Goal: Contribute content: Contribute content

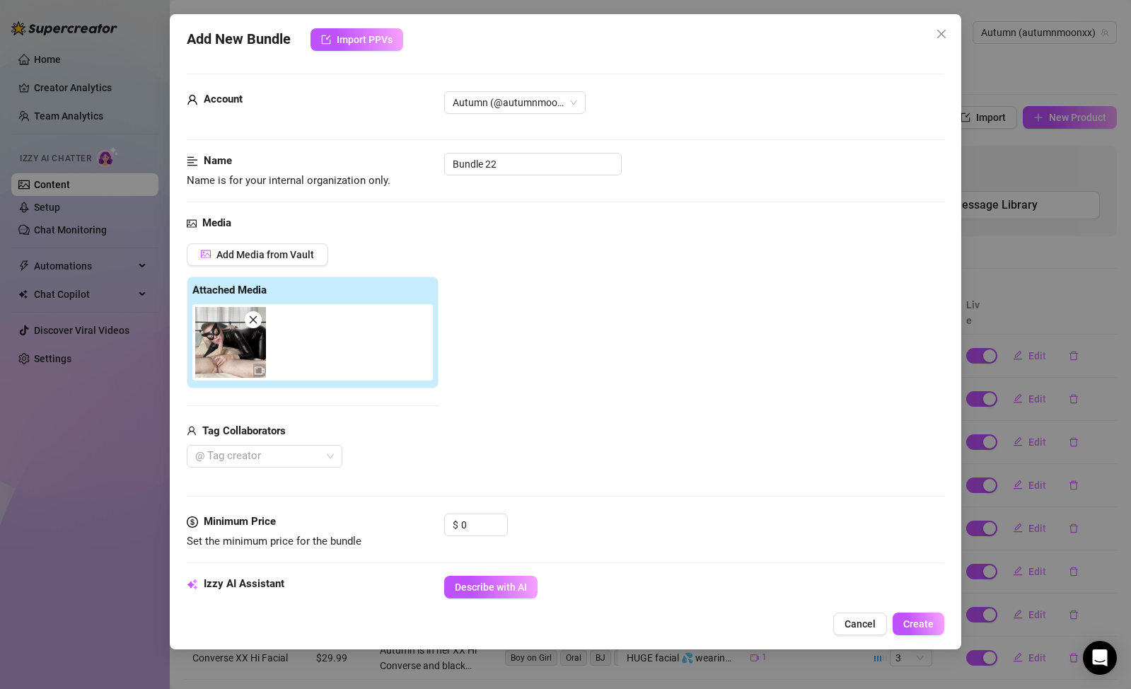
scroll to position [144, 0]
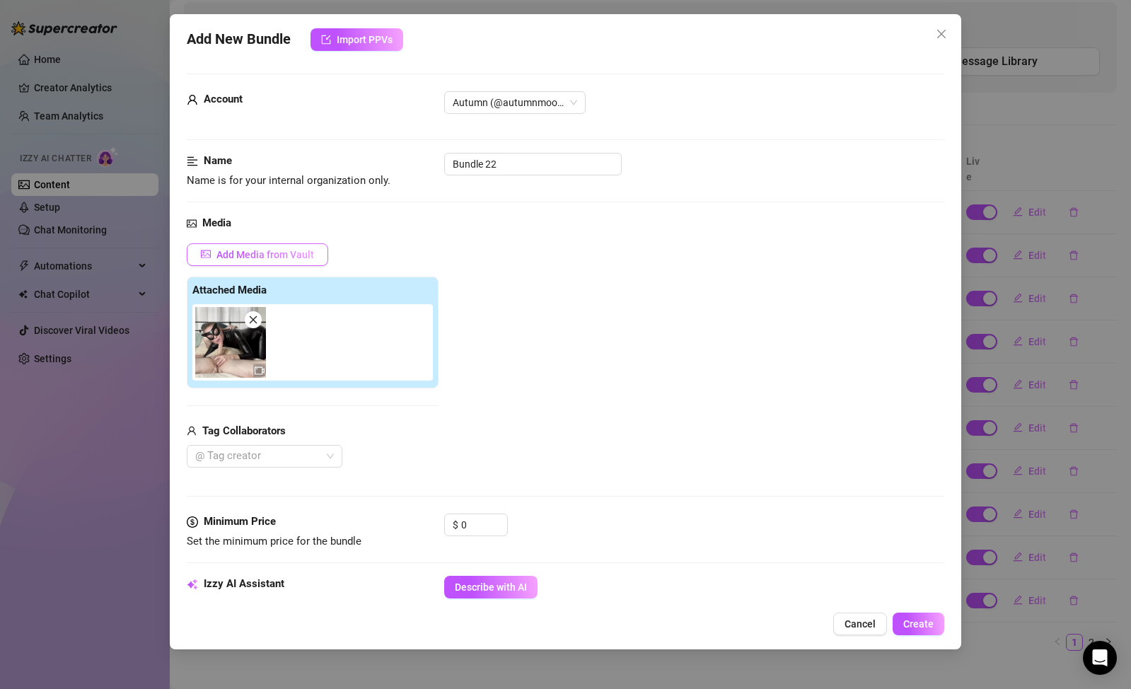
click at [268, 256] on span "Add Media from Vault" at bounding box center [265, 254] width 98 height 11
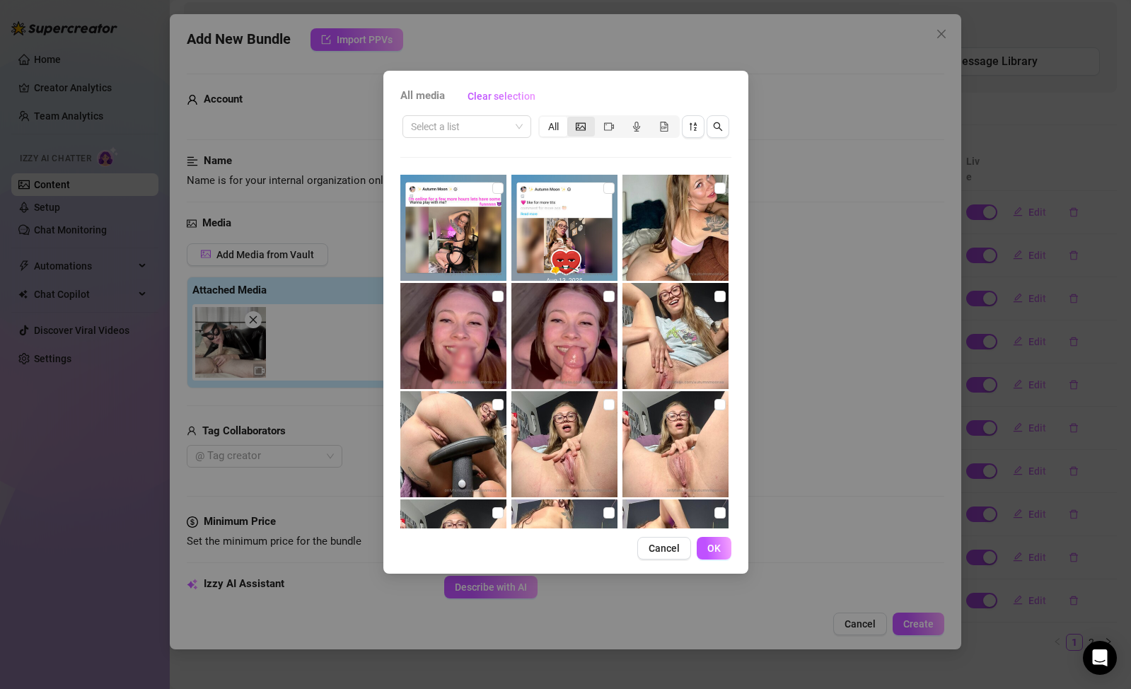
click at [586, 132] on div "segmented control" at bounding box center [581, 127] width 28 height 20
click at [571, 119] on input "segmented control" at bounding box center [571, 119] width 0 height 0
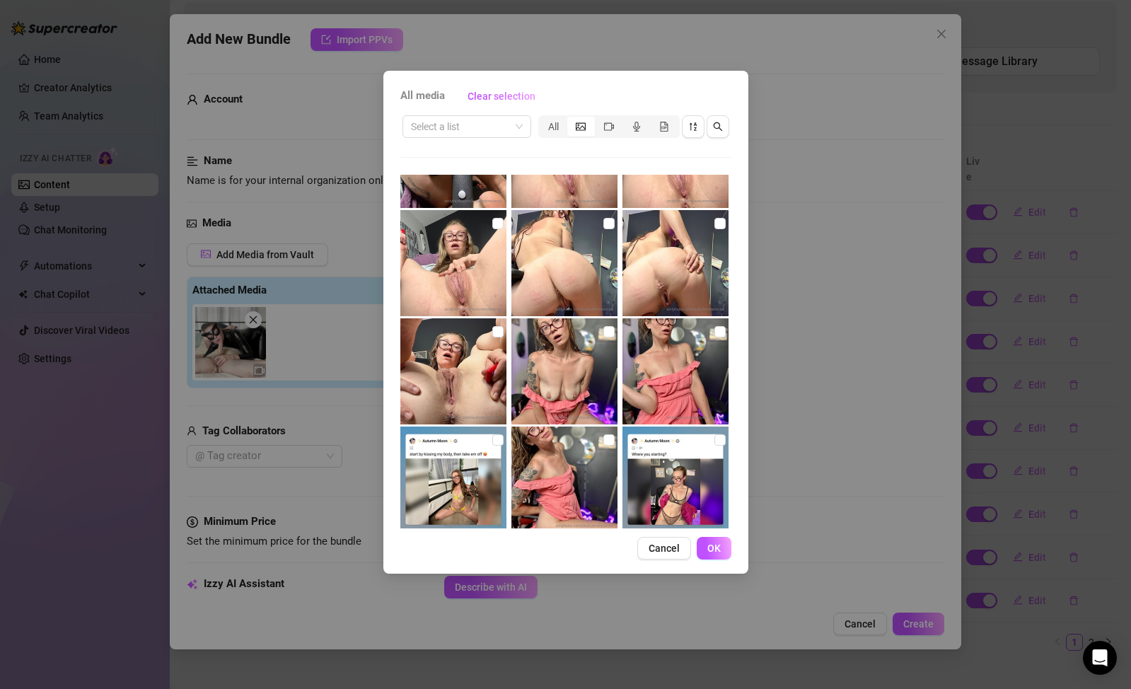
scroll to position [0, 0]
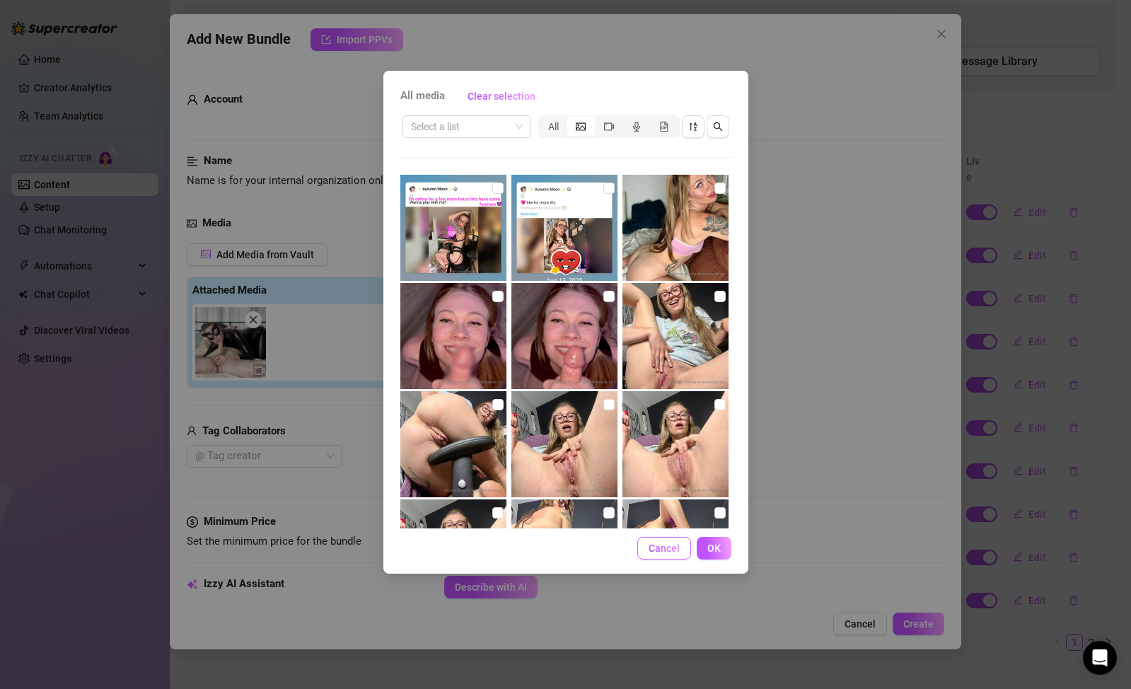
click at [668, 552] on span "Cancel" at bounding box center [664, 548] width 31 height 11
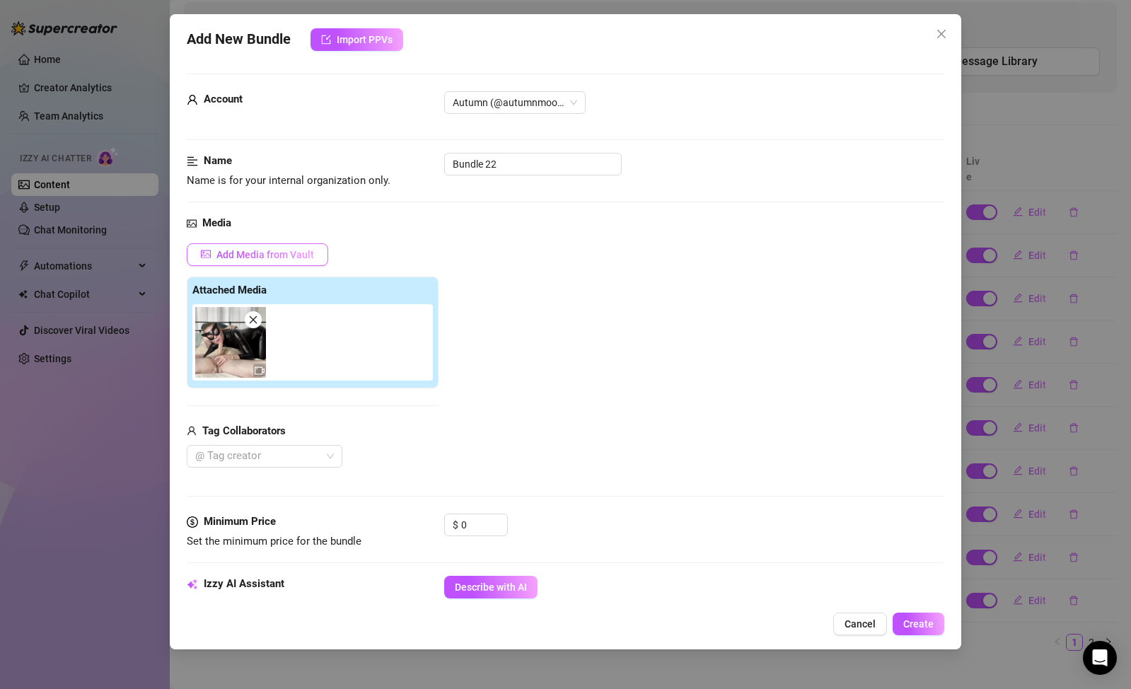
click at [265, 261] on button "Add Media from Vault" at bounding box center [257, 254] width 141 height 23
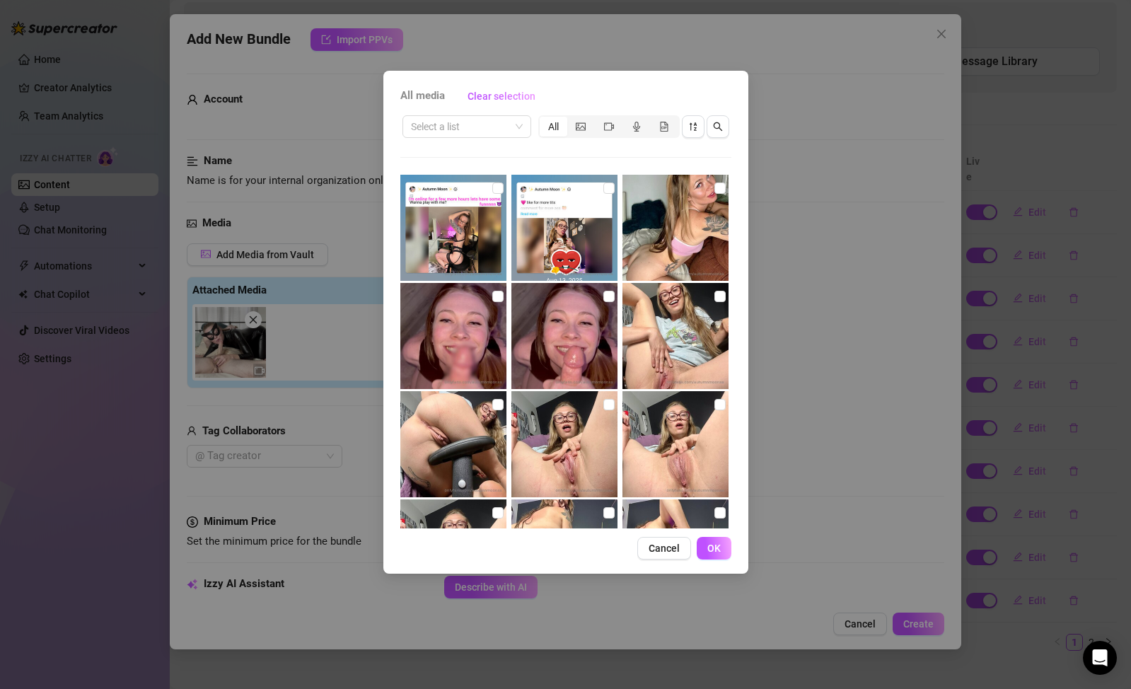
drag, startPoint x: 662, startPoint y: 554, endPoint x: 675, endPoint y: 557, distance: 13.0
click at [662, 554] on button "Cancel" at bounding box center [664, 548] width 54 height 23
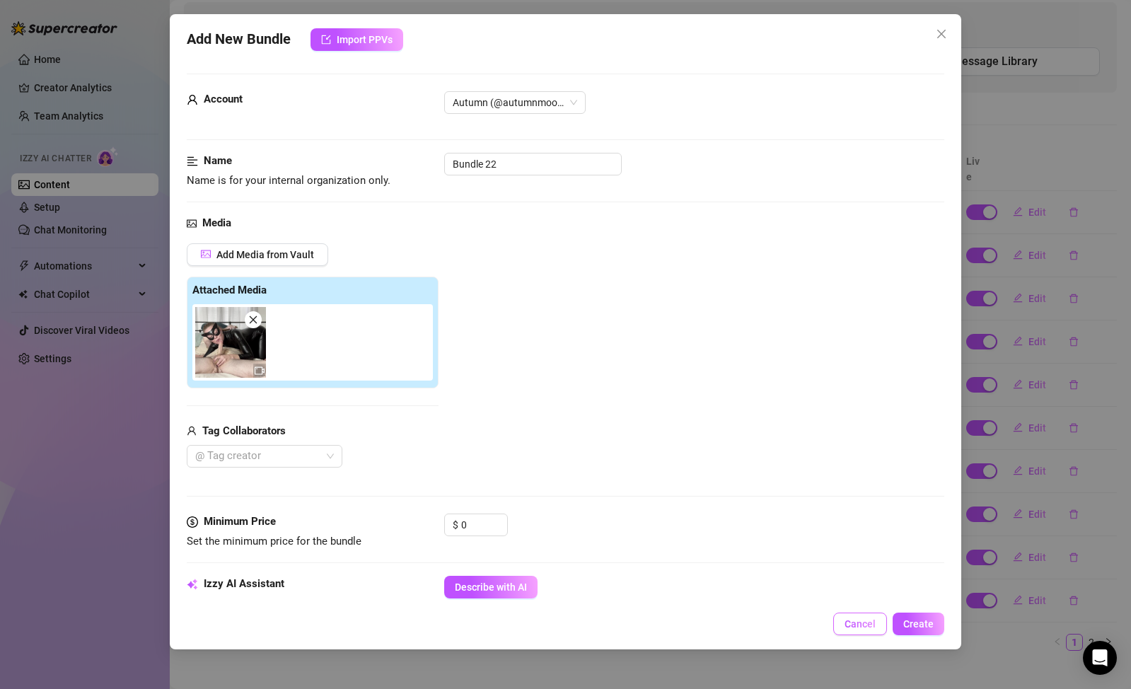
click at [867, 625] on span "Cancel" at bounding box center [860, 623] width 31 height 11
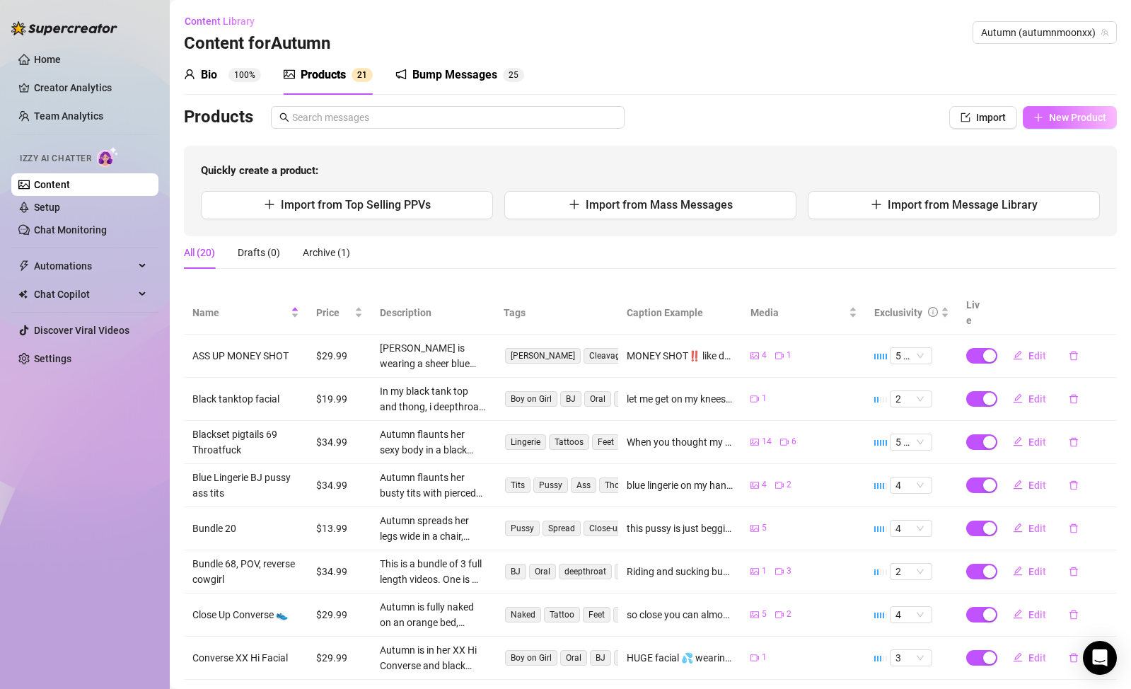
click at [1040, 106] on button "New Product" at bounding box center [1070, 117] width 94 height 23
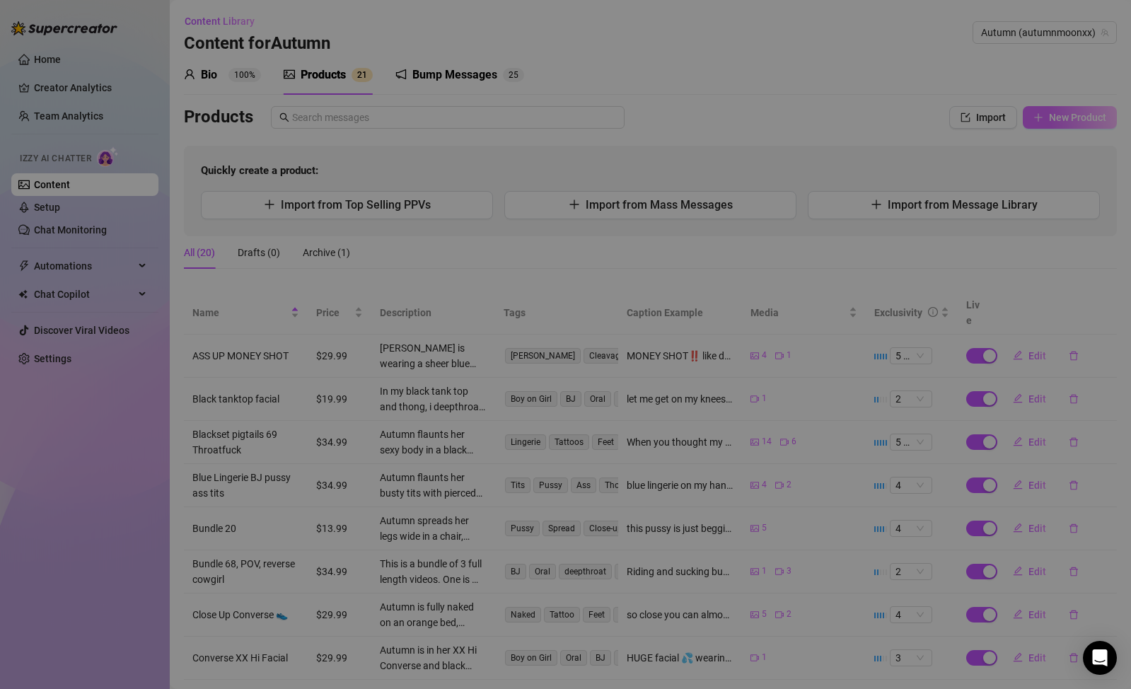
type textarea "Type your message here..."
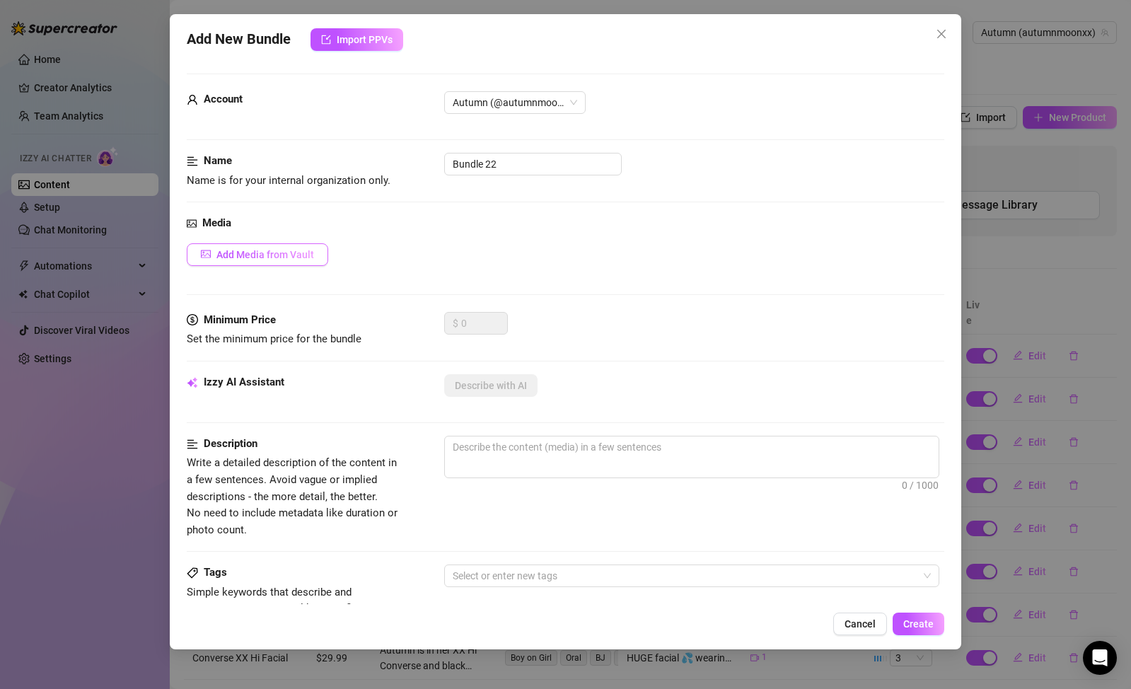
click at [304, 253] on span "Add Media from Vault" at bounding box center [265, 254] width 98 height 11
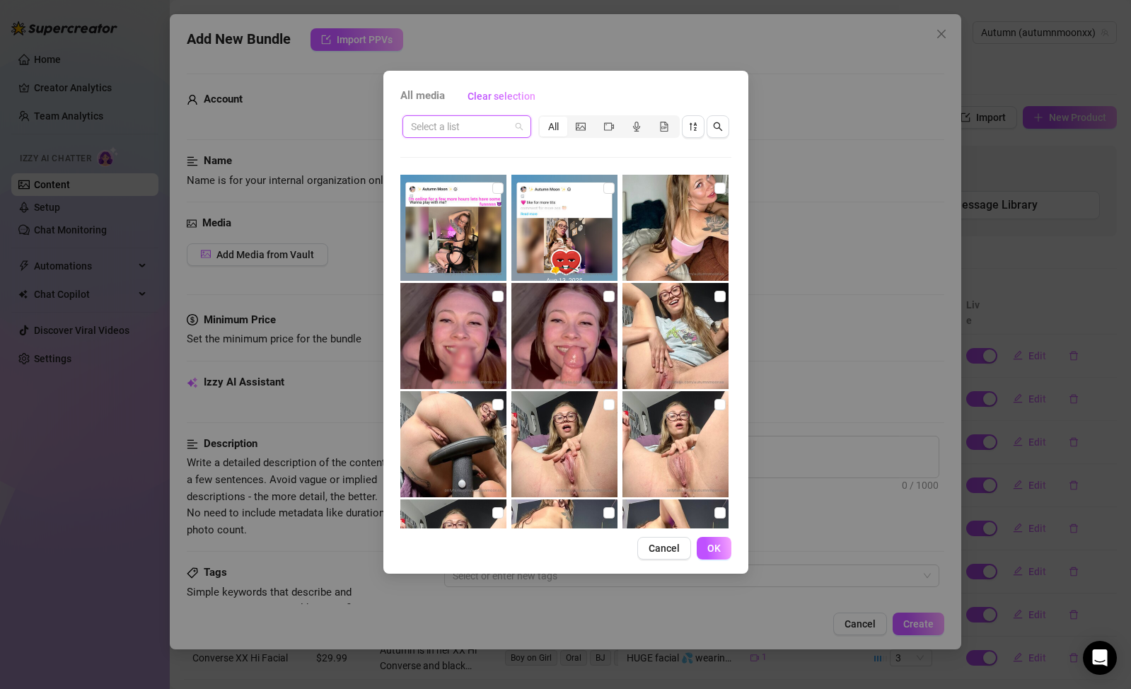
click at [476, 122] on input "search" at bounding box center [460, 126] width 99 height 21
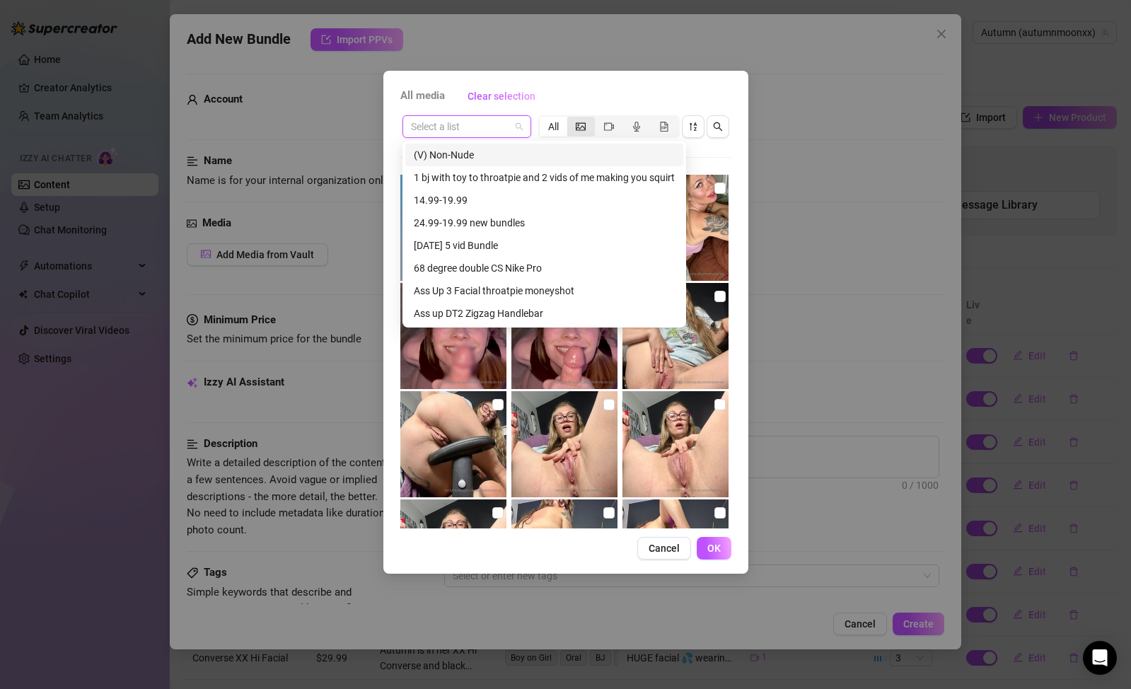
click at [583, 129] on icon "picture" at bounding box center [581, 126] width 10 height 8
click at [571, 119] on input "segmented control" at bounding box center [571, 119] width 0 height 0
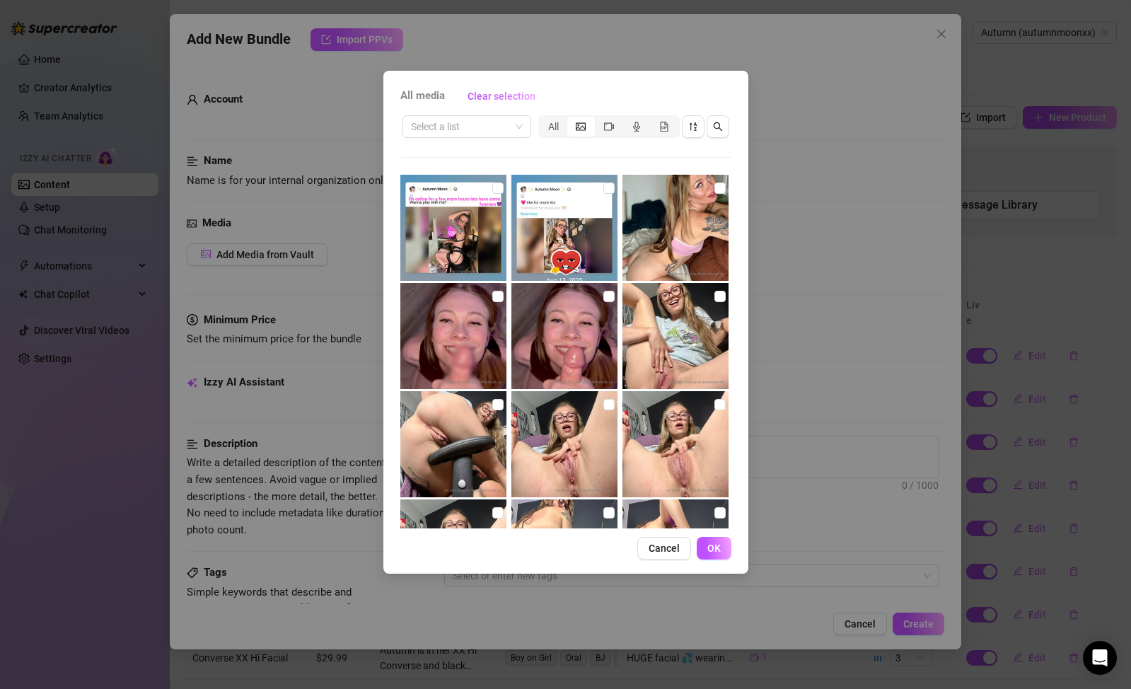
click at [591, 129] on div "segmented control" at bounding box center [581, 127] width 28 height 20
click at [571, 119] on input "segmented control" at bounding box center [571, 119] width 0 height 0
click at [606, 126] on icon "video-camera" at bounding box center [609, 127] width 10 height 10
click at [598, 119] on input "segmented control" at bounding box center [598, 119] width 0 height 0
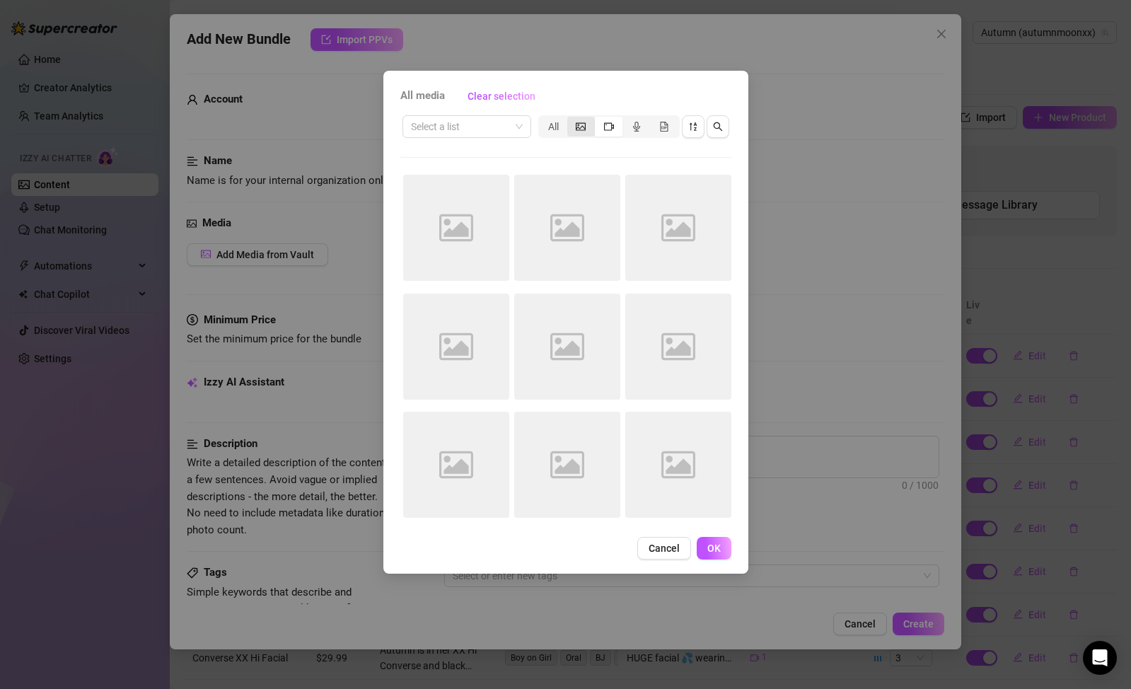
click at [591, 127] on div "segmented control" at bounding box center [581, 127] width 28 height 20
click at [571, 119] on input "segmented control" at bounding box center [571, 119] width 0 height 0
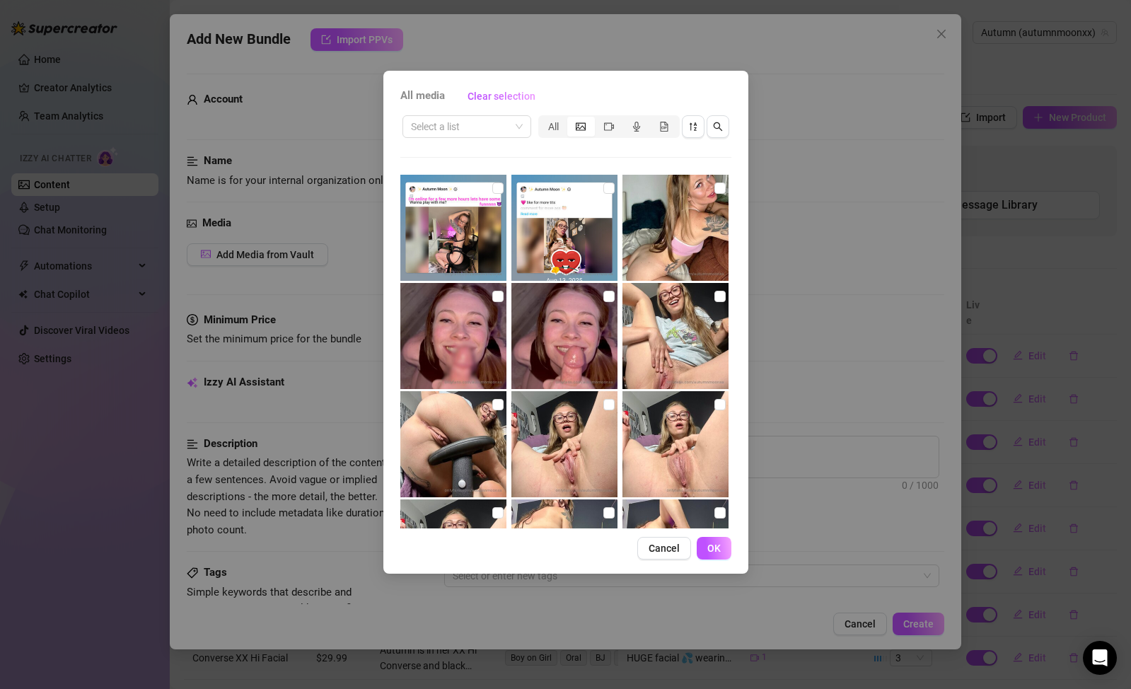
click at [591, 127] on div "segmented control" at bounding box center [581, 127] width 28 height 20
click at [571, 119] on input "segmented control" at bounding box center [571, 119] width 0 height 0
click at [591, 127] on div "segmented control" at bounding box center [581, 127] width 28 height 20
click at [571, 119] on input "segmented control" at bounding box center [571, 119] width 0 height 0
click at [601, 127] on div "segmented control" at bounding box center [609, 127] width 28 height 20
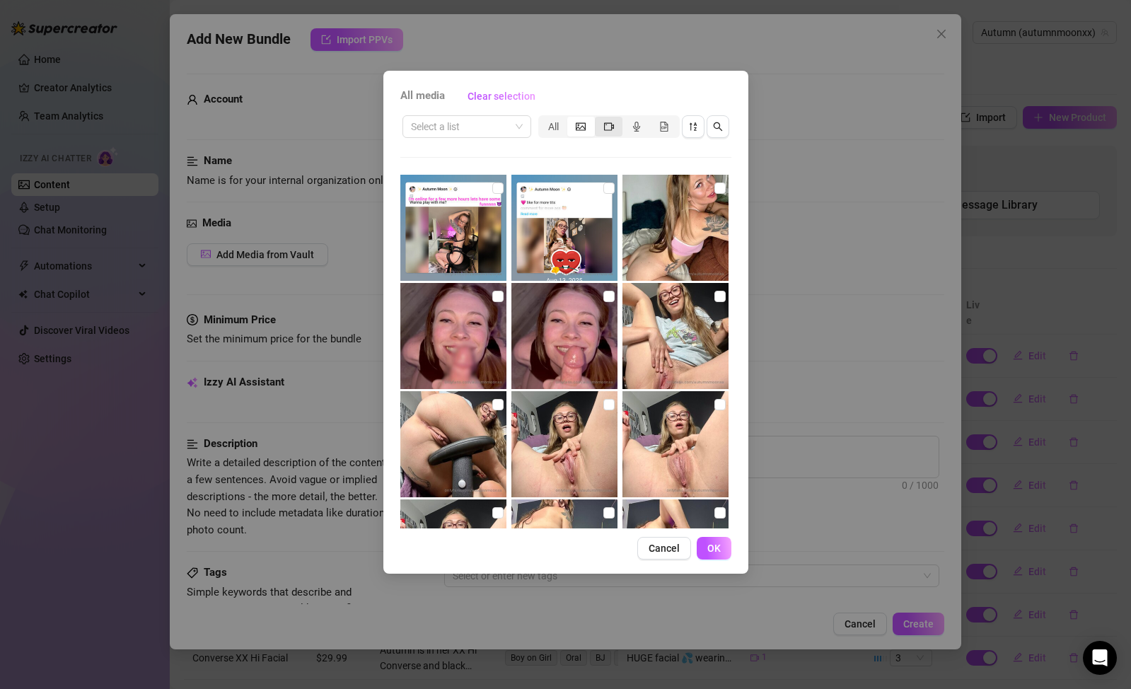
click at [598, 119] on input "segmented control" at bounding box center [598, 119] width 0 height 0
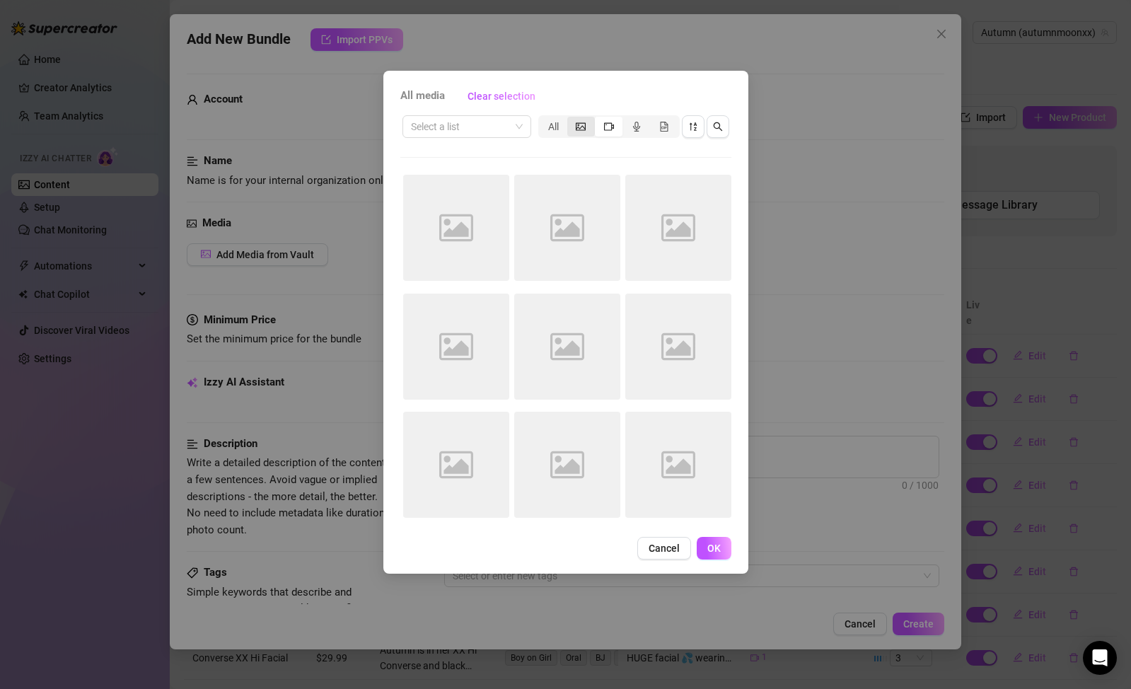
click at [586, 127] on div "segmented control" at bounding box center [581, 127] width 28 height 20
click at [571, 119] on input "segmented control" at bounding box center [571, 119] width 0 height 0
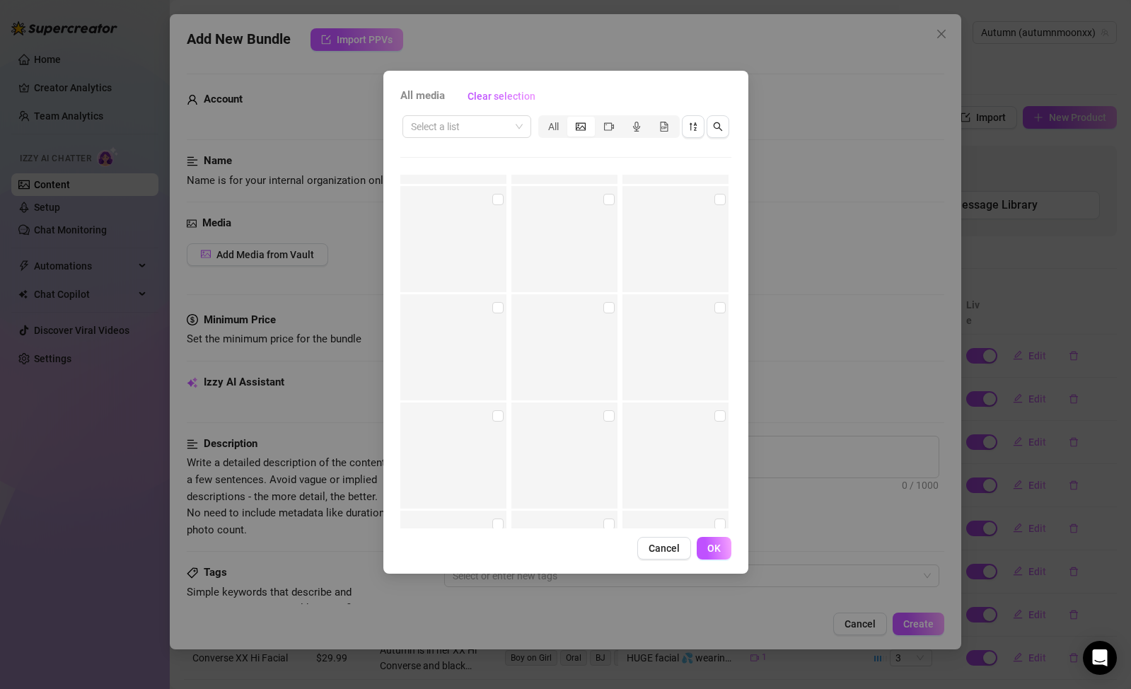
scroll to position [7136, 0]
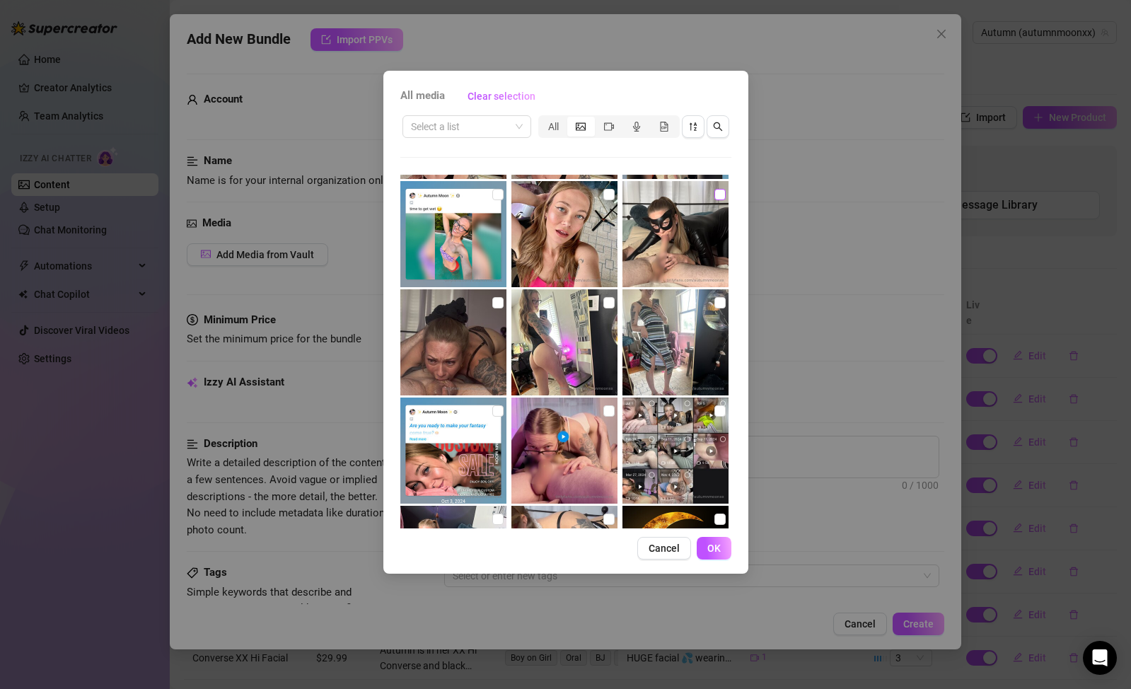
click at [714, 198] on input "checkbox" at bounding box center [719, 194] width 11 height 11
checkbox input "true"
click at [717, 540] on button "OK" at bounding box center [714, 548] width 35 height 23
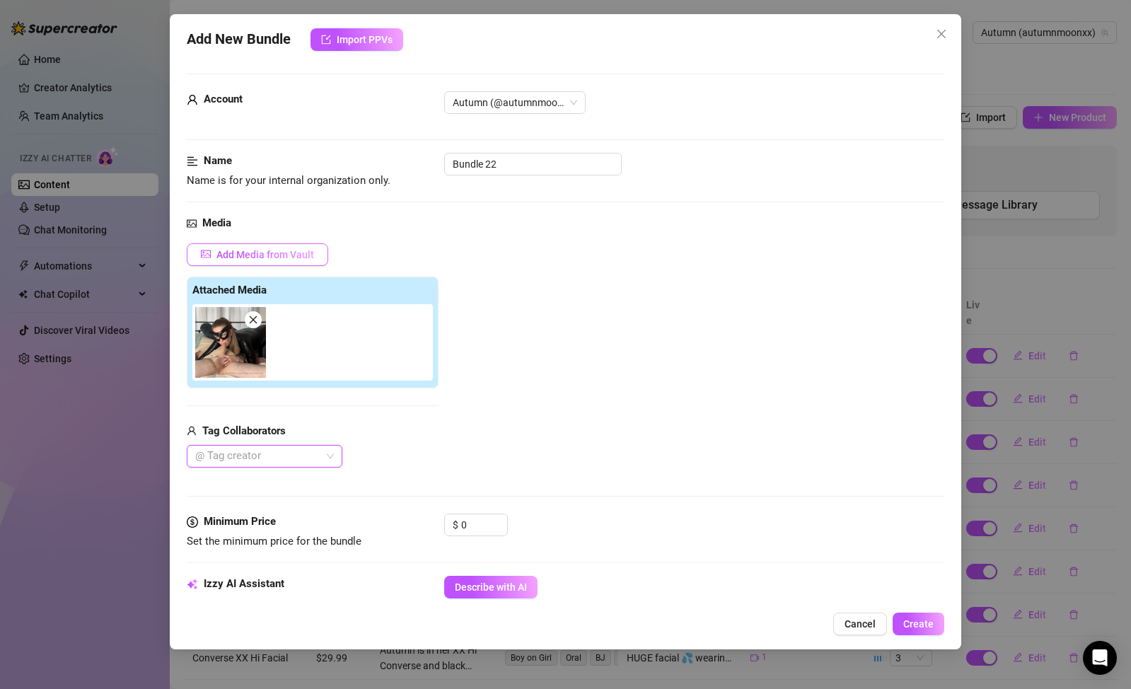
click at [306, 259] on span "Add Media from Vault" at bounding box center [265, 254] width 98 height 11
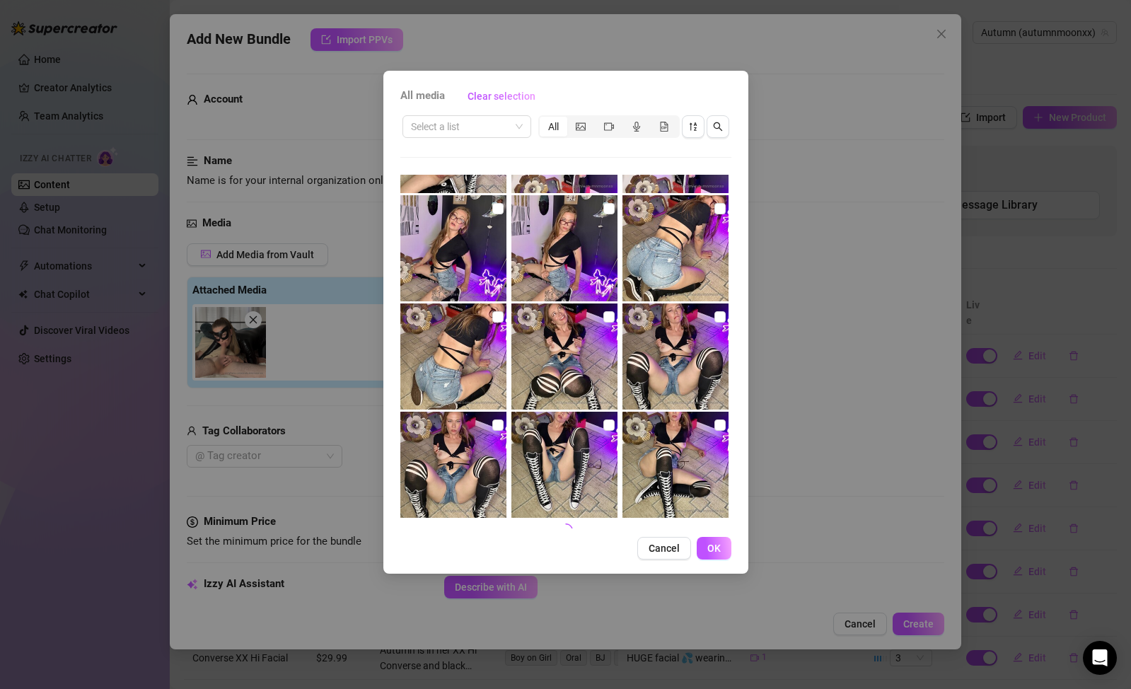
scroll to position [3997, 0]
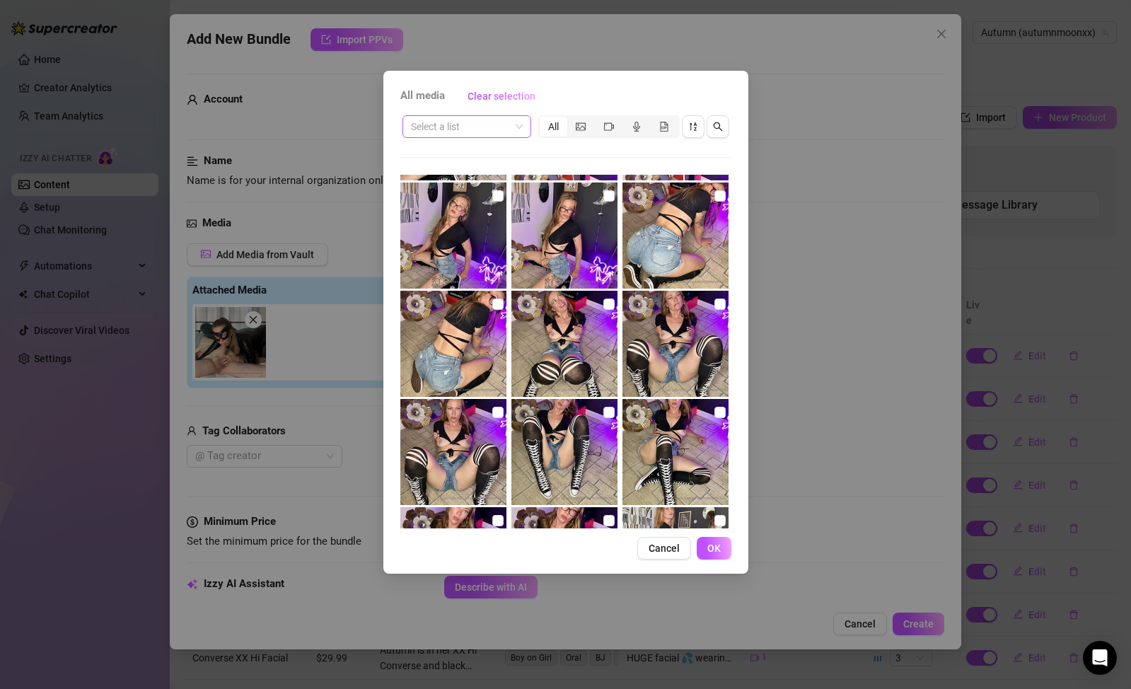
click at [486, 136] on input "search" at bounding box center [460, 126] width 99 height 21
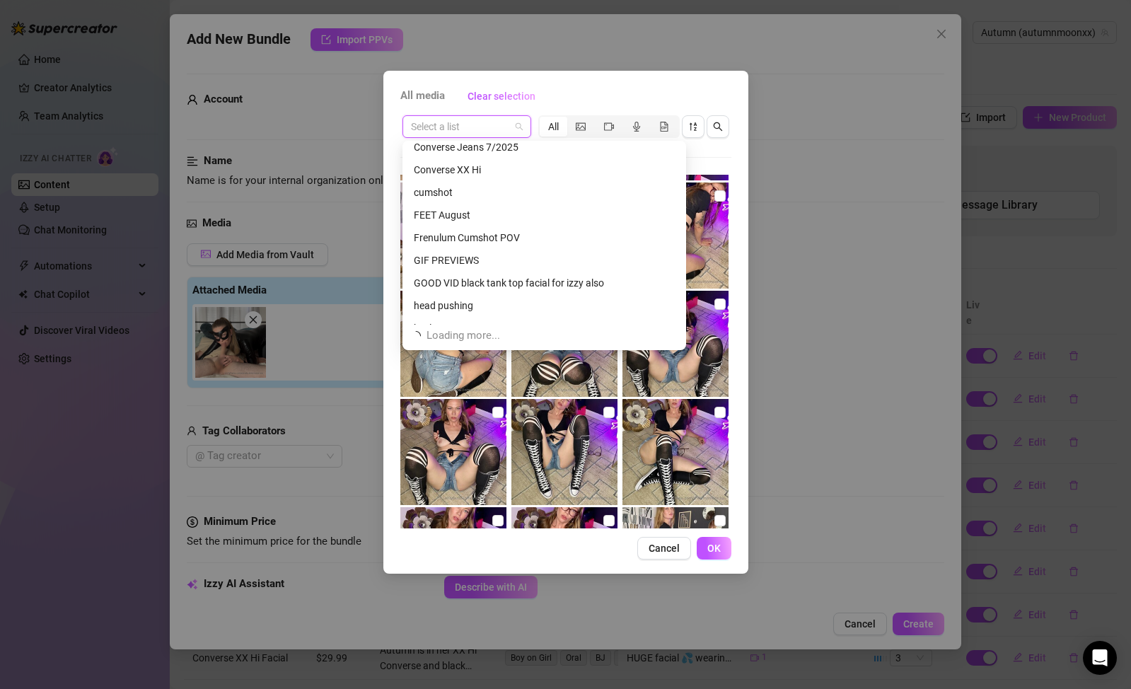
scroll to position [498, 0]
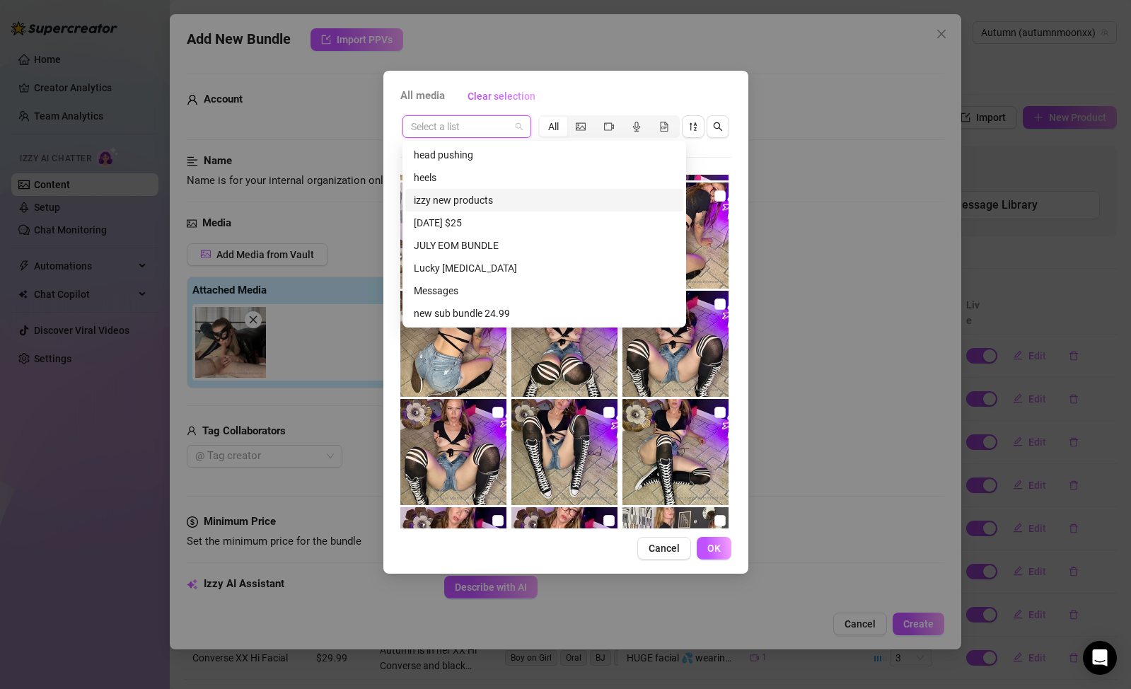
click at [521, 200] on div "izzy new products" at bounding box center [544, 200] width 261 height 16
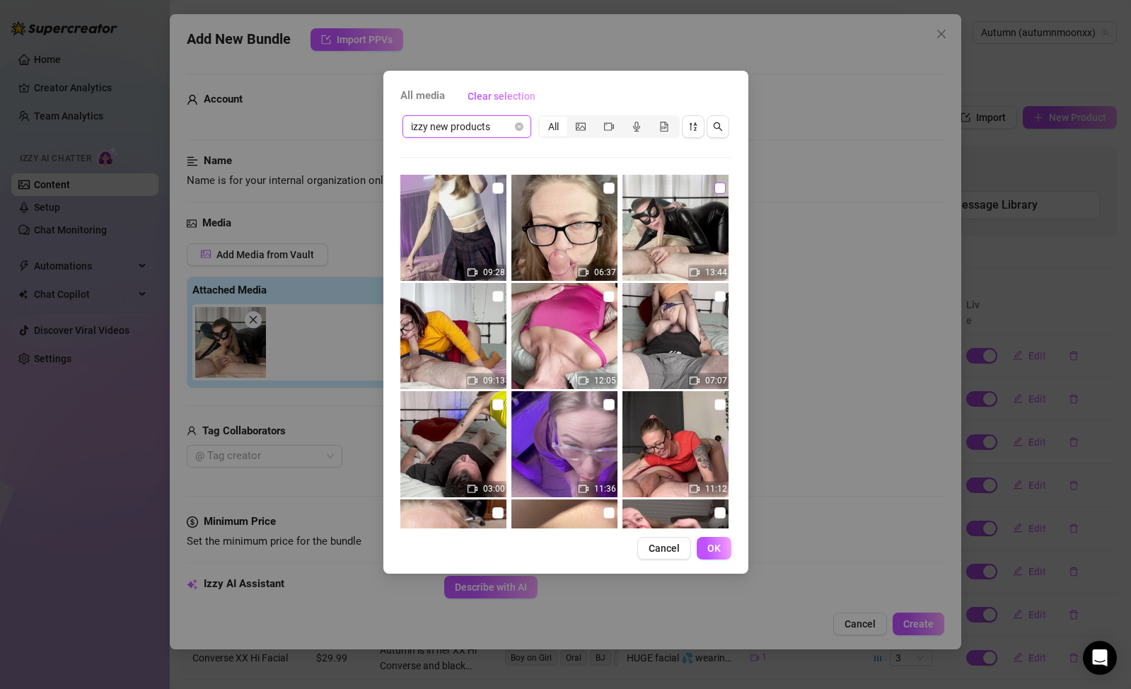
click at [714, 190] on input "checkbox" at bounding box center [719, 187] width 11 height 11
checkbox input "true"
click at [724, 541] on button "OK" at bounding box center [714, 548] width 35 height 23
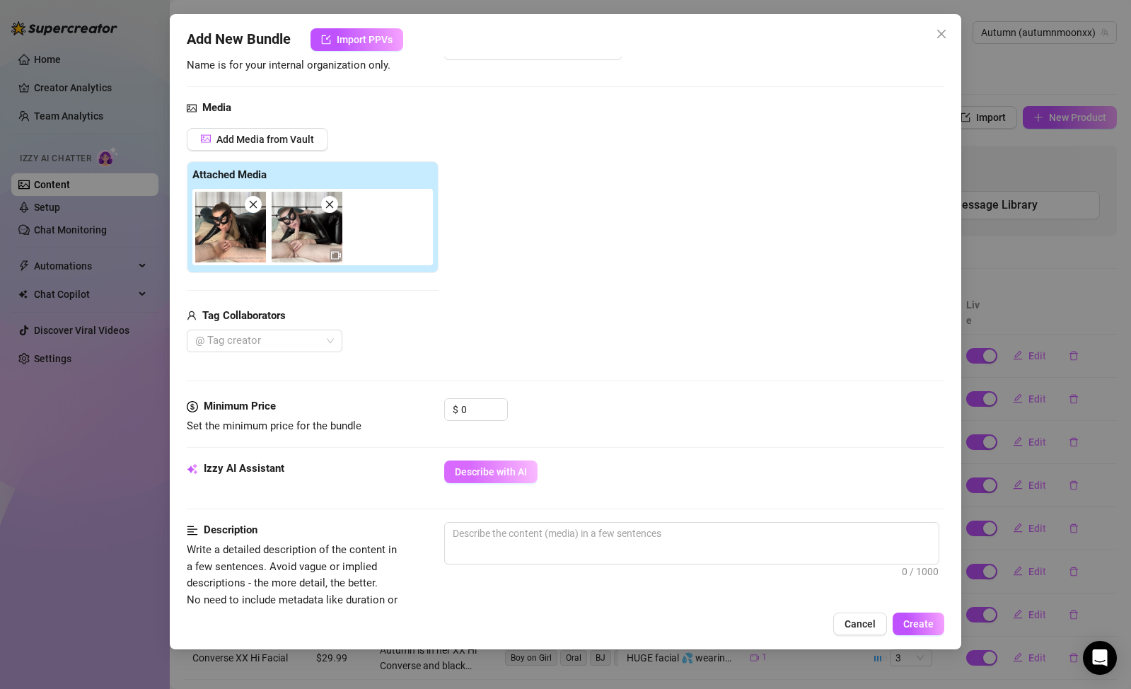
scroll to position [120, 0]
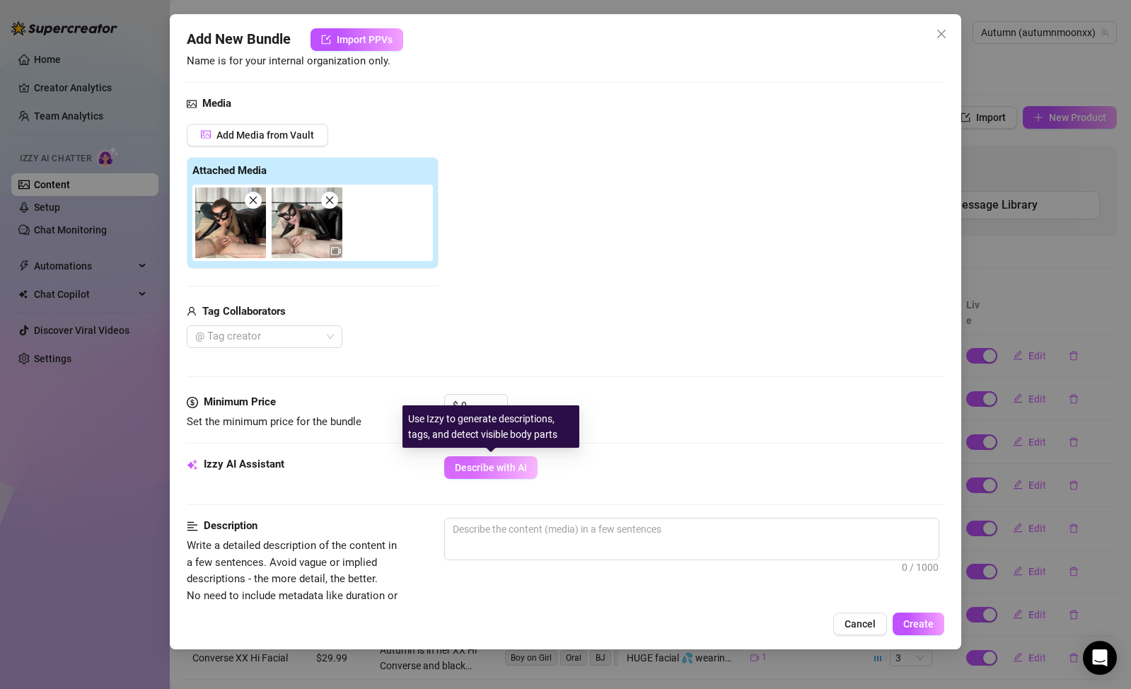
click at [492, 470] on span "Describe with AI" at bounding box center [491, 467] width 72 height 11
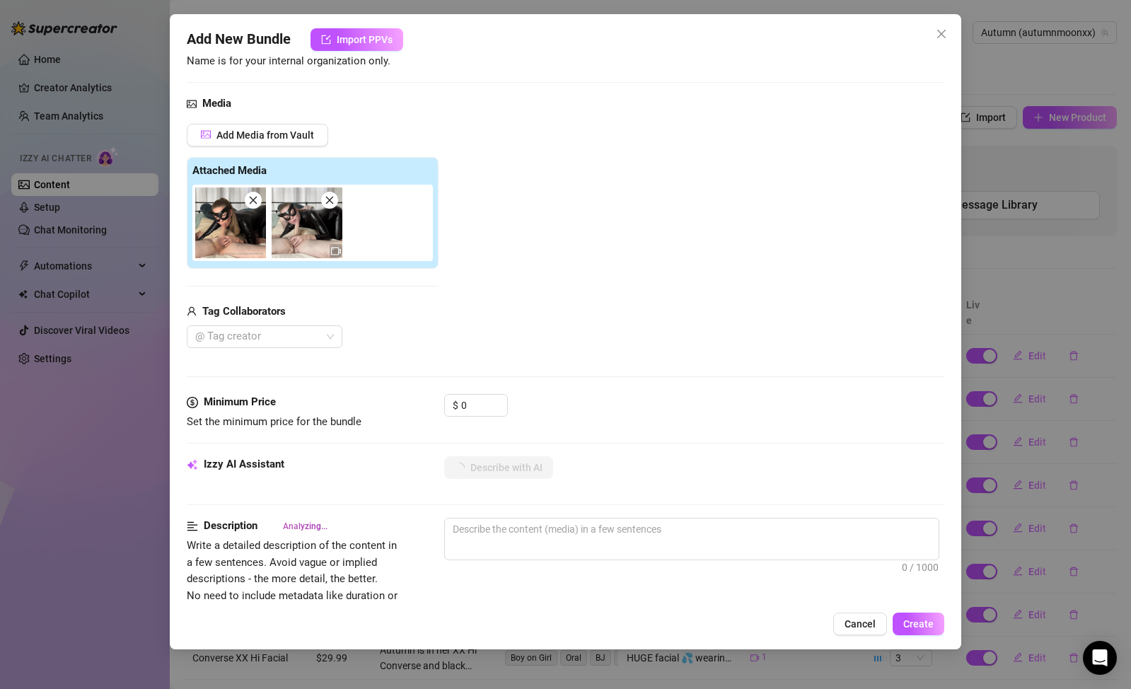
type textarea "Autumn"
type textarea "Autumn is"
type textarea "Autumn is in"
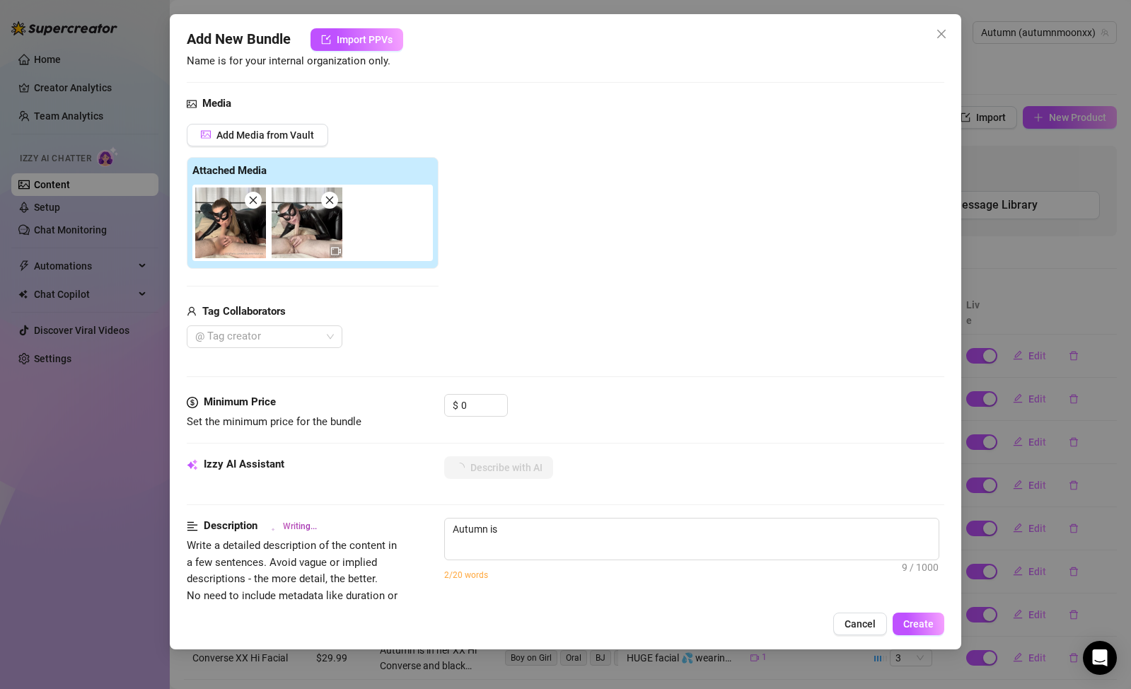
type textarea "Autumn is in"
type textarea "Autumn is in a"
type textarea "Autumn is in a tight"
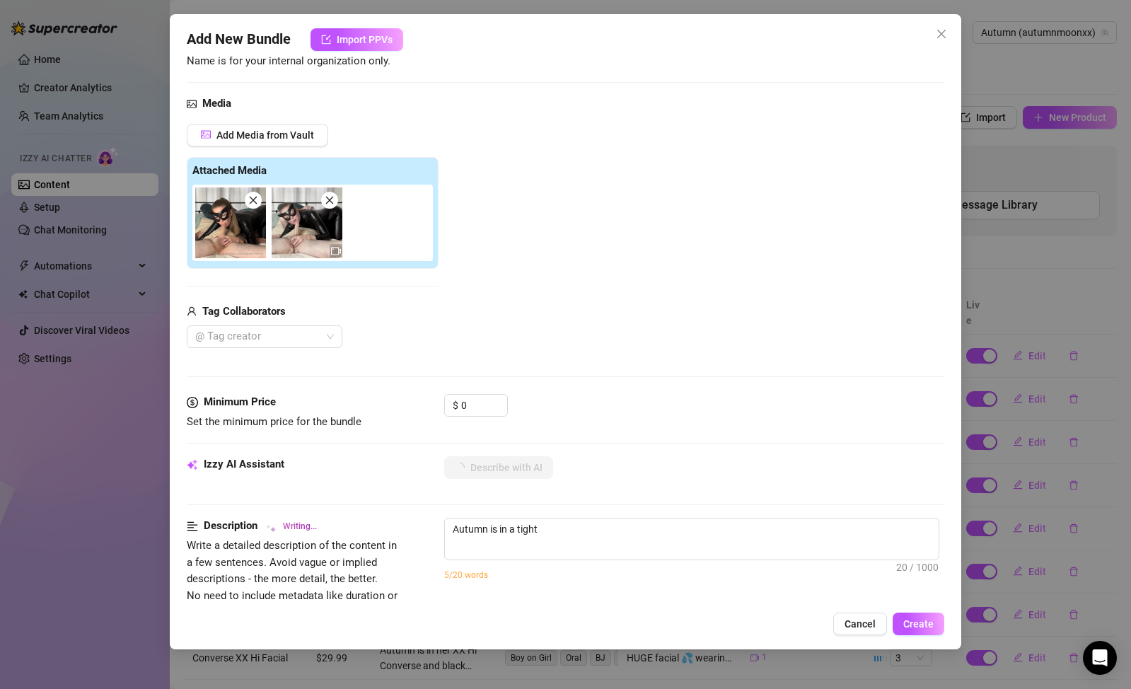
type textarea "Autumn is in a tight black"
type textarea "Autumn is in a tight black latex"
type textarea "Autumn is in a tight black latex catsuit,"
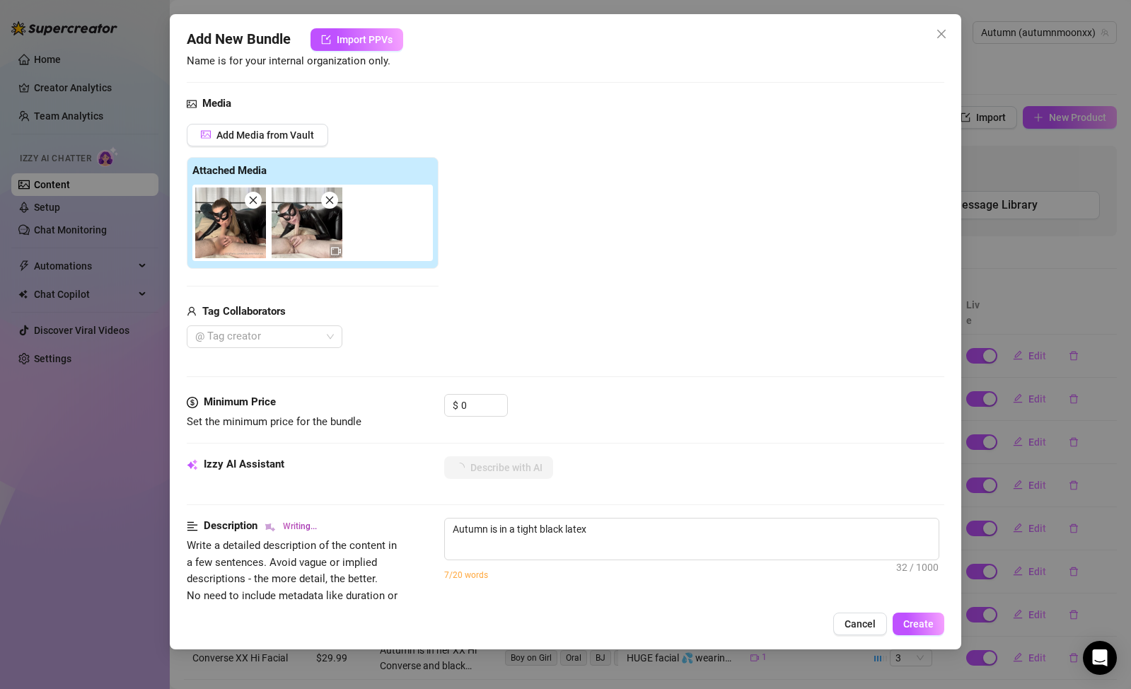
type textarea "Autumn is in a tight black latex catsuit,"
type textarea "Autumn is in a tight black latex catsuit, leaning"
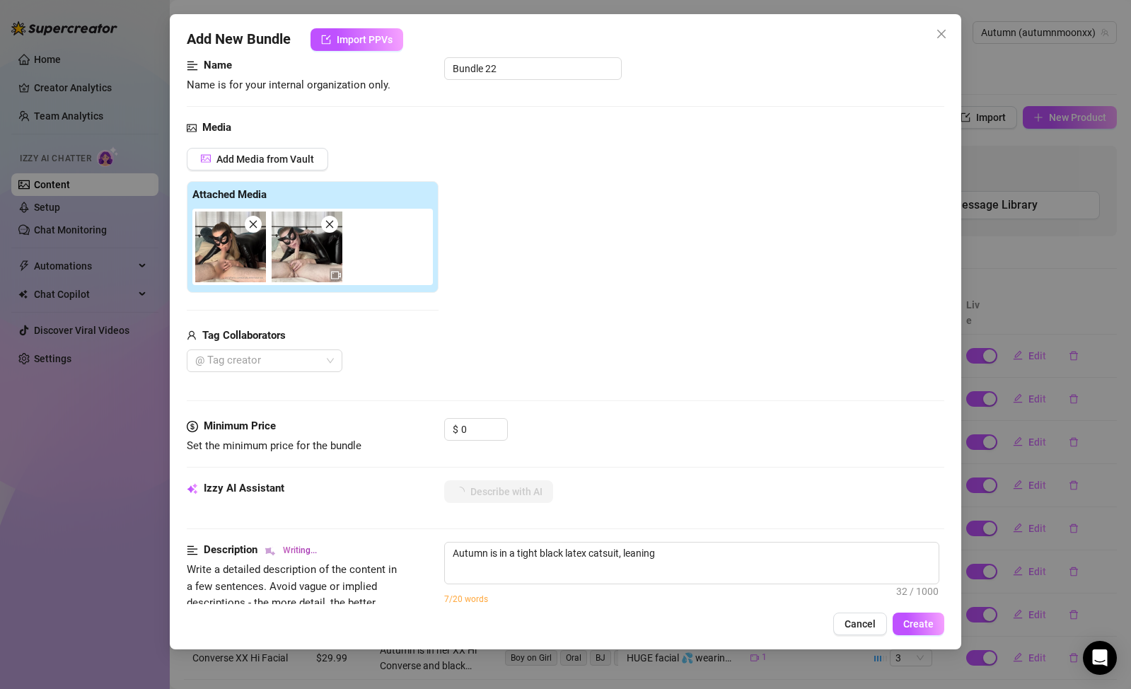
type textarea "Autumn is in a tight black latex catsuit, leaning over"
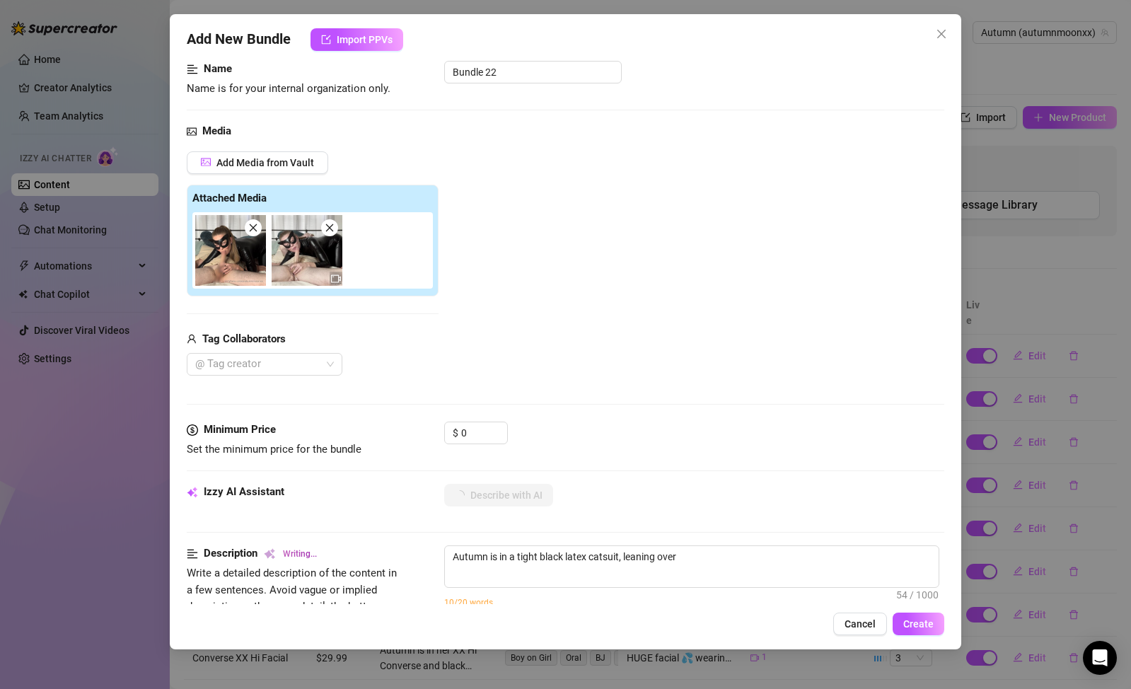
type textarea "Autumn is in a tight black latex catsuit, leaning over a"
type textarea "Autumn is in a tight black latex catsuit, leaning over a man"
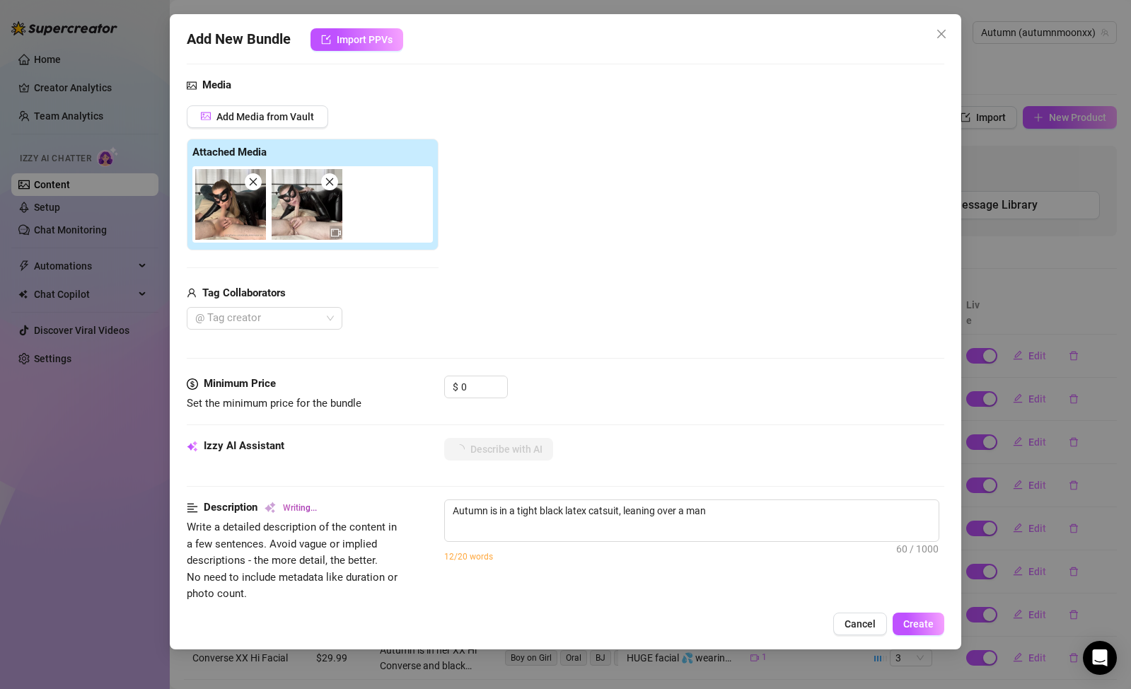
type textarea "Autumn is in a tight black latex catsuit, leaning over a man on"
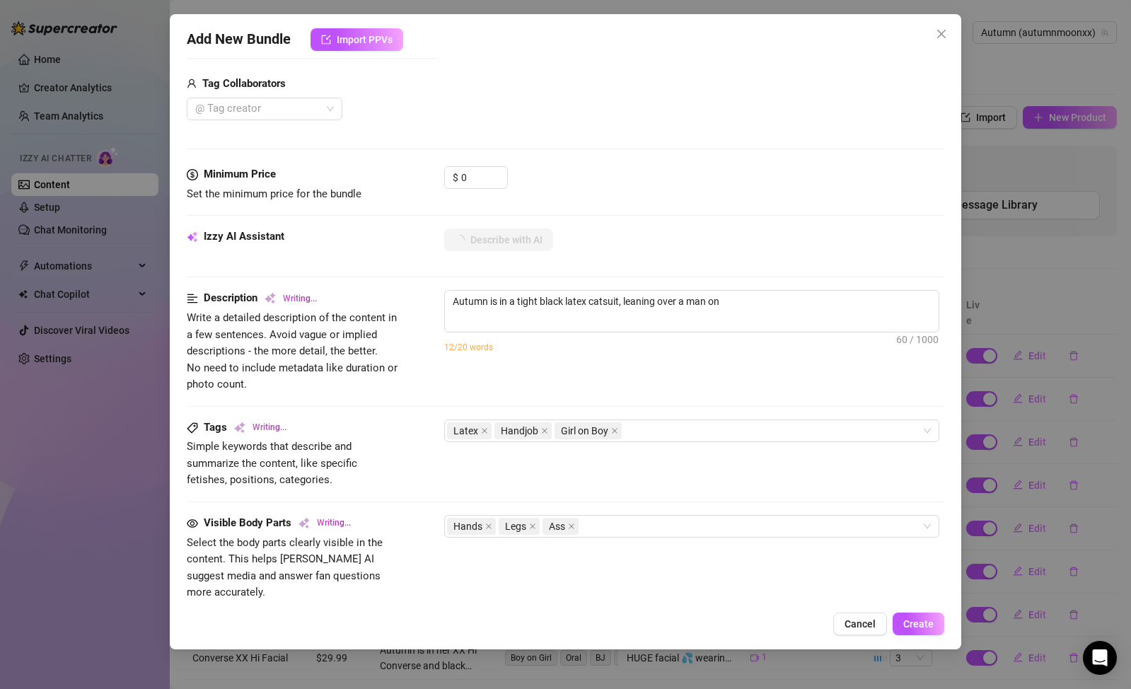
type textarea "Autumn is in a tight black latex catsuit, leaning over a man on the"
type textarea "Autumn is in a tight black latex catsuit, leaning over a man on the bed"
type textarea "Autumn is in a tight black latex catsuit, leaning over a man on the bed while"
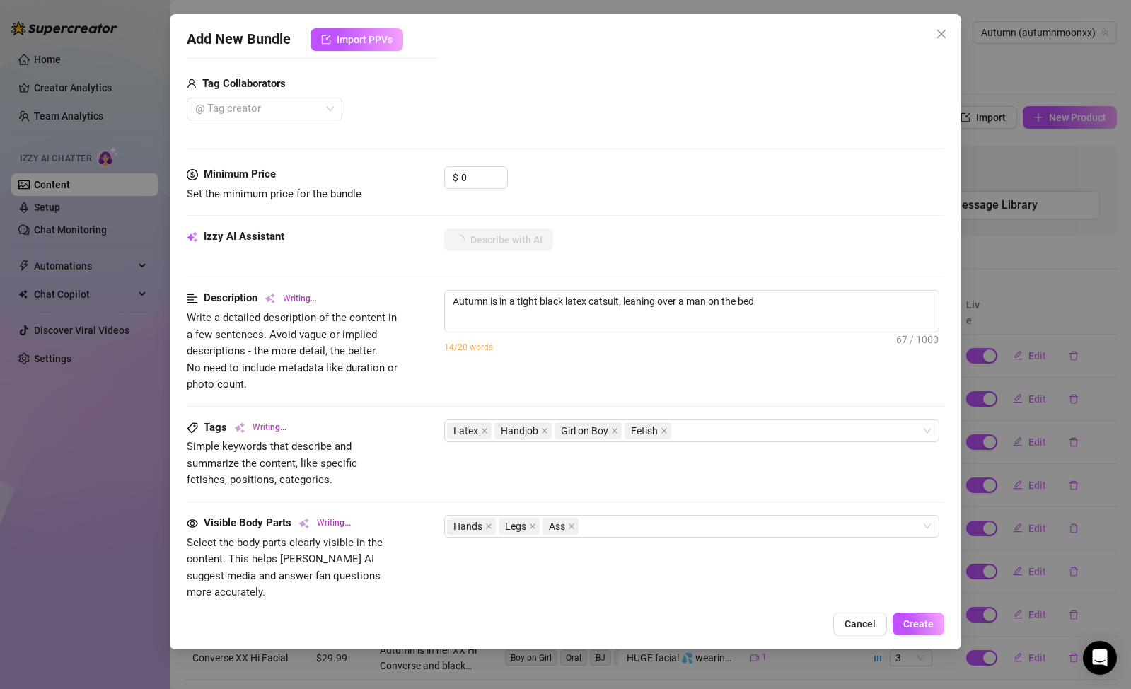
type textarea "Autumn is in a tight black latex catsuit, leaning over a man on the bed while"
type textarea "Autumn is in a tight black latex catsuit, leaning over a man on the bed while s…"
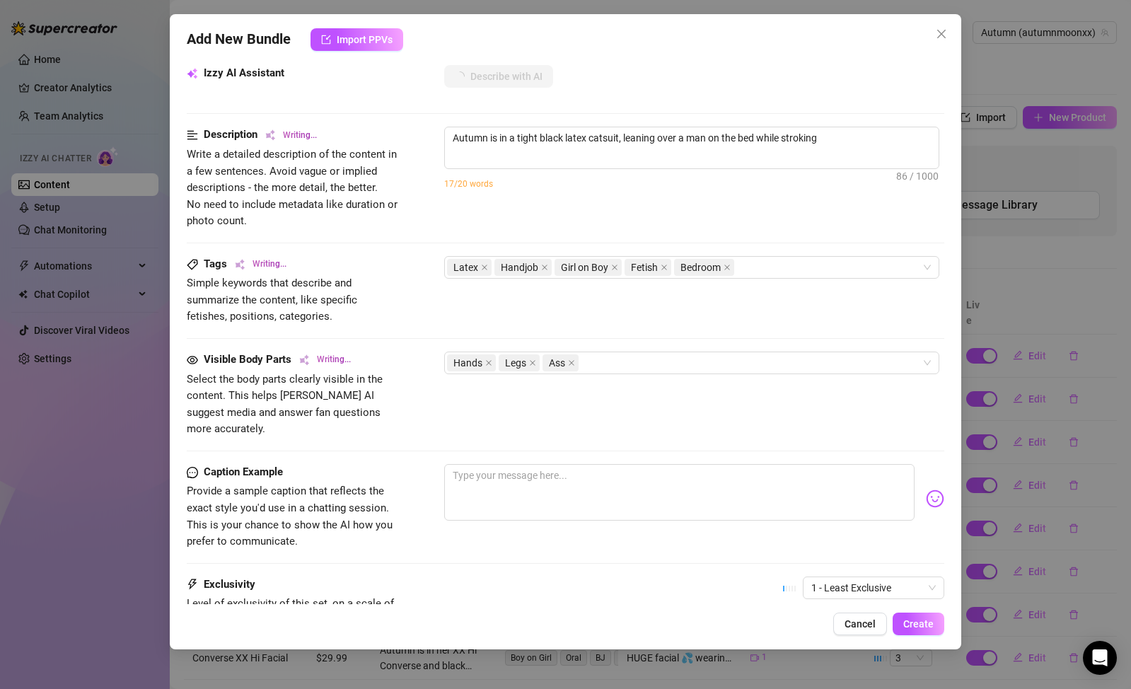
type textarea "Autumn is in a tight black latex catsuit, leaning over a man on the bed while s…"
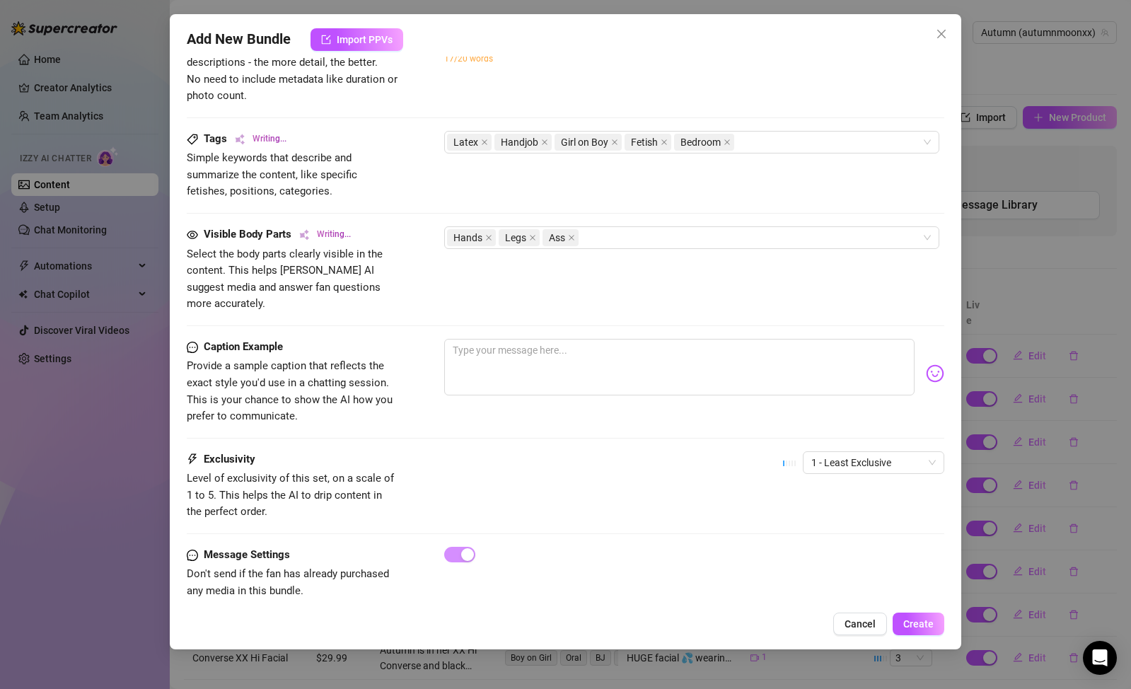
type textarea "Autumn is in a tight black latex catsuit, leaning over a man on the bed while s…"
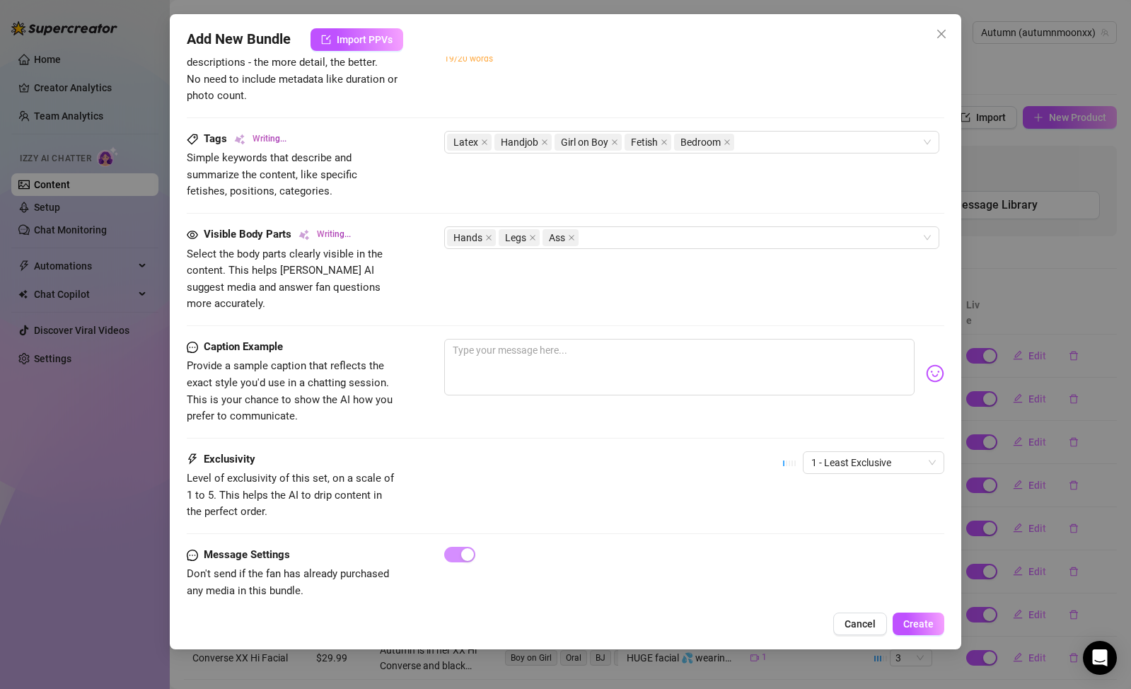
type textarea "Autumn is in a tight black latex catsuit, leaning over a man on the bed while s…"
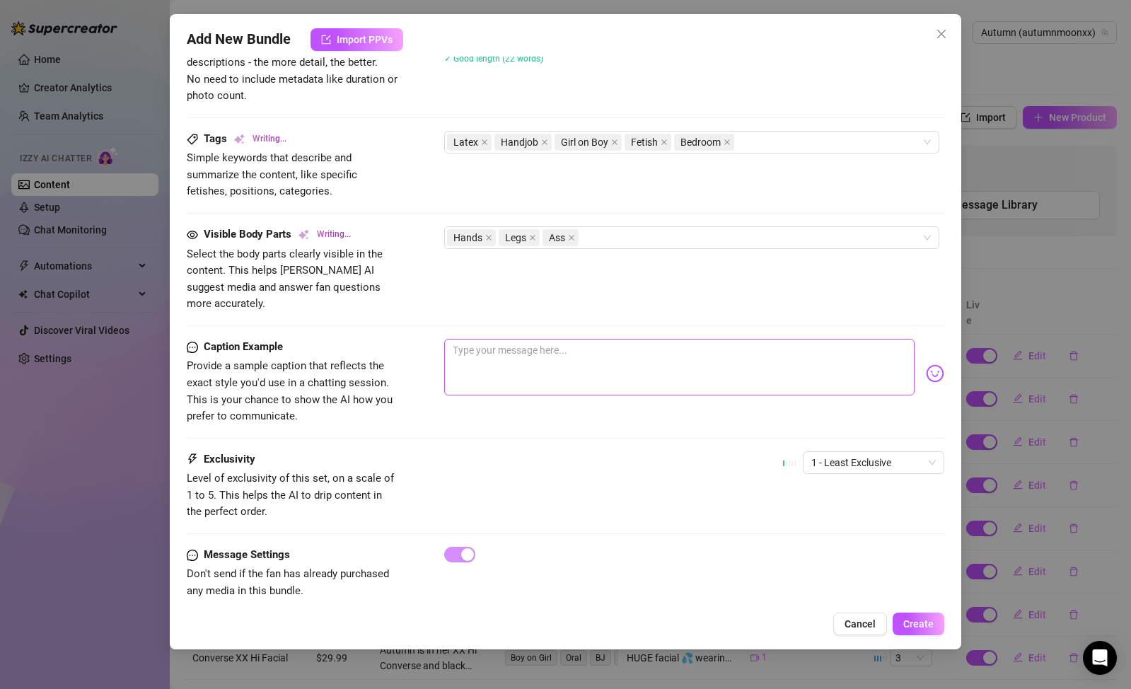
type textarea "Autumn is in a tight black latex catsuit, leaning over a man on the bed while s…"
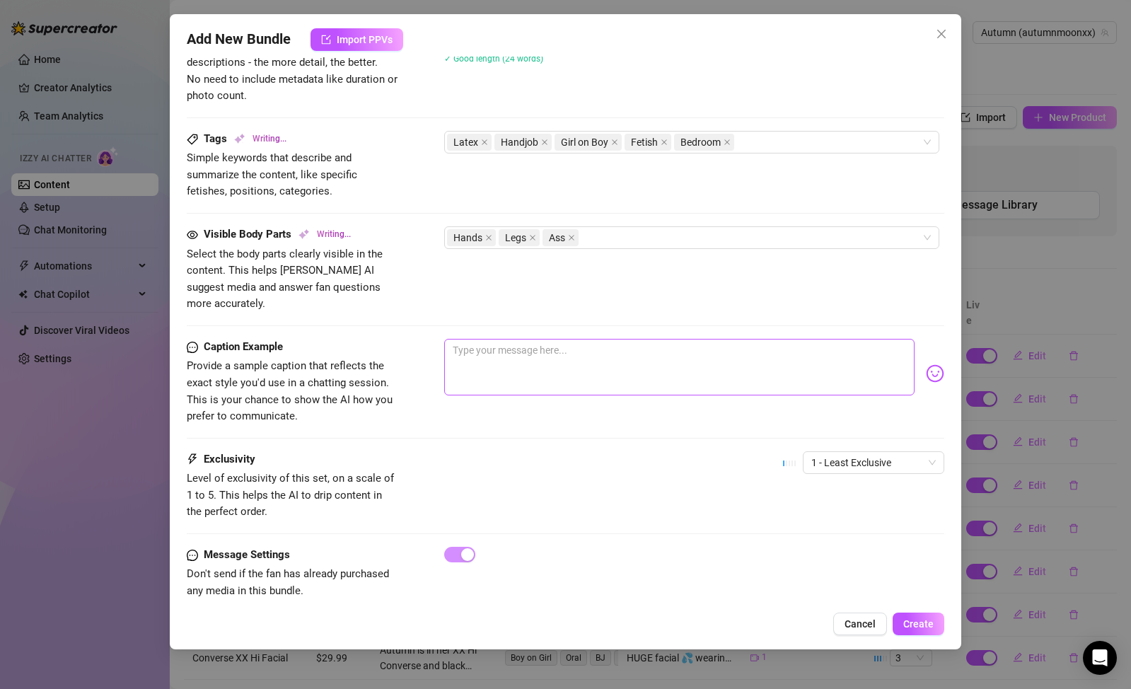
type textarea "Autumn is in a tight black latex catsuit, leaning over a man on the bed while s…"
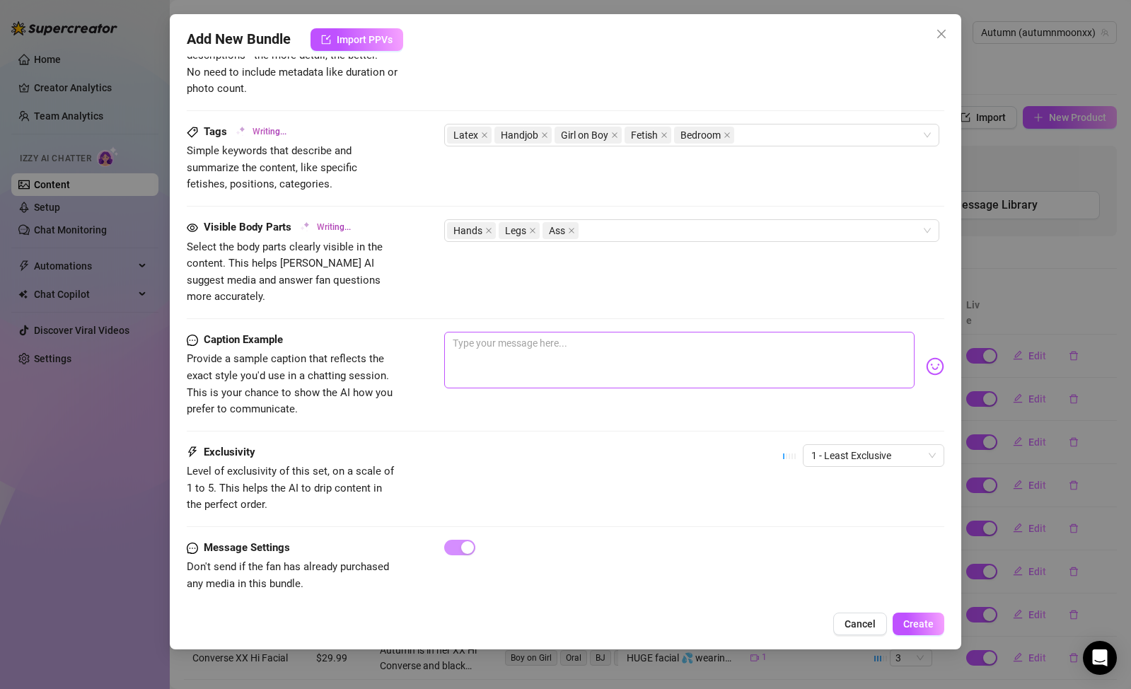
type textarea "Autumn is in a tight black latex catsuit, leaning over a man on the bed while s…"
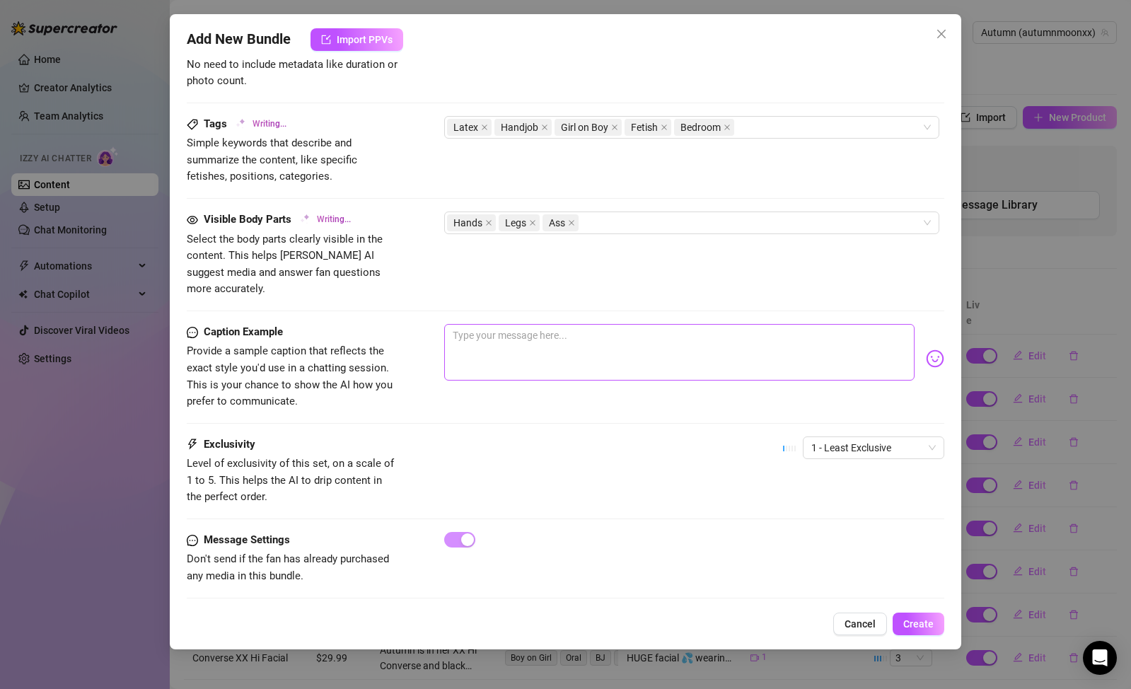
type textarea "Autumn is in a tight black latex catsuit, leaning over a man on the bed while s…"
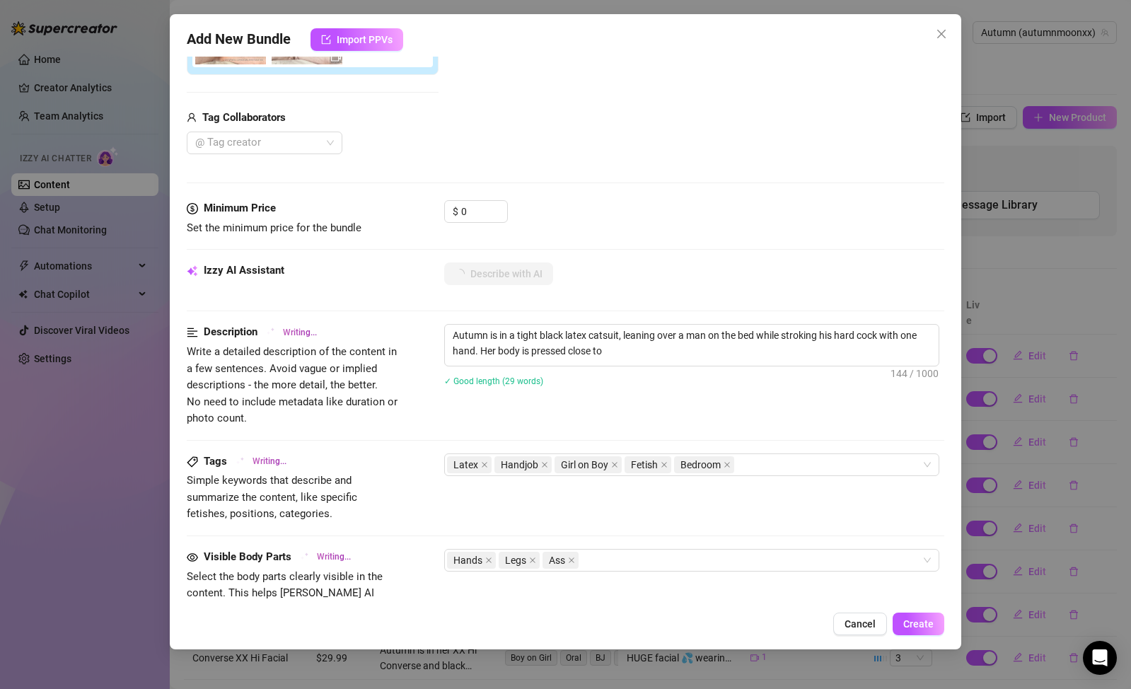
type textarea "Autumn is in a tight black latex catsuit, leaning over a man on the bed while s…"
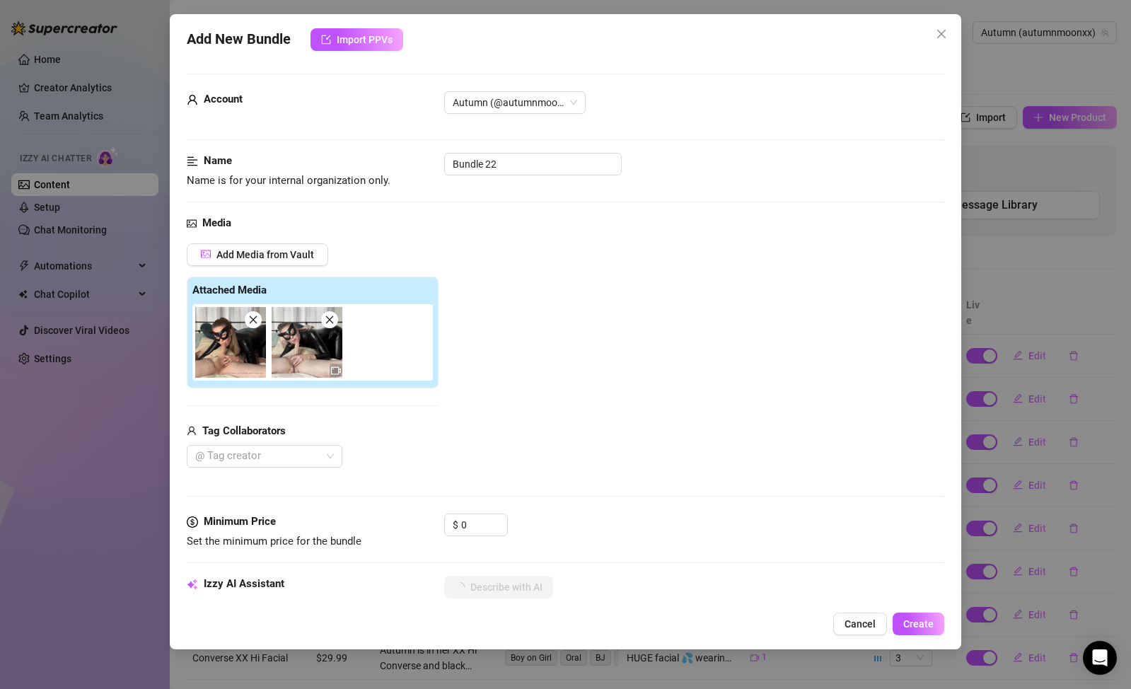
type textarea "Autumn is in a tight black latex catsuit, leaning over a man on the bed while s…"
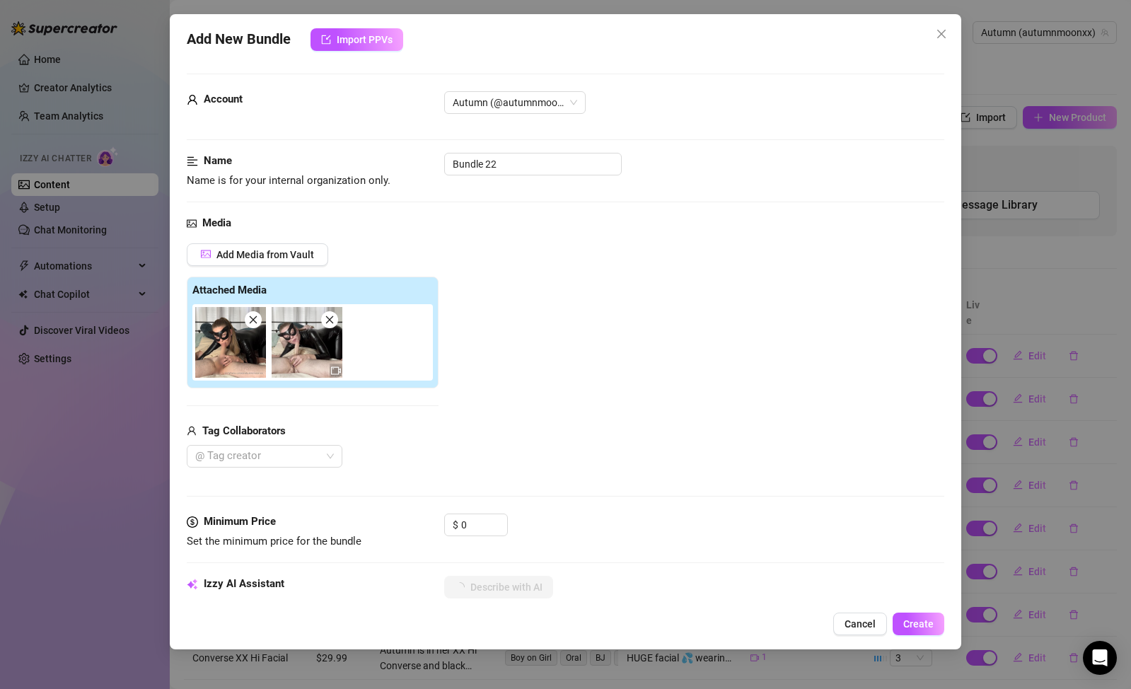
type textarea "Autumn is in a tight black latex catsuit, leaning over a man on the bed while s…"
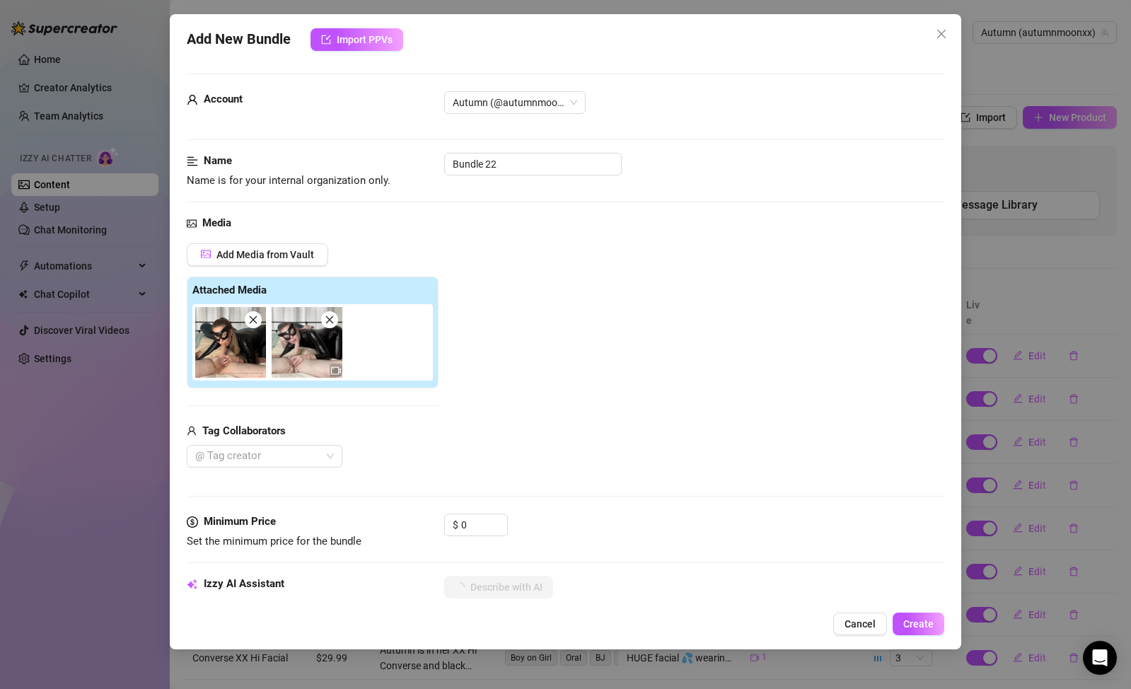
type textarea "Autumn is in a tight black latex catsuit, leaning over a man on the bed while s…"
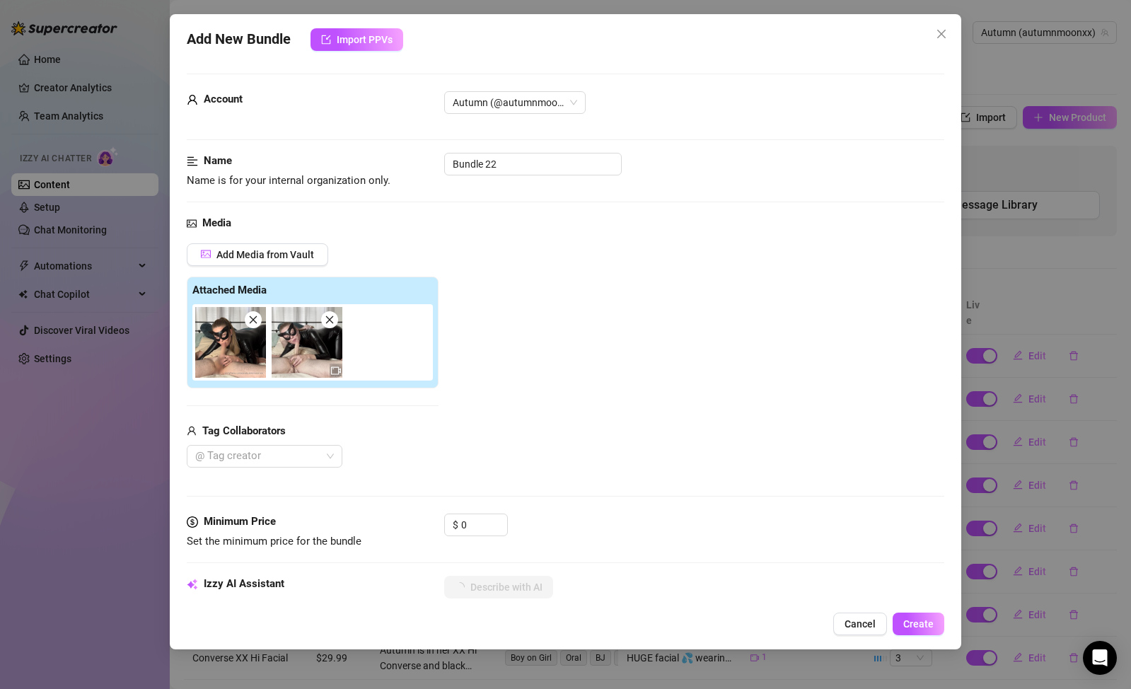
type textarea "Autumn is in a tight black latex catsuit, leaning over a man on the bed while s…"
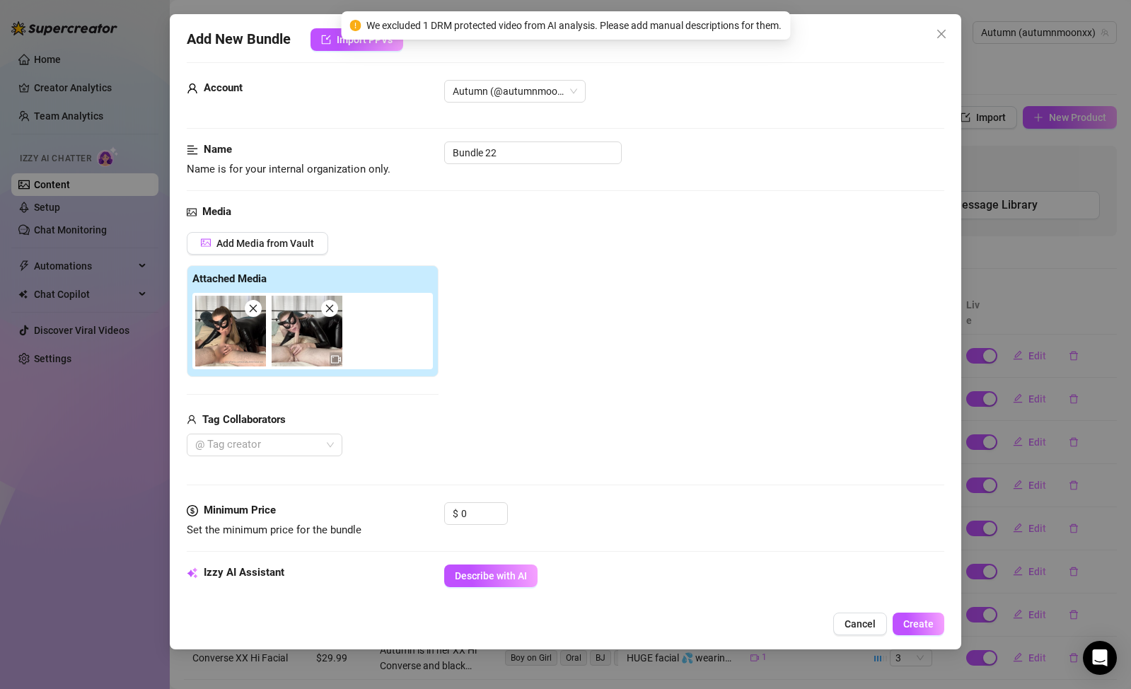
scroll to position [25, 0]
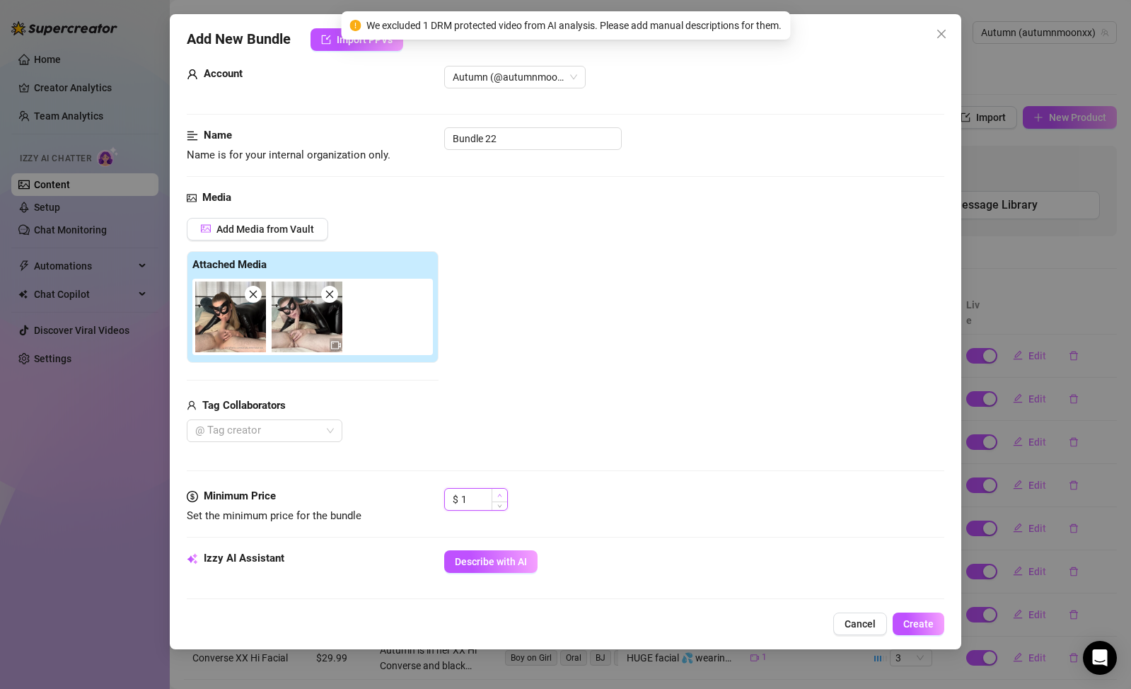
click at [495, 499] on span "Increase Value" at bounding box center [500, 495] width 16 height 13
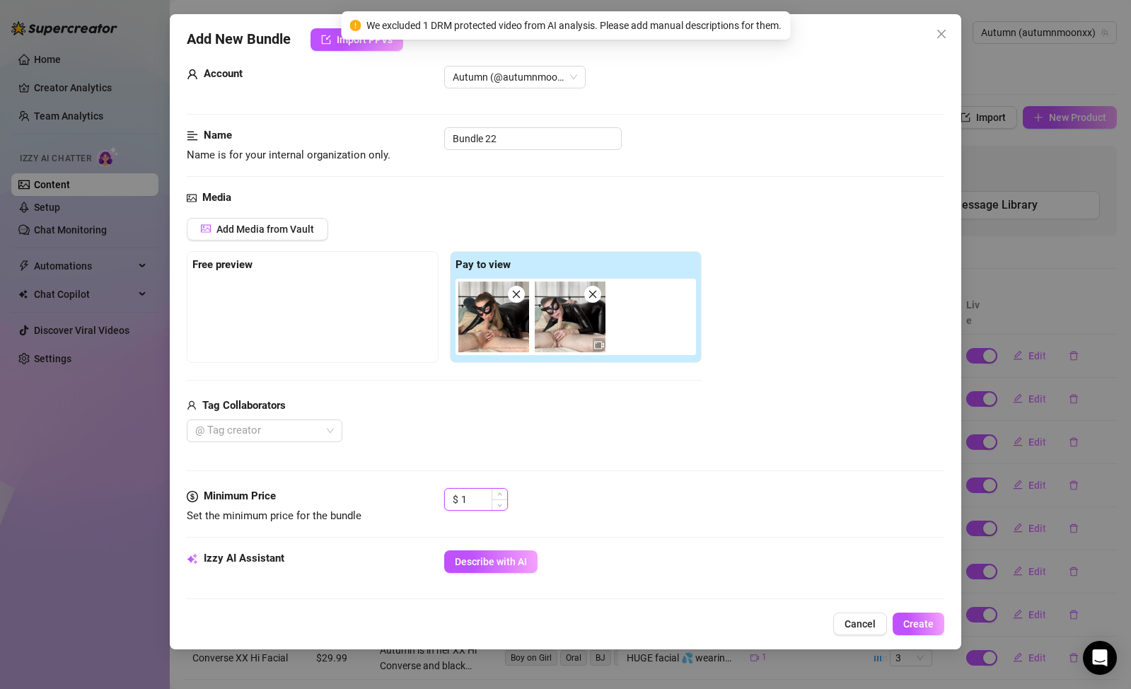
drag, startPoint x: 477, startPoint y: 500, endPoint x: 458, endPoint y: 499, distance: 19.2
click at [458, 499] on div "$ 1" at bounding box center [476, 499] width 64 height 23
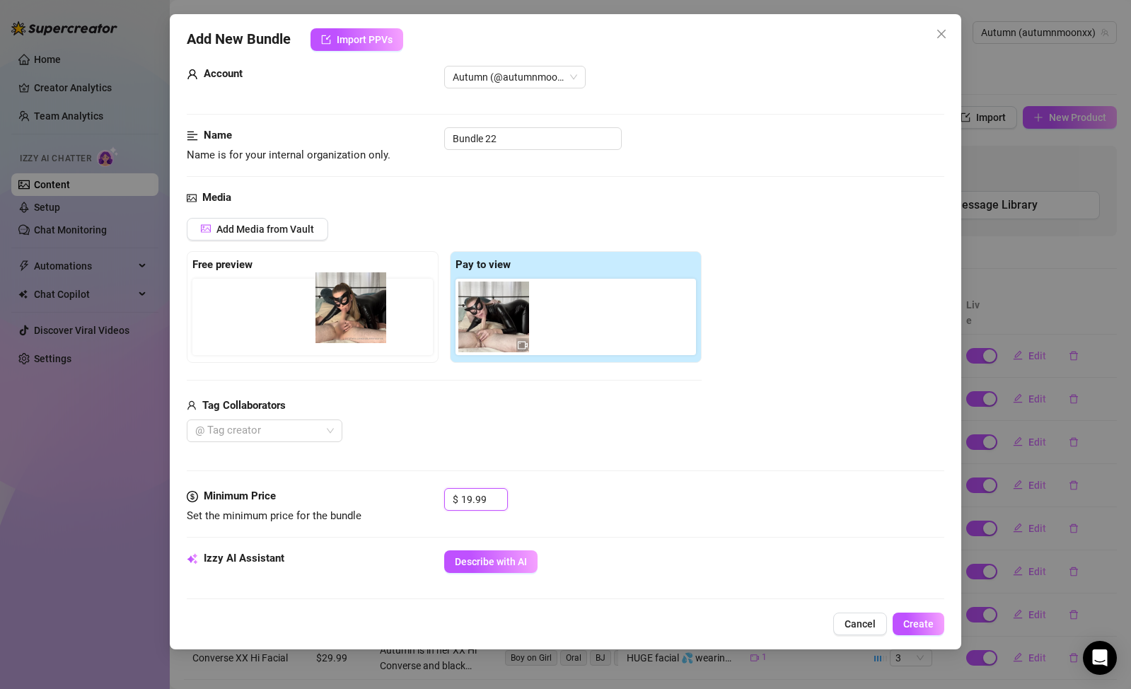
drag, startPoint x: 494, startPoint y: 335, endPoint x: 326, endPoint y: 328, distance: 167.8
click at [326, 328] on div "Free preview Pay to view" at bounding box center [444, 307] width 515 height 112
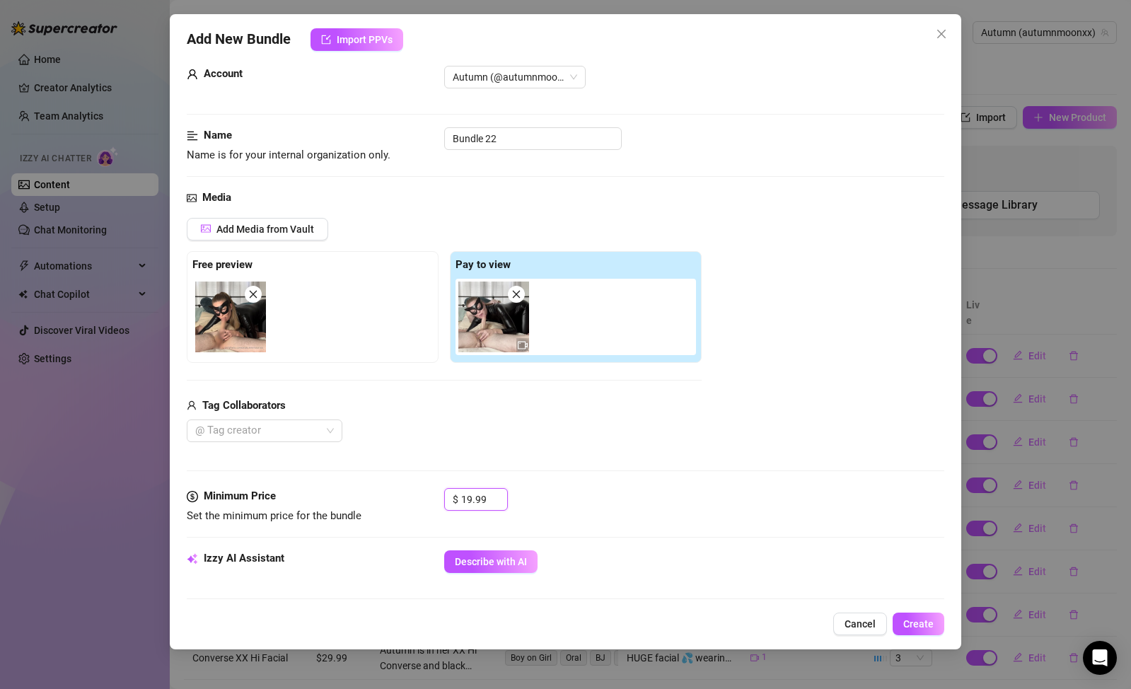
type input "19.99"
click at [540, 412] on div "Tag Collaborators" at bounding box center [444, 406] width 515 height 17
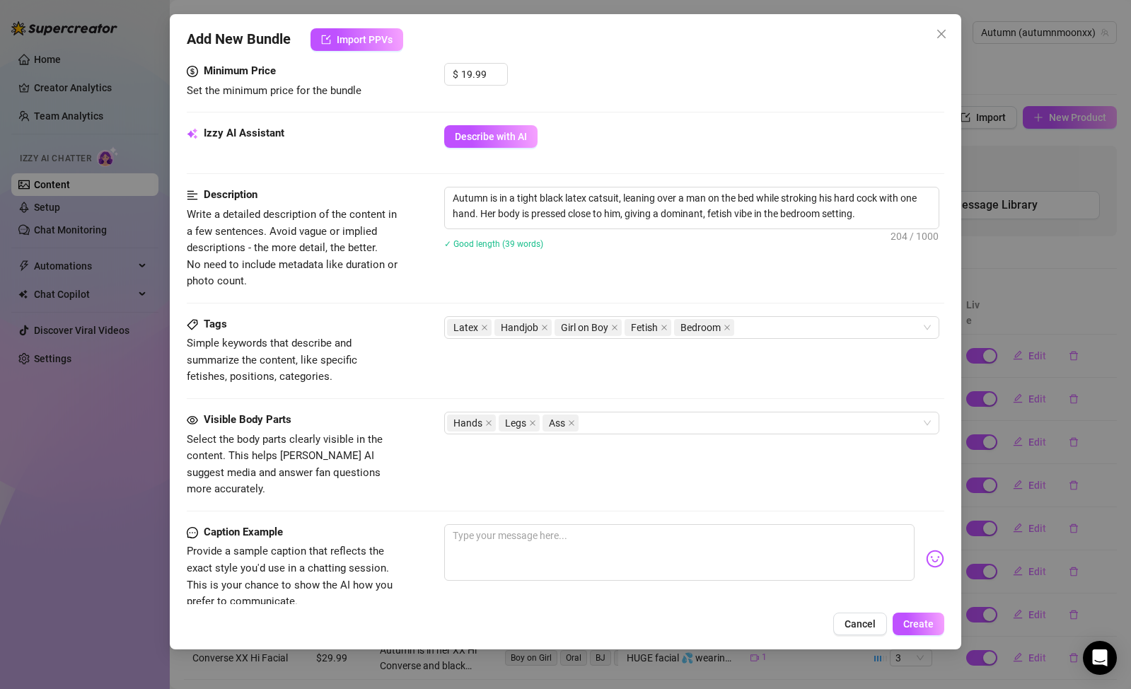
scroll to position [493, 0]
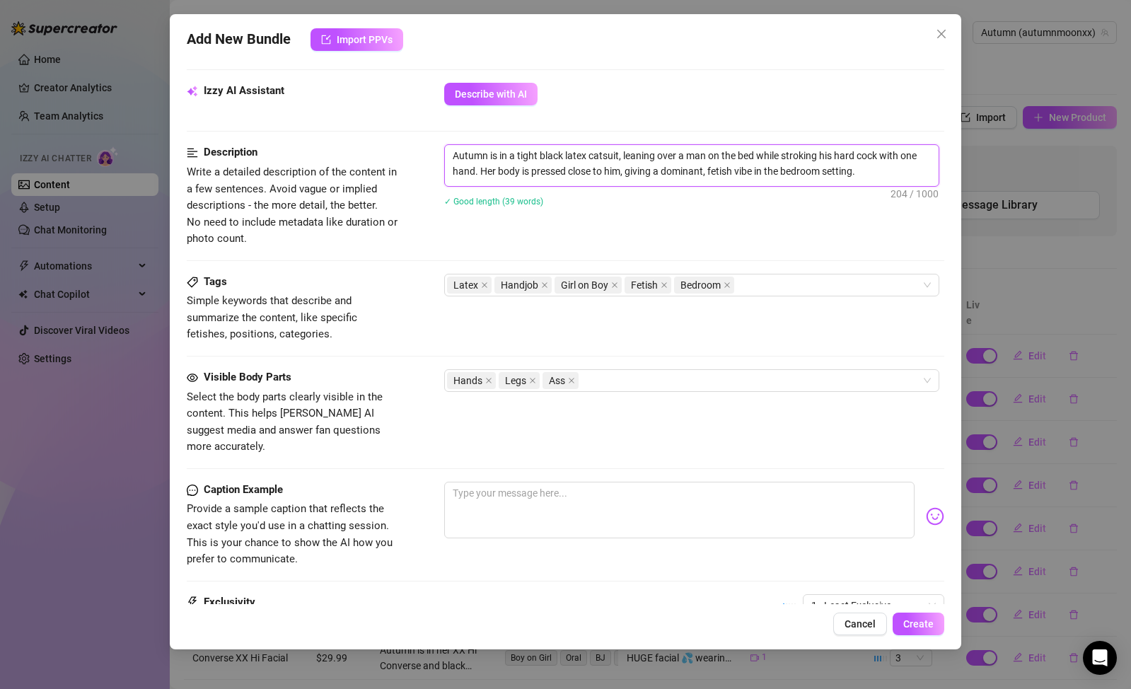
click at [880, 178] on textarea "Autumn is in a tight black latex catsuit, leaning over a man on the bed while s…" at bounding box center [692, 163] width 494 height 37
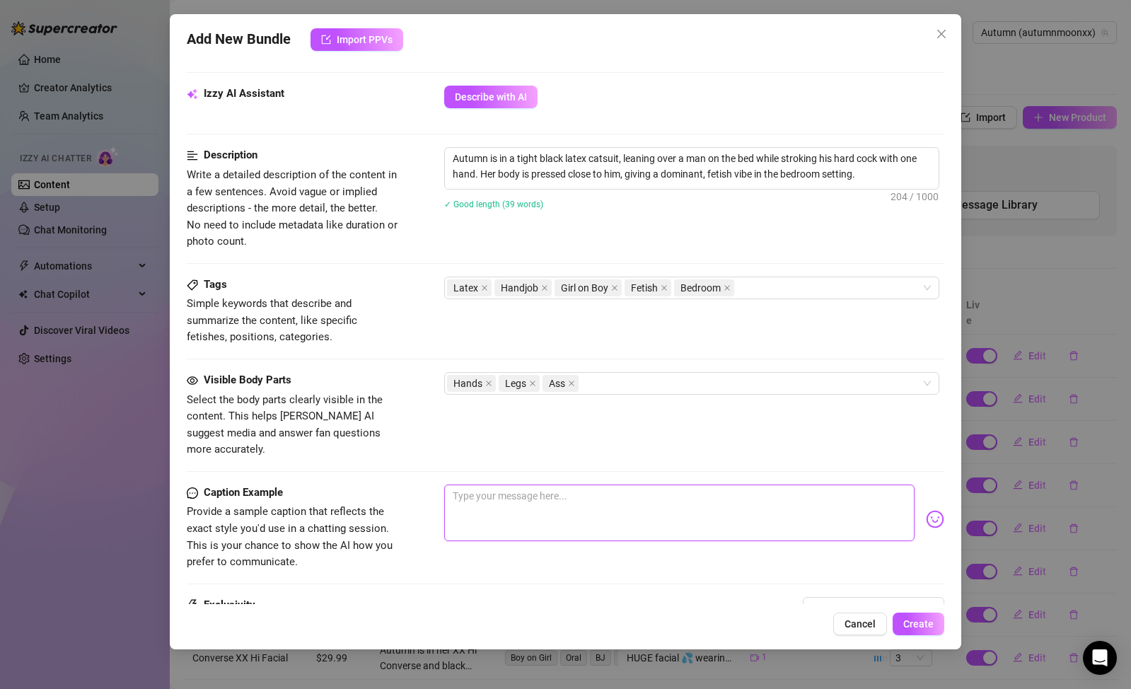
click at [592, 485] on textarea at bounding box center [679, 513] width 470 height 57
type textarea "I"
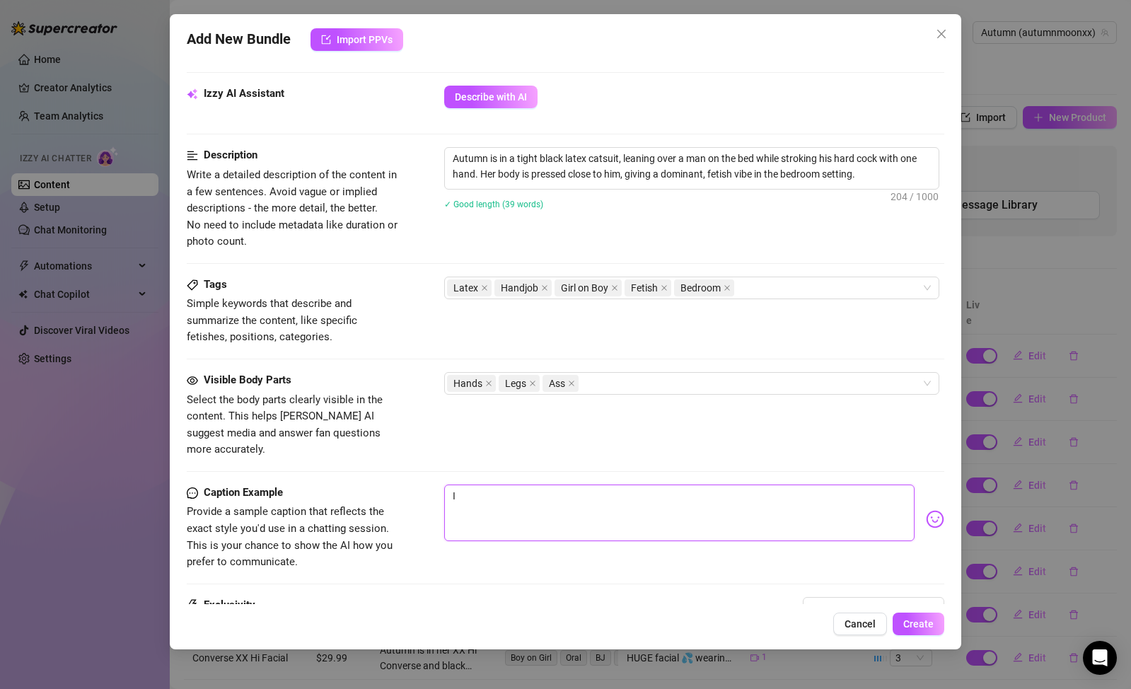
type textarea "I w"
type textarea "I wo"
type textarea "I wou"
type textarea "I woul"
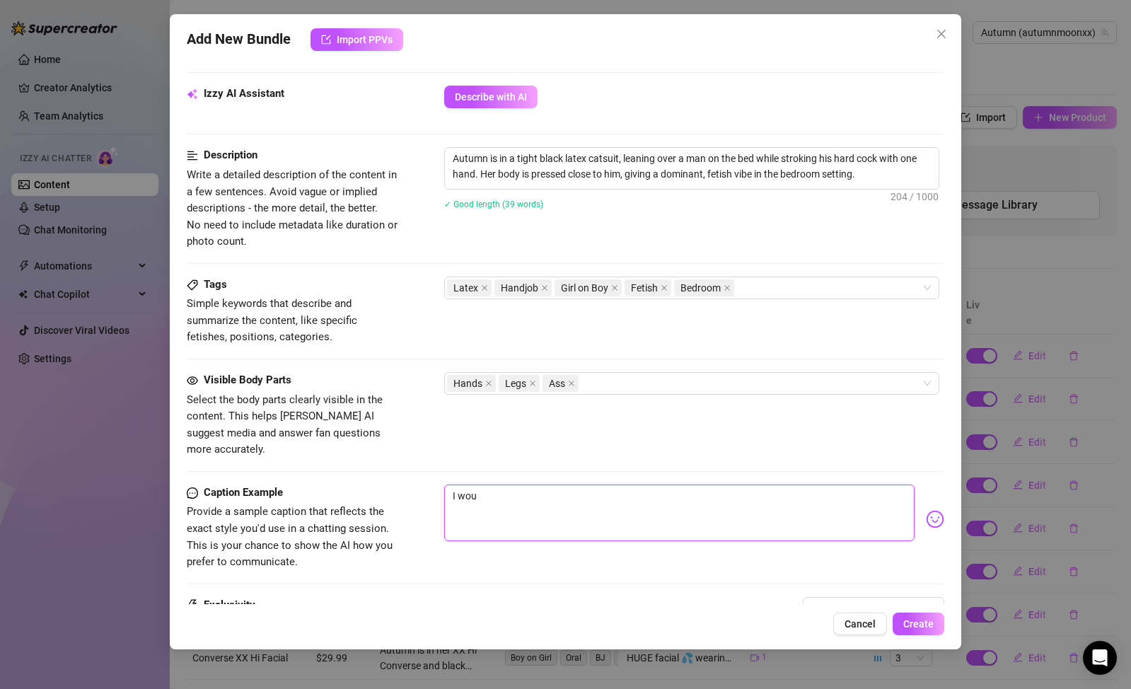
type textarea "I woul"
type textarea "I wou"
type textarea "I wo"
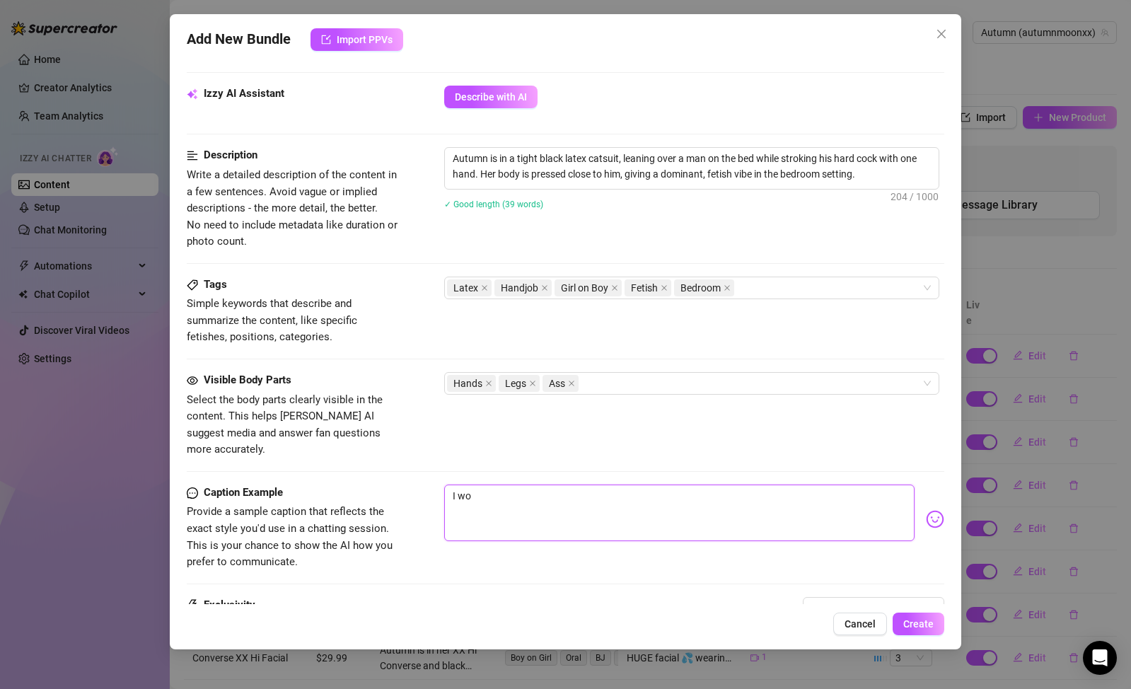
type textarea "I w"
type textarea "I"
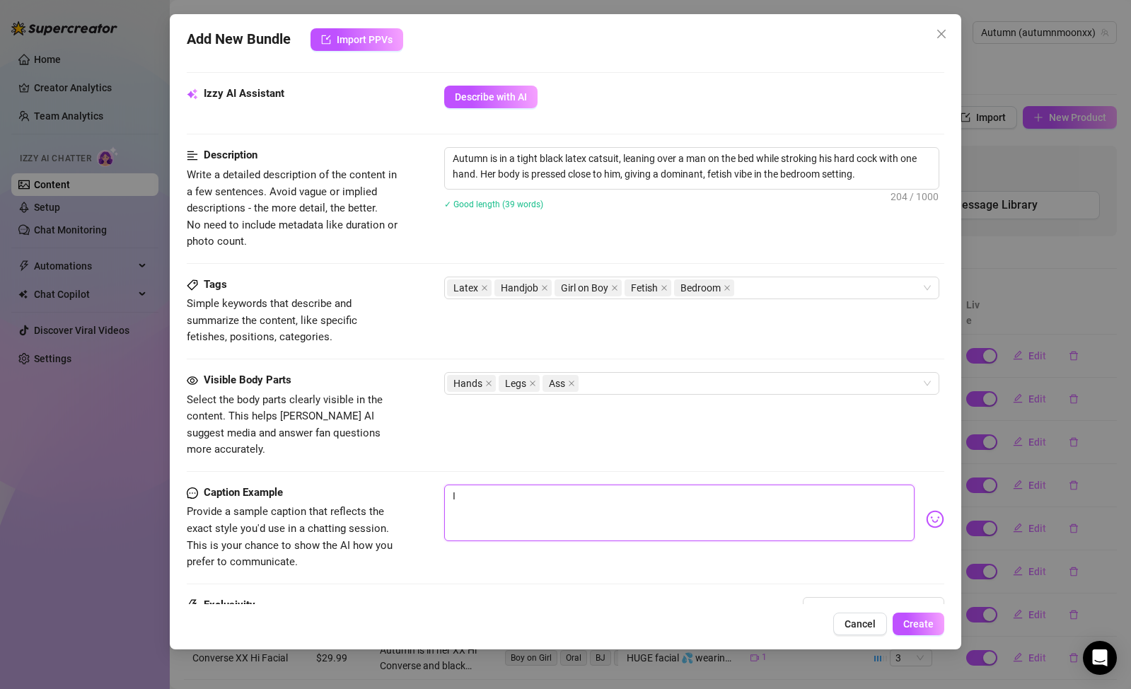
type textarea "I"
type textarea "Type your message here..."
type textarea "O"
type textarea "Oh"
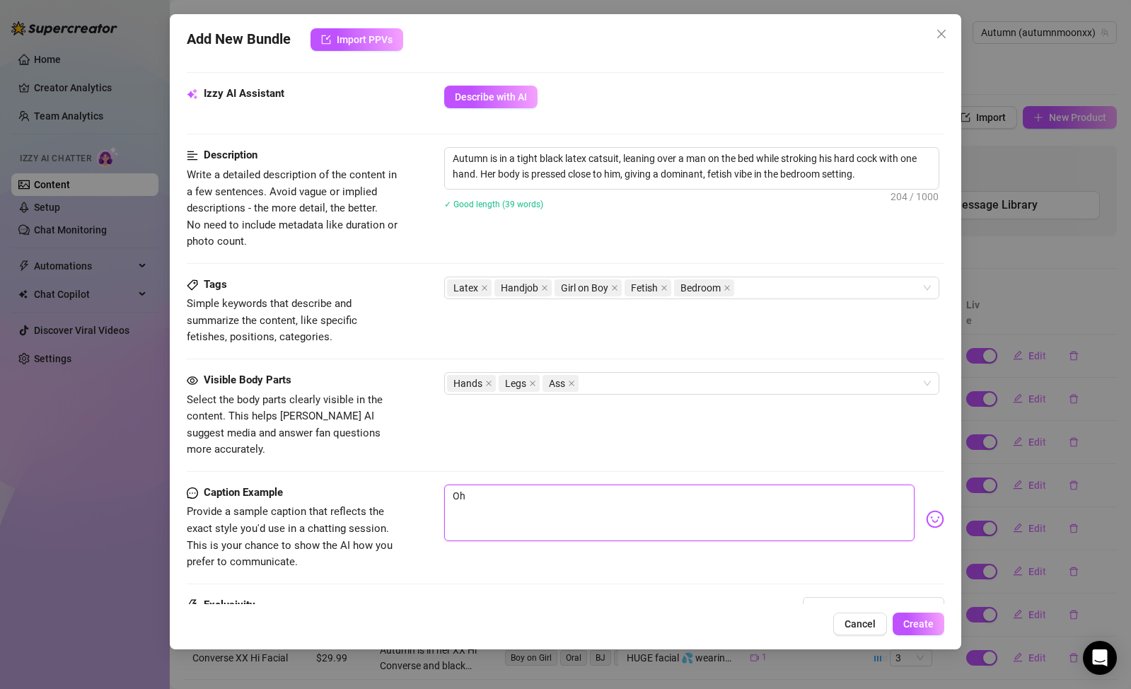
type textarea "Oh"
type textarea "Oh i"
type textarea "Oh i'"
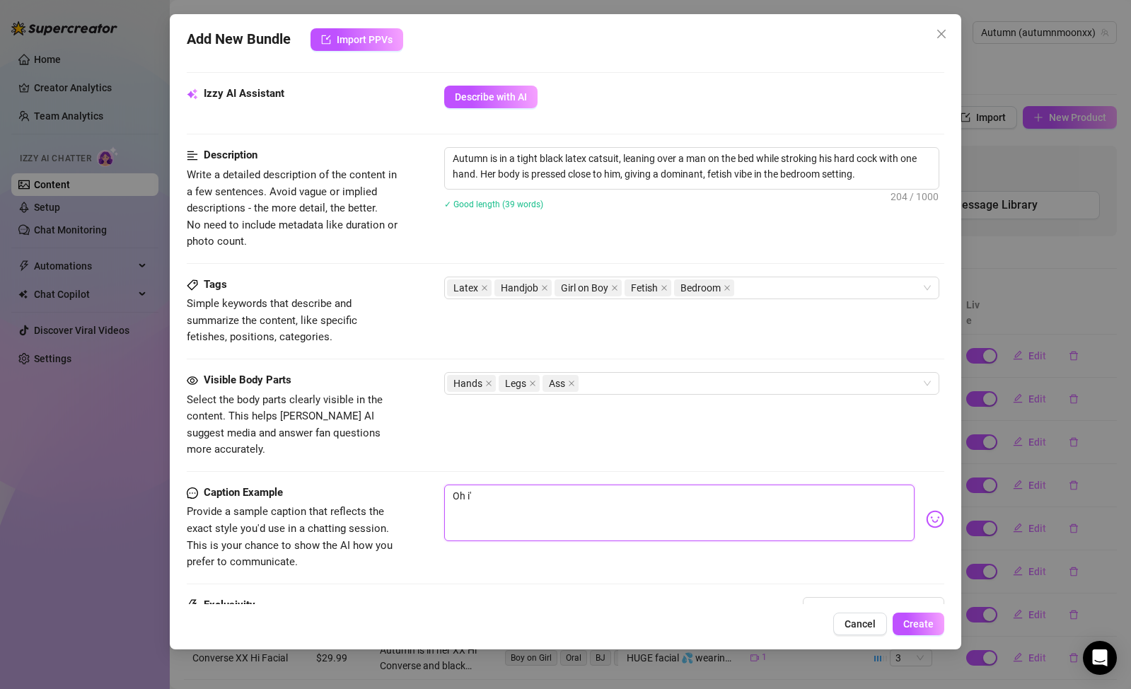
type textarea "Oh i'd"
type textarea "Oh i'd j"
type textarea "Oh i'd ju"
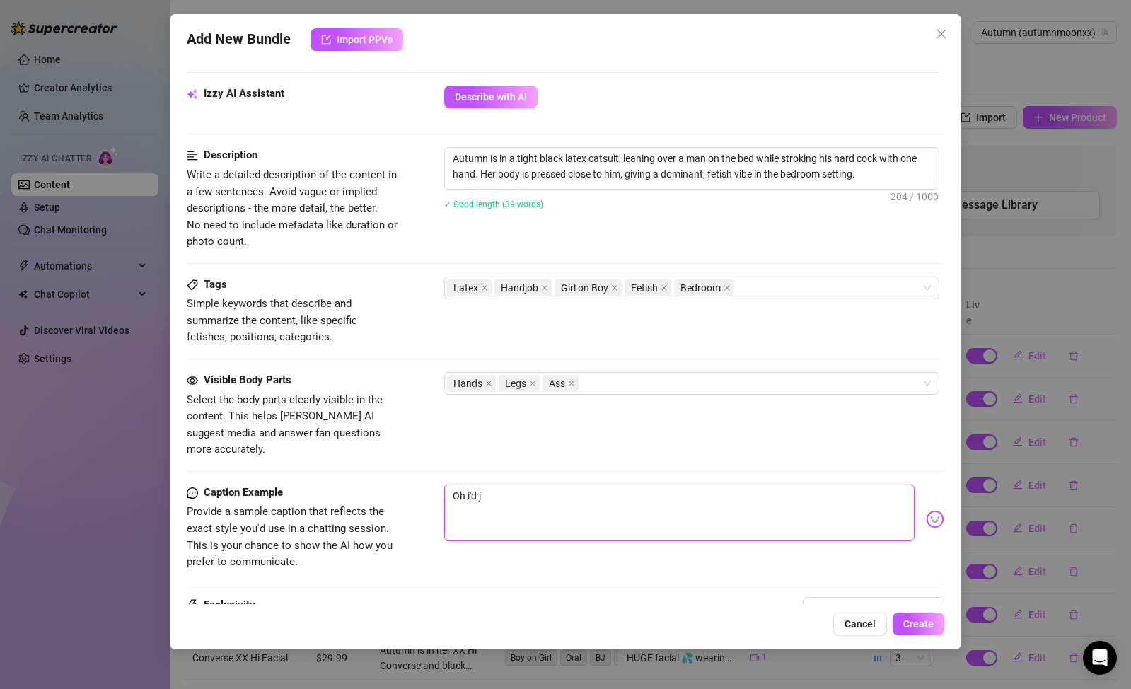
type textarea "Oh i'd ju"
type textarea "Oh i'd jum"
type textarea "Oh i'd jump"
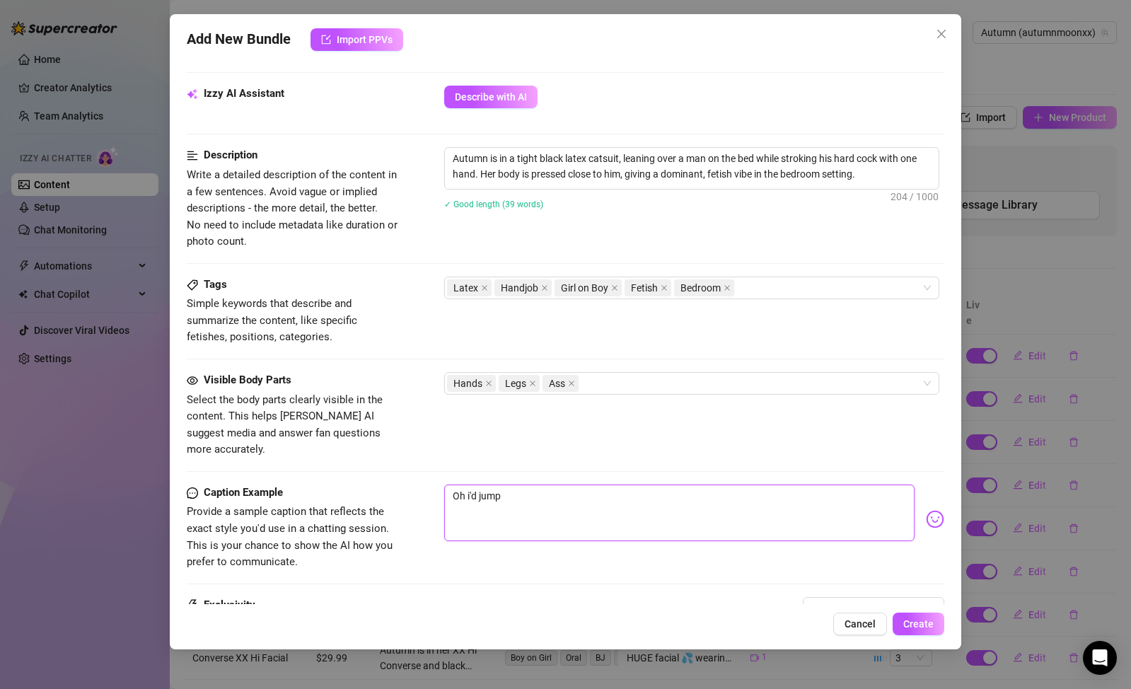
type textarea "Oh i'd jump"
type textarea "Oh i'd jump a"
type textarea "Oh i'd jump al"
type textarea "Oh i'd jump all"
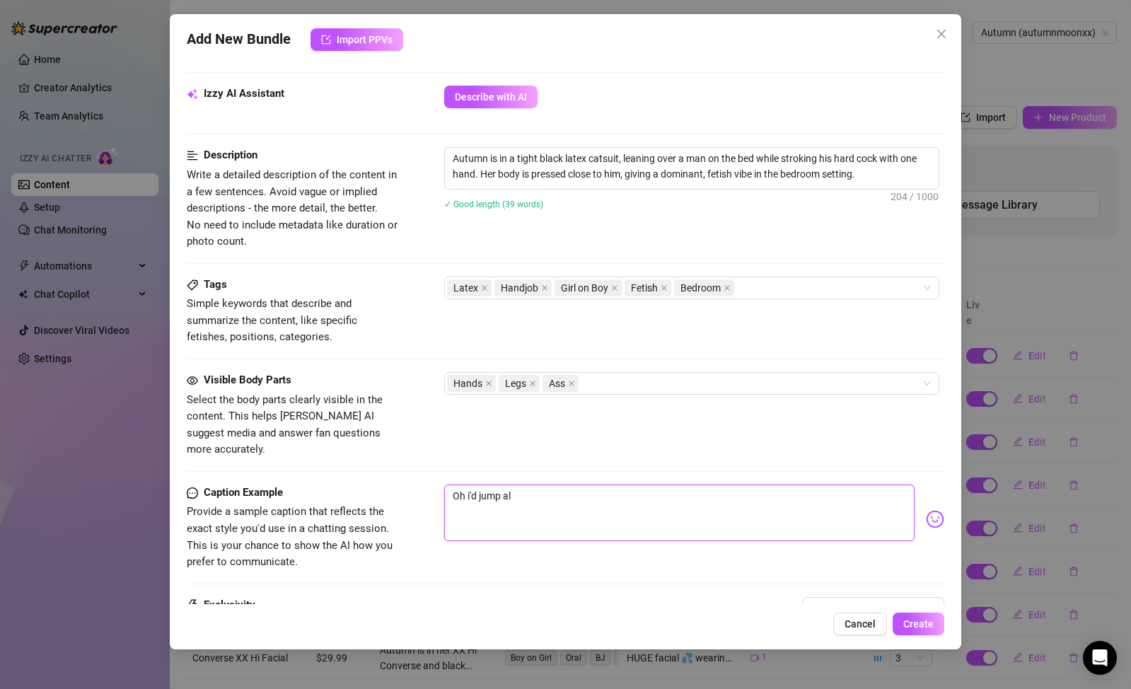
type textarea "Oh i'd jump all"
type textarea "Oh i'd jump all o"
type textarea "Oh i'd jump all ov"
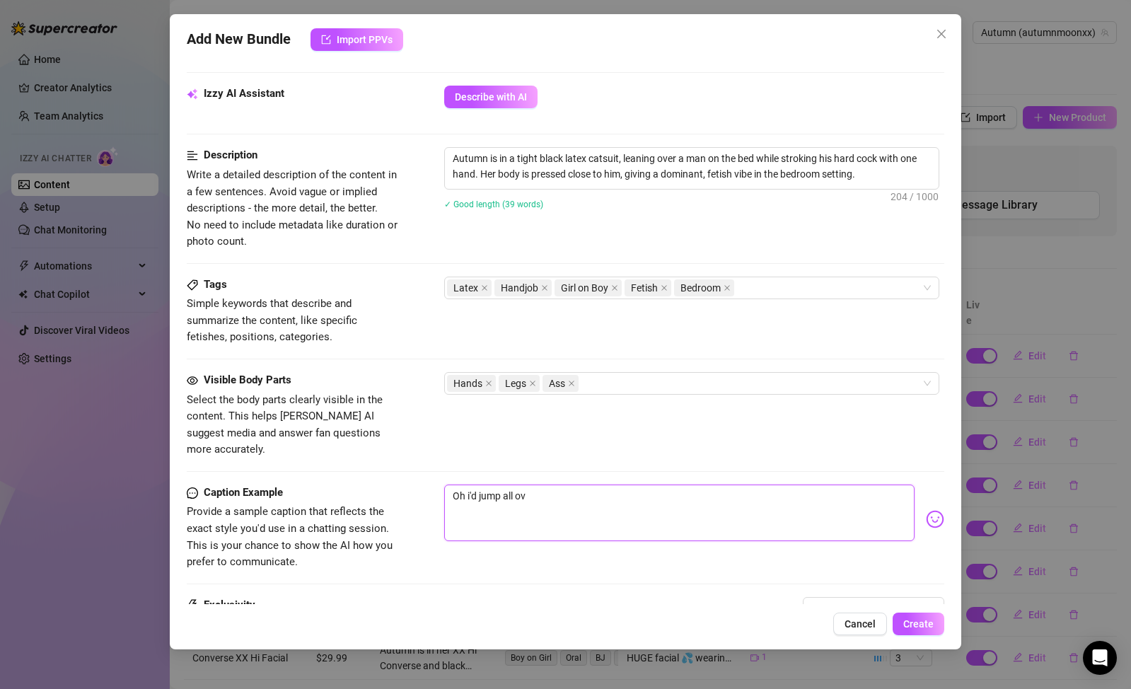
type textarea "Oh i'd jump all ove"
type textarea "Oh i'd jump all over"
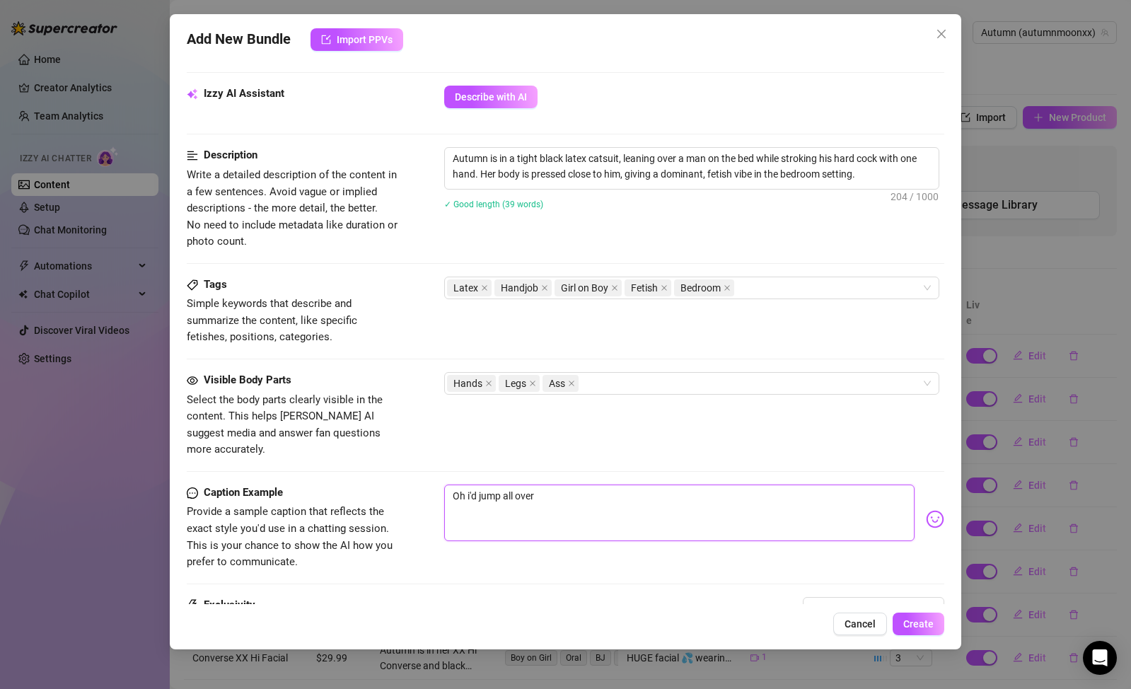
type textarea "Oh i'd jump all over"
type textarea "Oh i'd jump all over o"
type textarea "Oh i'd jump all over ou"
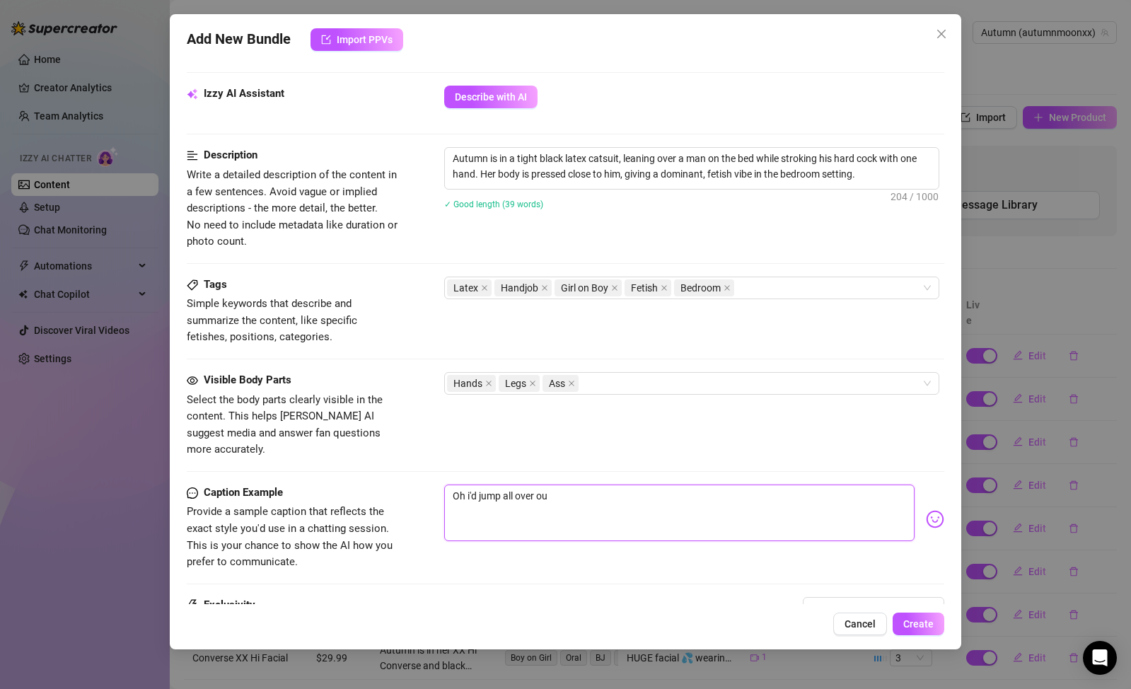
type textarea "Oh i'd jump all over ou"
type textarea "Oh i'd jump all over o"
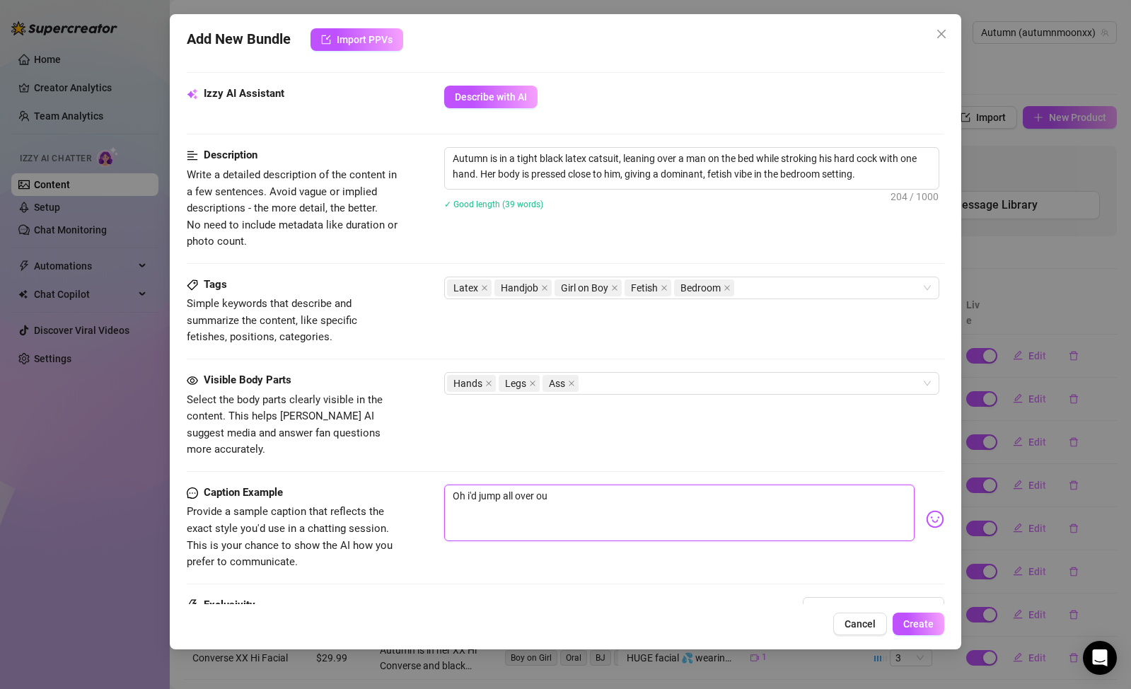
type textarea "Oh i'd jump all over o"
type textarea "Oh i'd jump all over"
type textarea "Oh i'd jump all over y"
type textarea "Oh i'd jump all over yo"
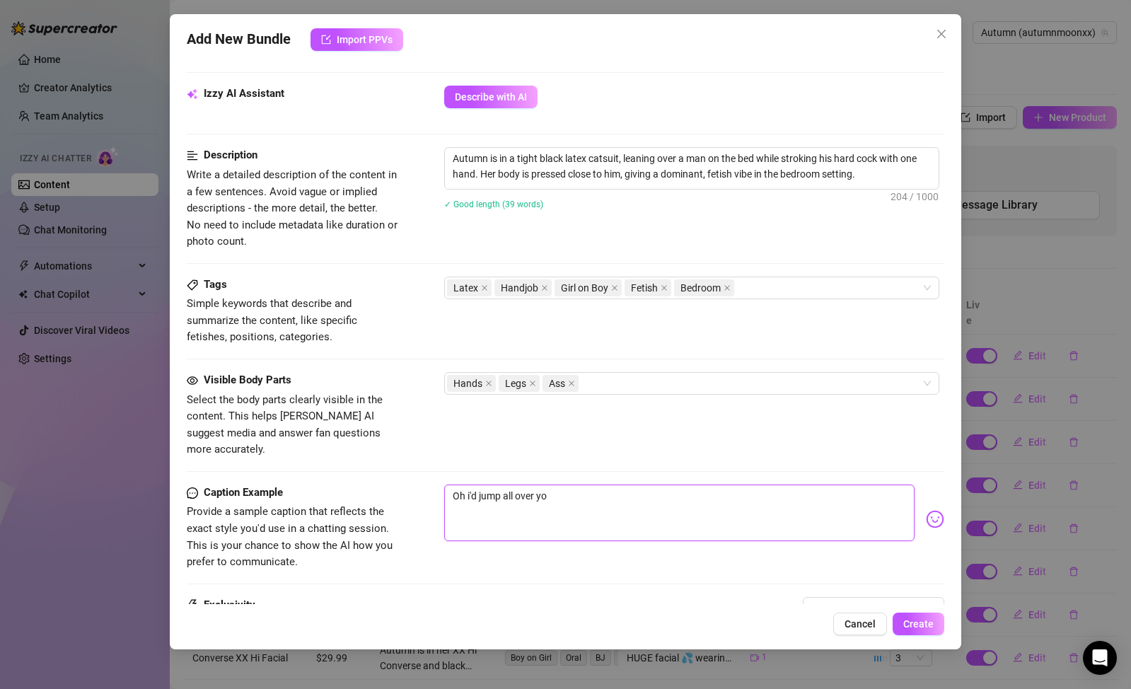
type textarea "Oh i'd jump all over you"
type textarea "Oh i'd jump all over you w"
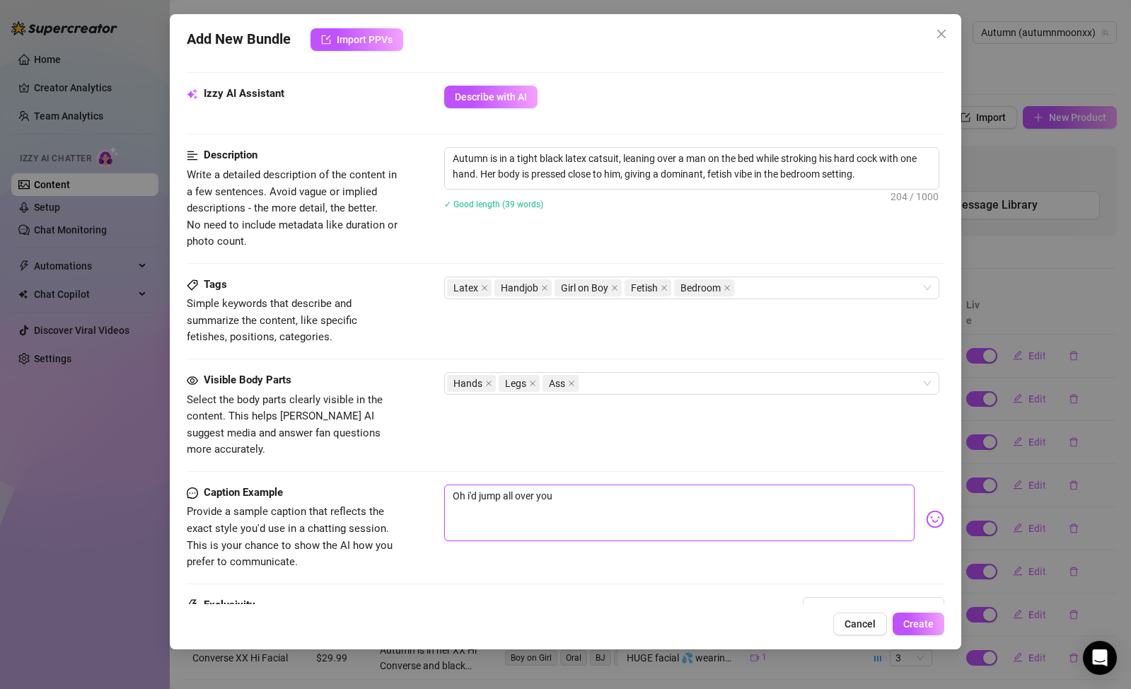
type textarea "Oh i'd jump all over you w"
type textarea "Oh i'd jump all over you wi"
type textarea "Oh i'd jump all over you wit"
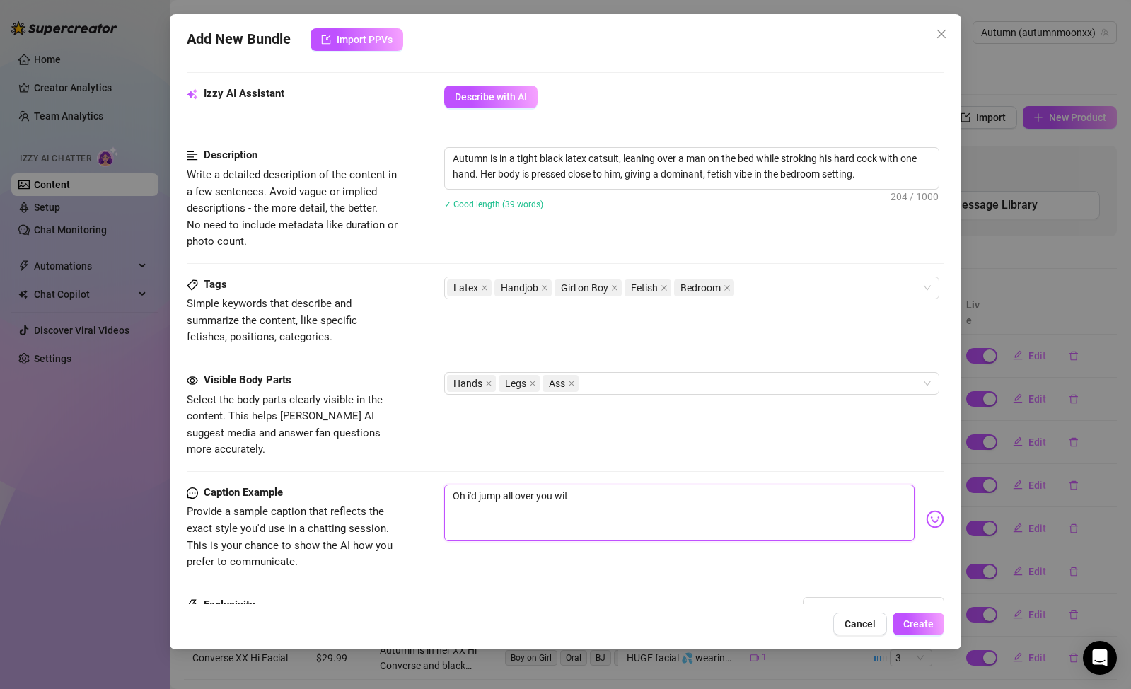
type textarea "Oh i'd jump all over you with"
type textarea "Oh i'd jump all over you with n"
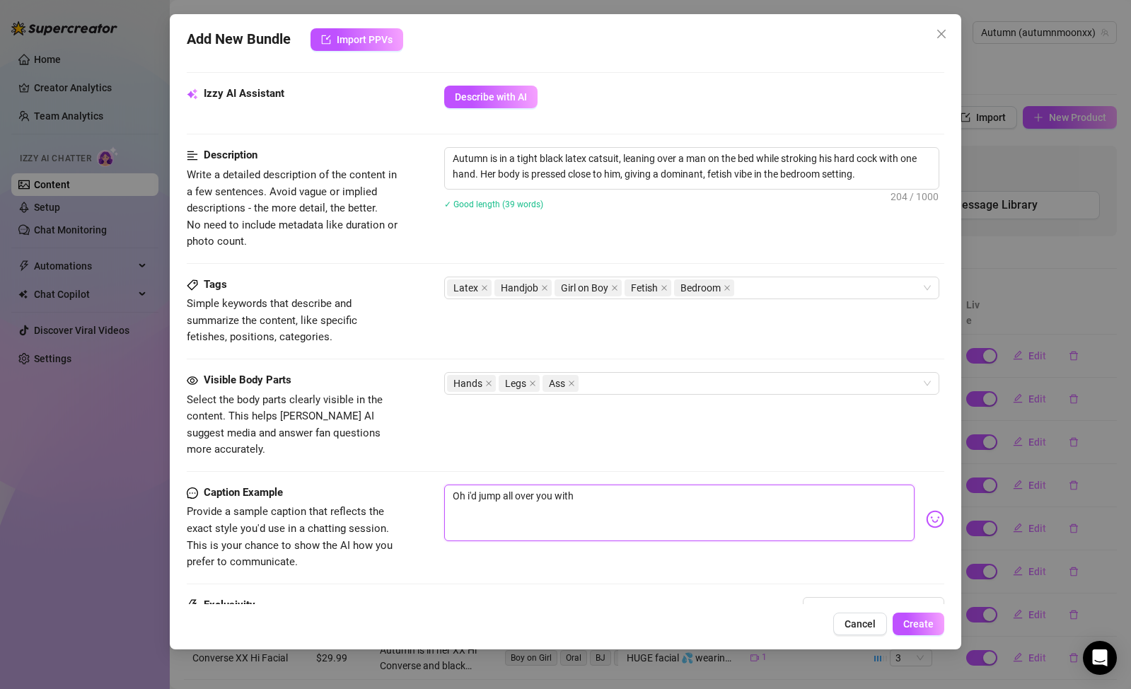
type textarea "Oh i'd jump all over you with n"
type textarea "Oh i'd jump all over you with no"
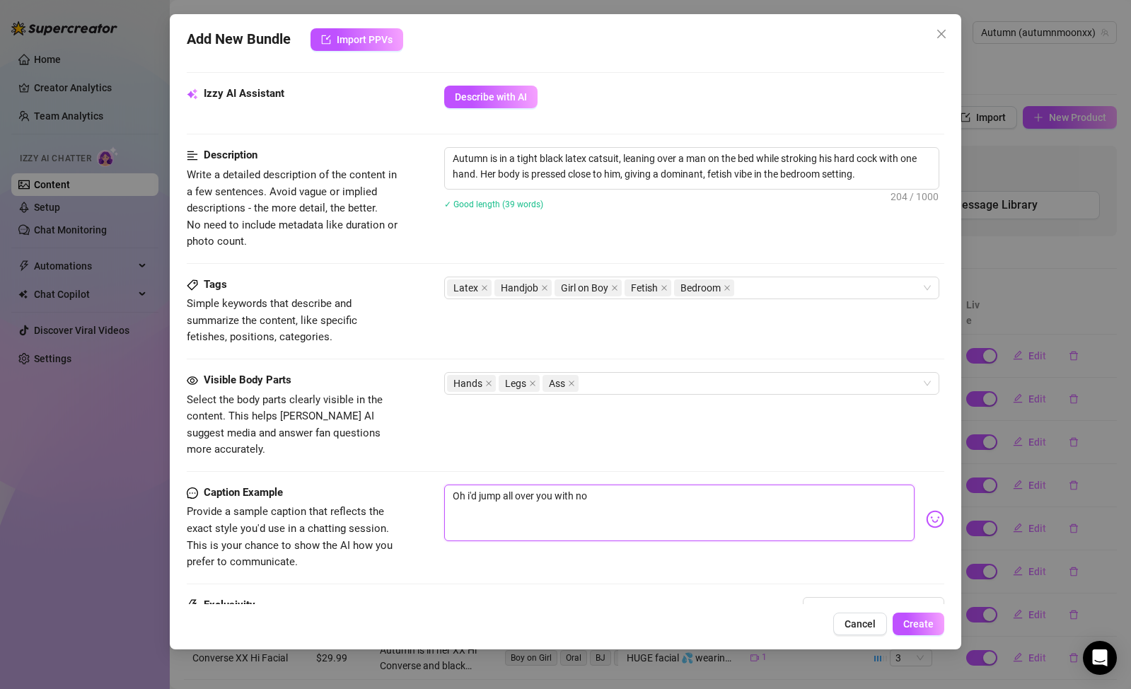
type textarea "Oh i'd jump all over you with no p"
type textarea "Oh i'd jump all over you with no pl"
type textarea "Oh i'd jump all over you with no pla"
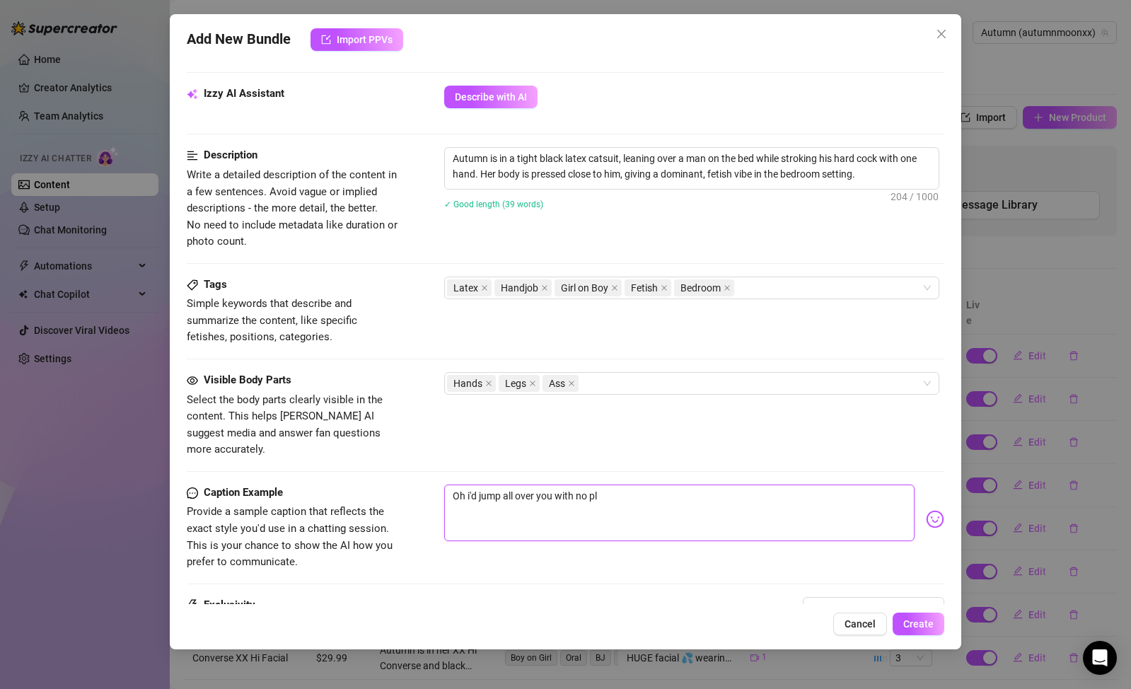
type textarea "Oh i'd jump all over you with no pla"
type textarea "Oh i'd jump all over you with no plac"
type textarea "Oh i'd jump all over you with no place"
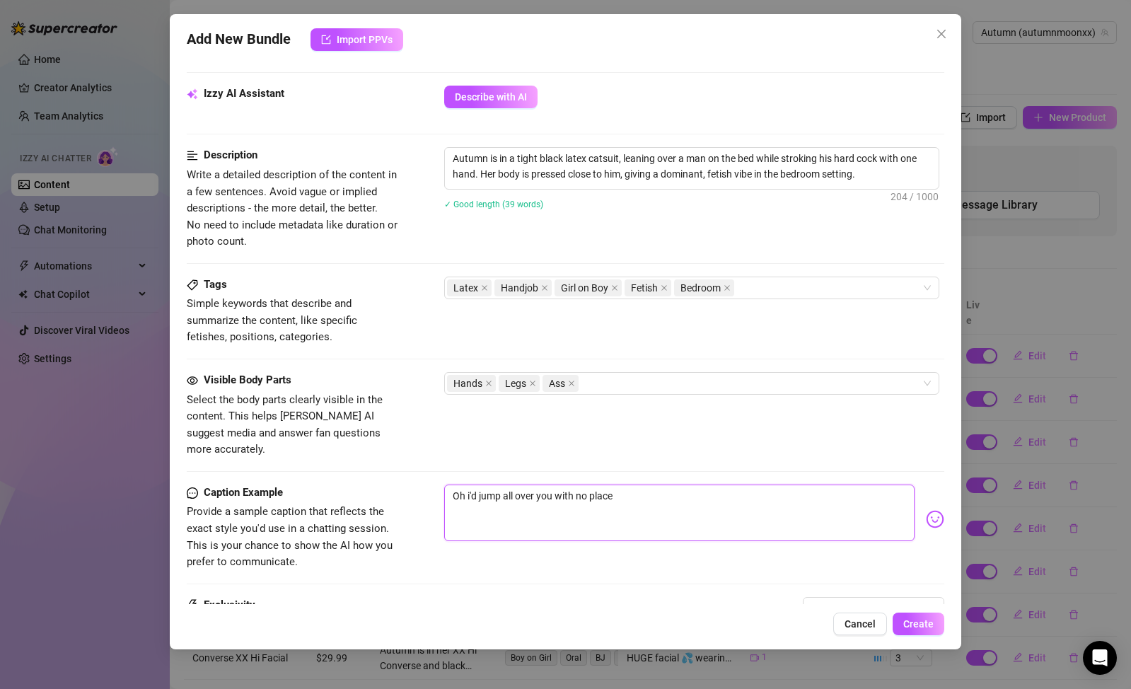
type textarea "Oh i'd jump all over you with no place"
type textarea "Oh i'd jump all over you with no place t"
type textarea "Oh i'd jump all over you with no place to"
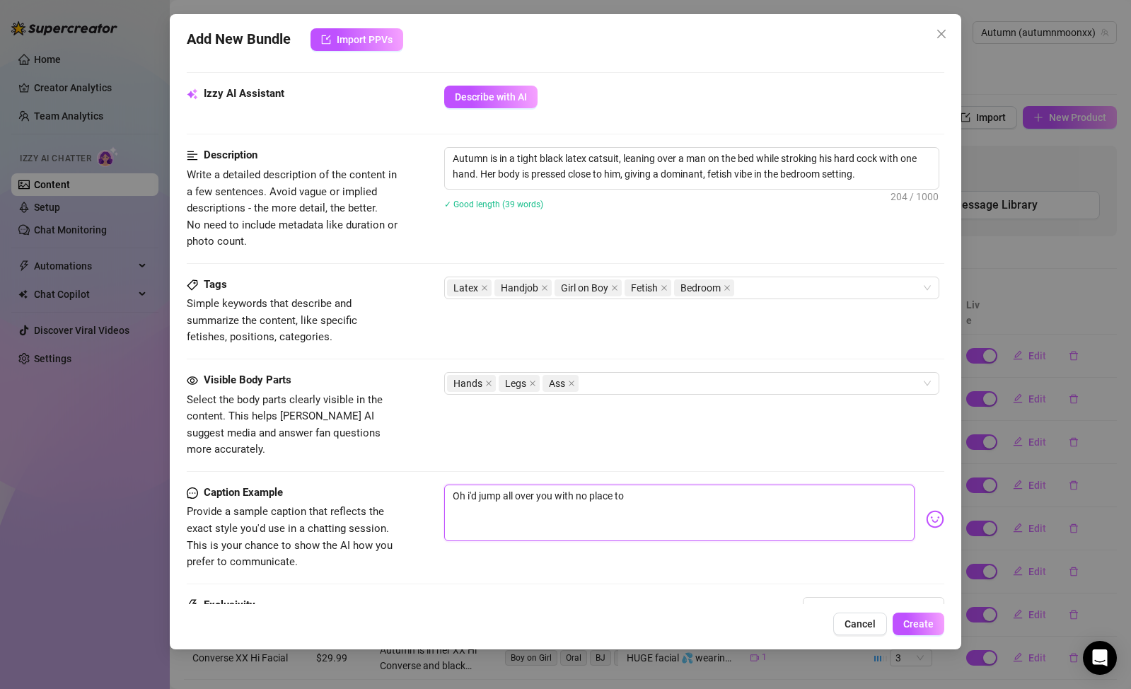
type textarea "Oh i'd jump all over you with no place to"
type textarea "Oh i'd jump all over you with no place to g"
type textarea "Oh i'd jump all over you with no place to go"
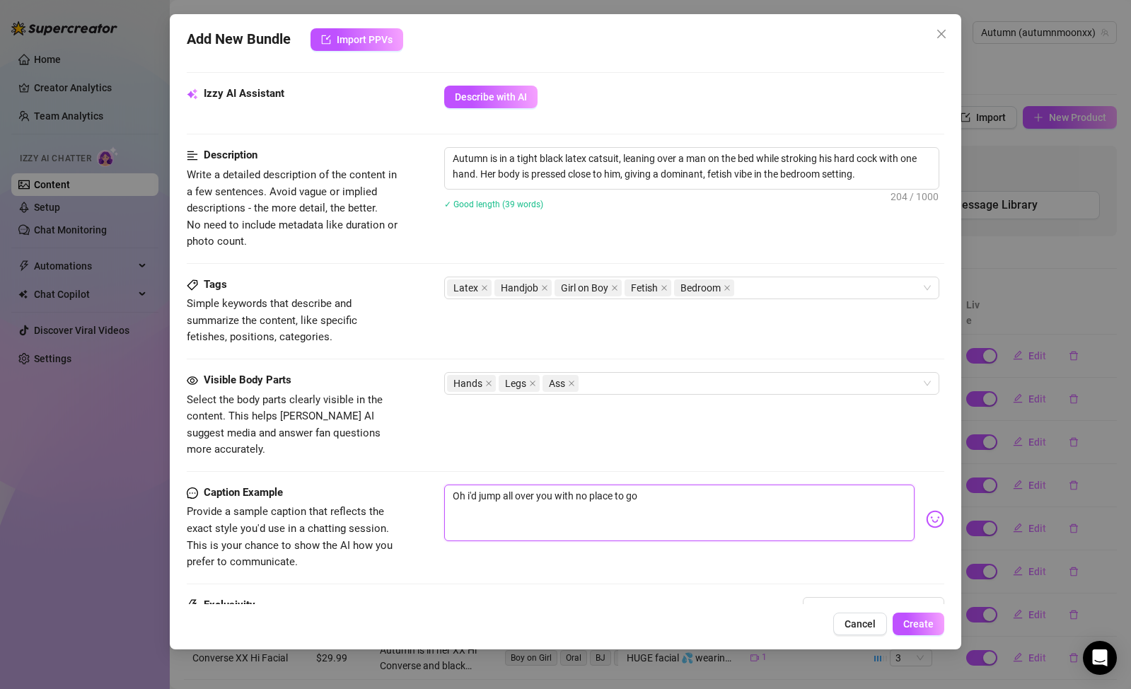
type textarea "Oh i'd jump all over you with no place to go,"
type textarea "Oh i'd jump all over you with no place to go, s"
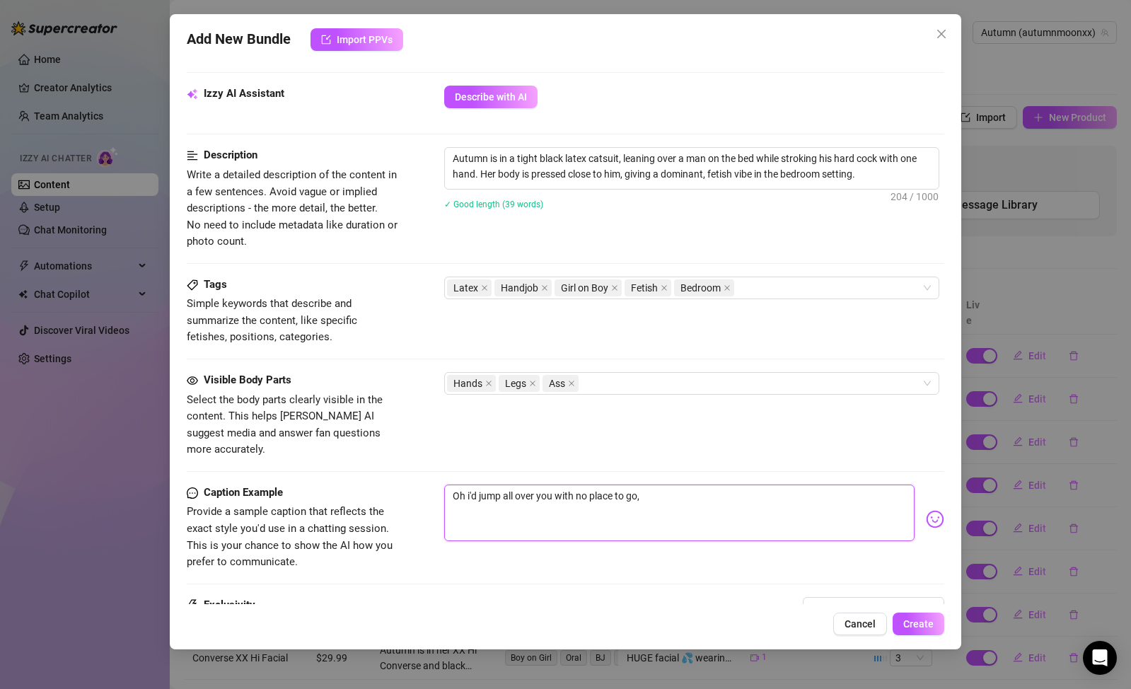
type textarea "Oh i'd jump all over you with no place to go, s"
type textarea "Oh i'd jump all over you with no place to go, so"
click at [761, 282] on div "Latex Handjob Girl on Boy Fetish Bedroom" at bounding box center [684, 288] width 475 height 20
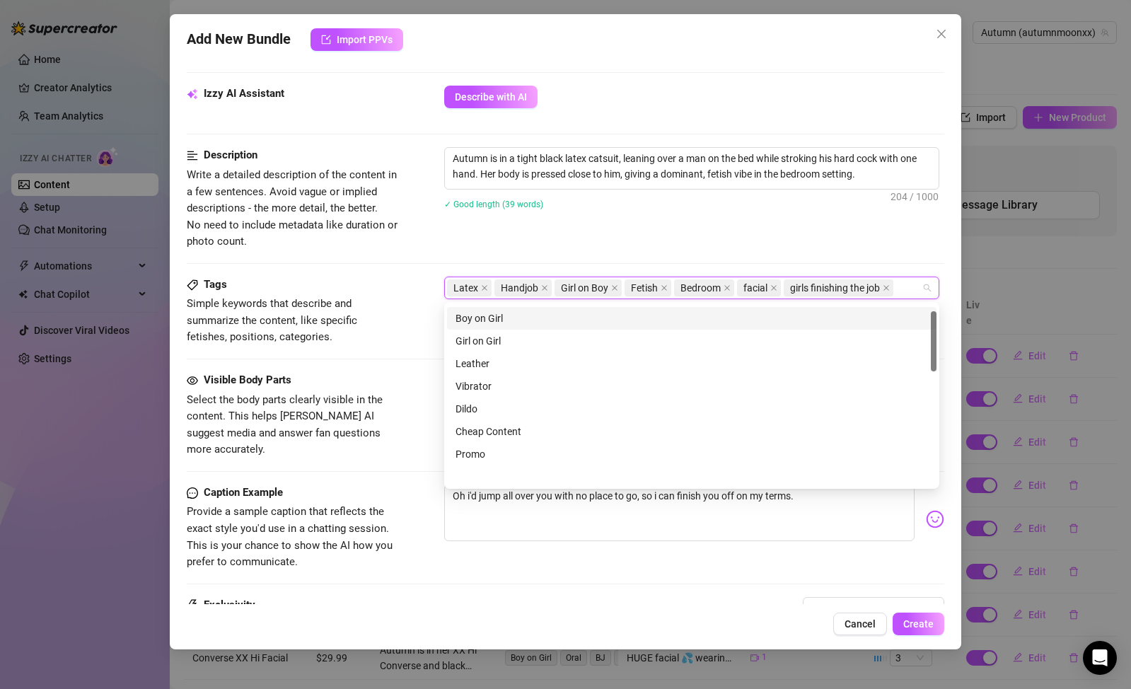
scroll to position [102, 0]
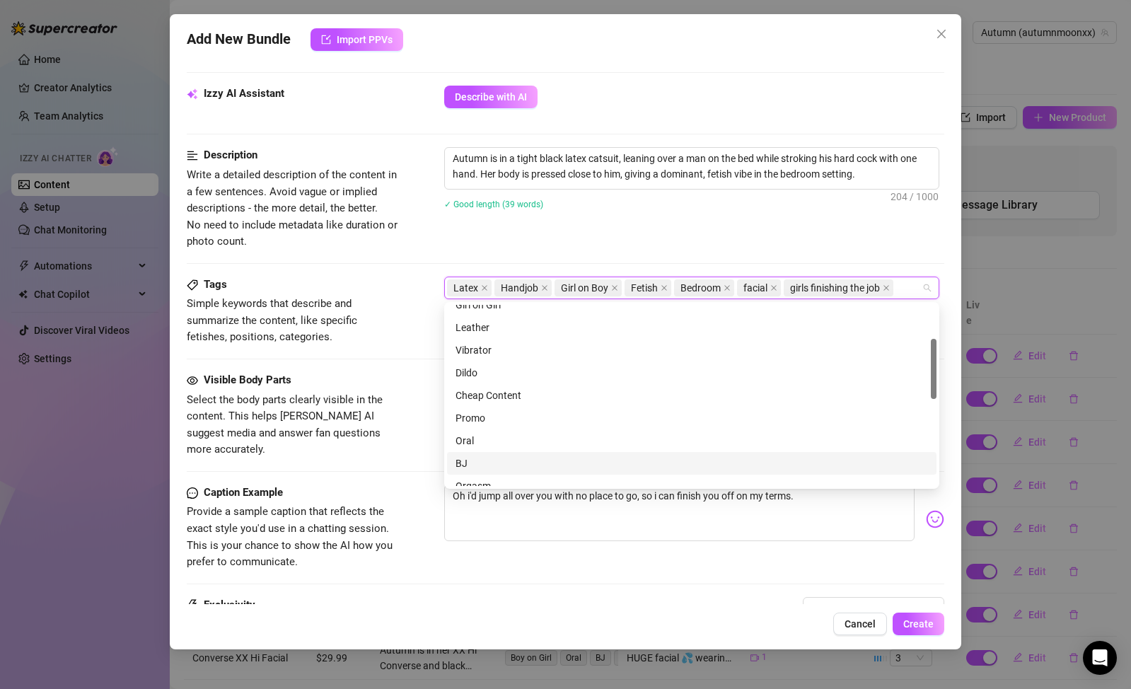
click at [560, 462] on div "BJ" at bounding box center [692, 464] width 473 height 16
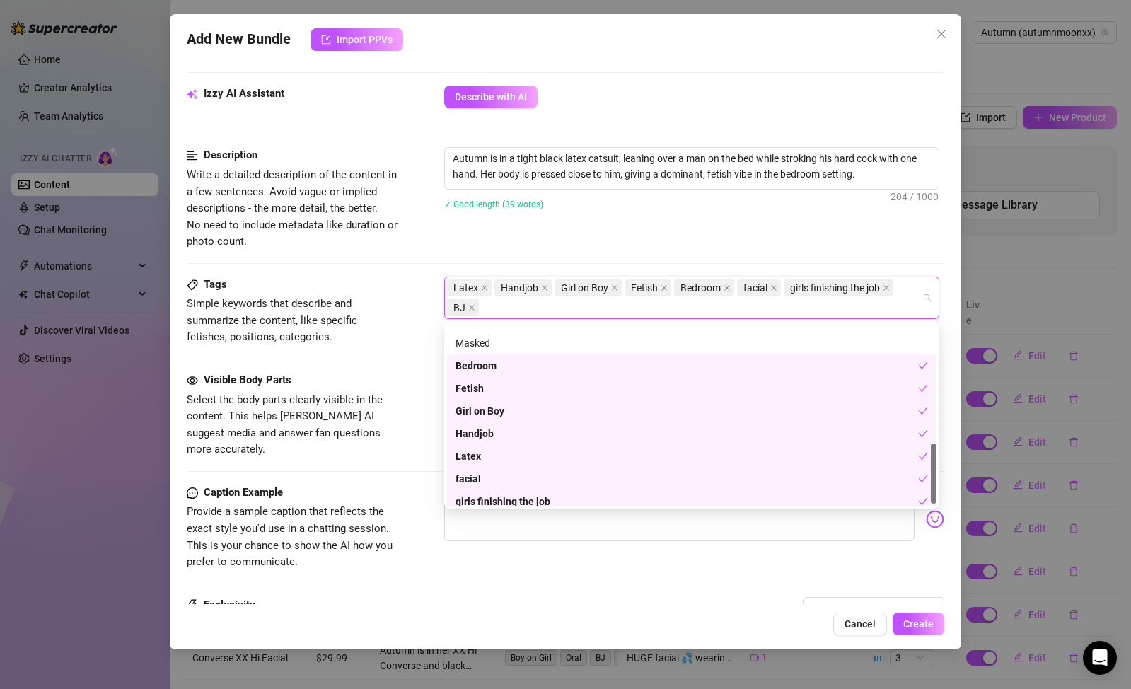
scroll to position [323, 0]
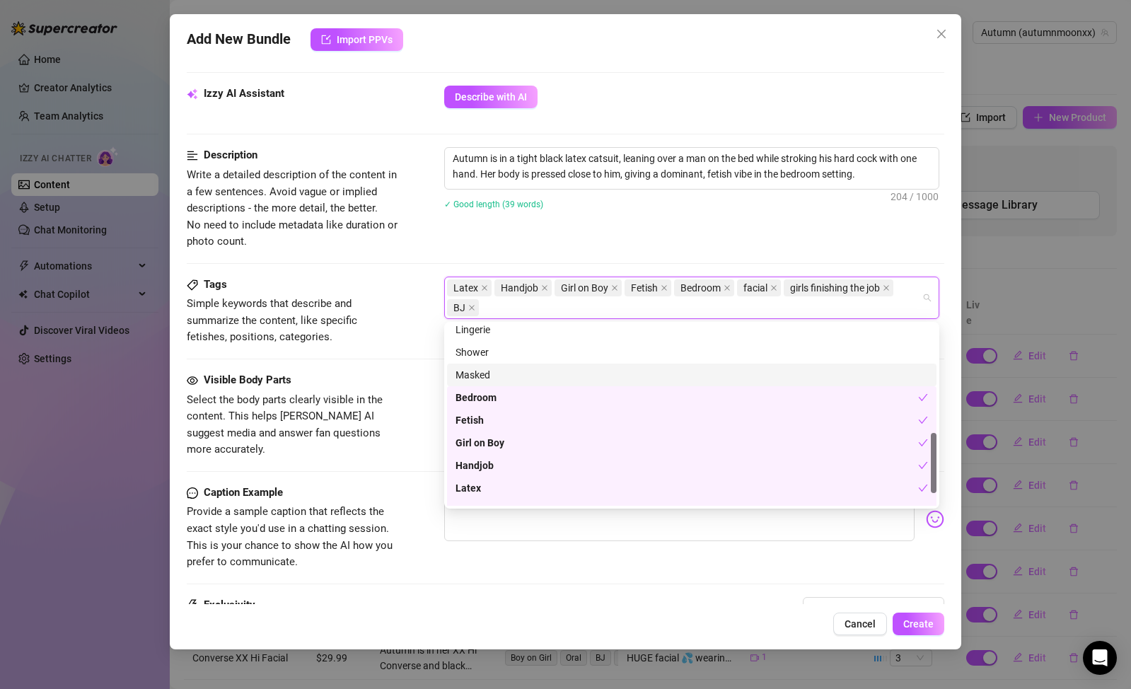
click at [526, 378] on div "Masked" at bounding box center [692, 375] width 473 height 16
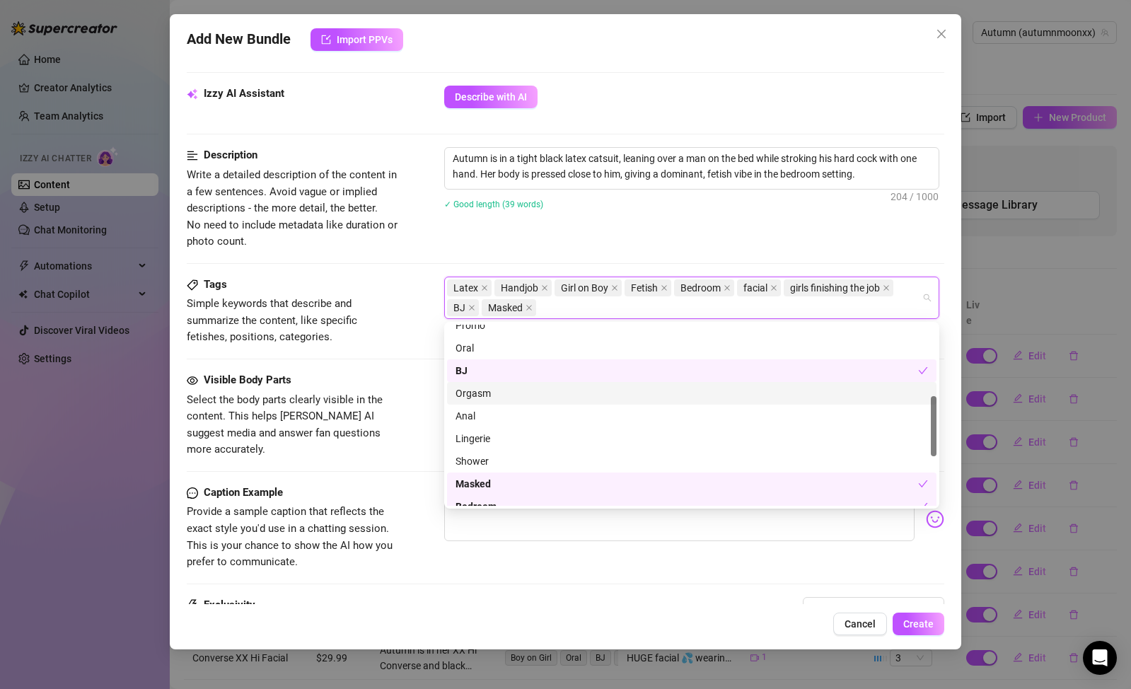
scroll to position [199, 0]
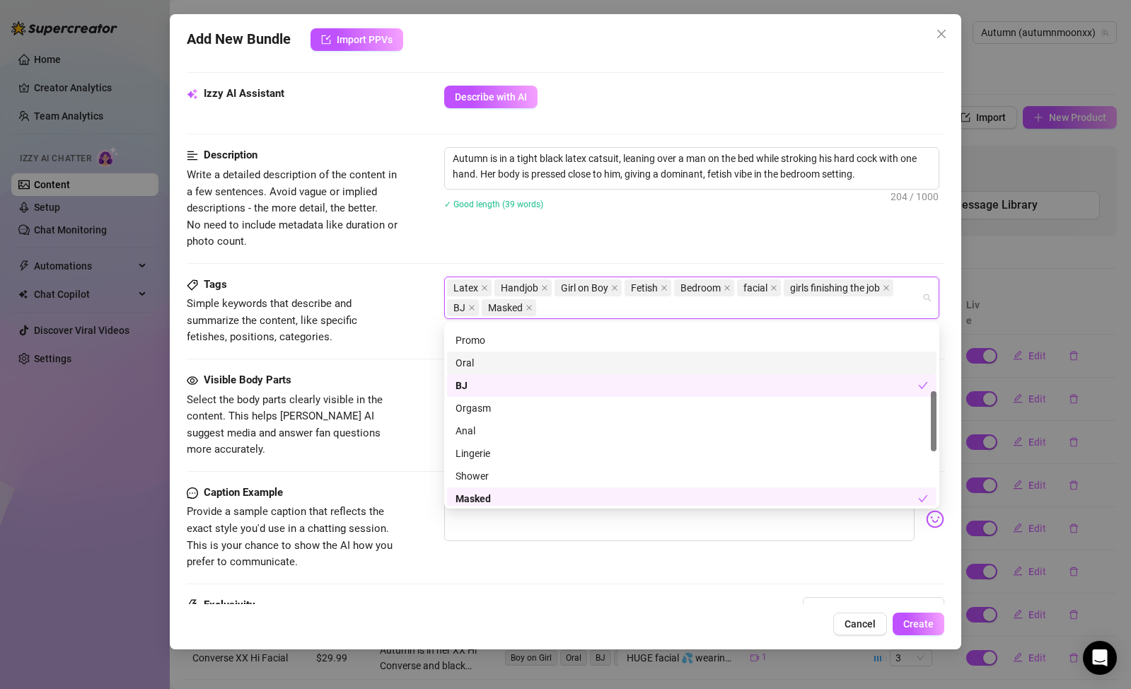
click at [531, 364] on div "Oral" at bounding box center [692, 363] width 473 height 16
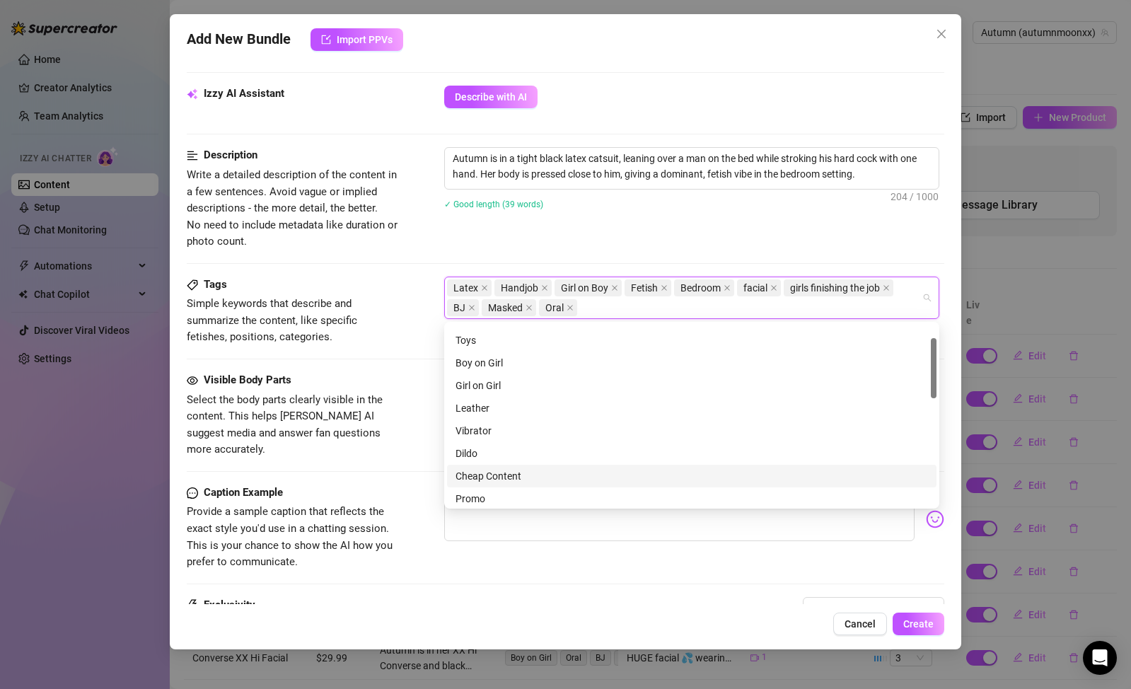
scroll to position [0, 0]
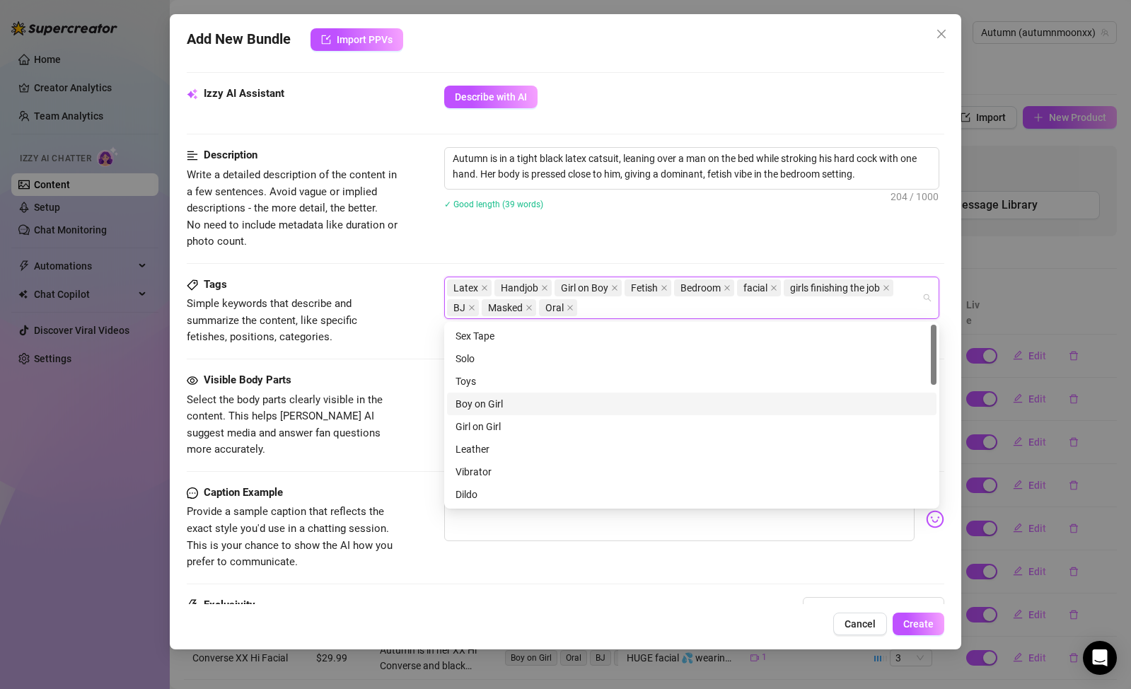
click at [359, 388] on div "Visible Body Parts" at bounding box center [293, 380] width 212 height 17
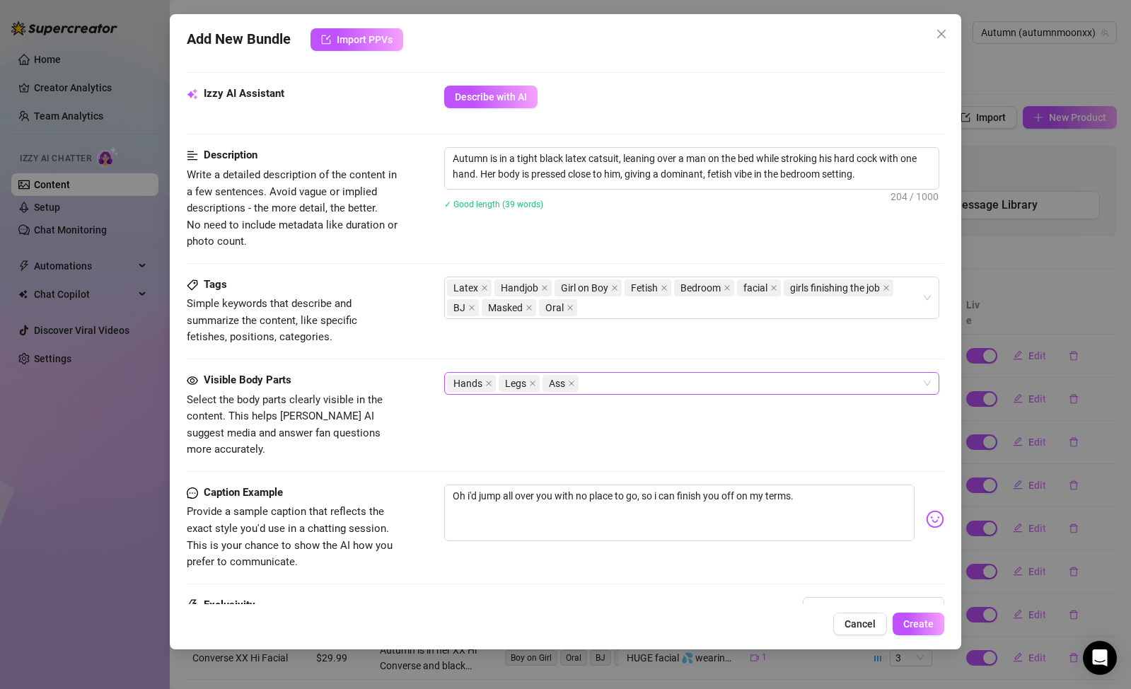
click at [602, 384] on div "Hands Legs Ass" at bounding box center [684, 383] width 475 height 20
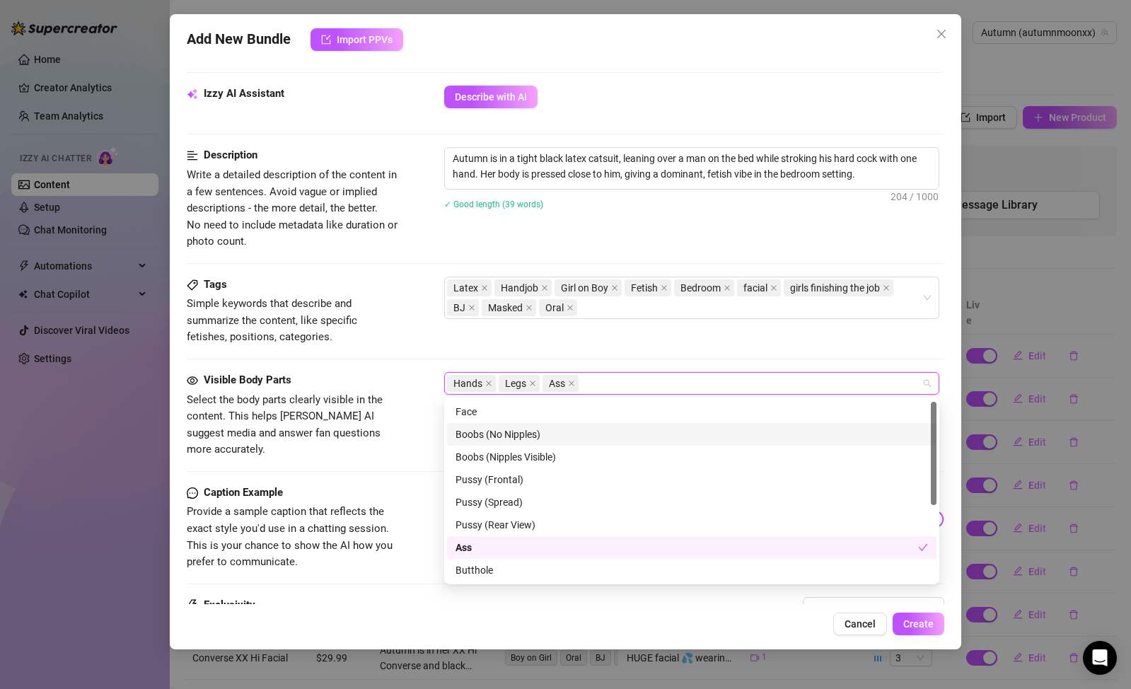
scroll to position [91, 0]
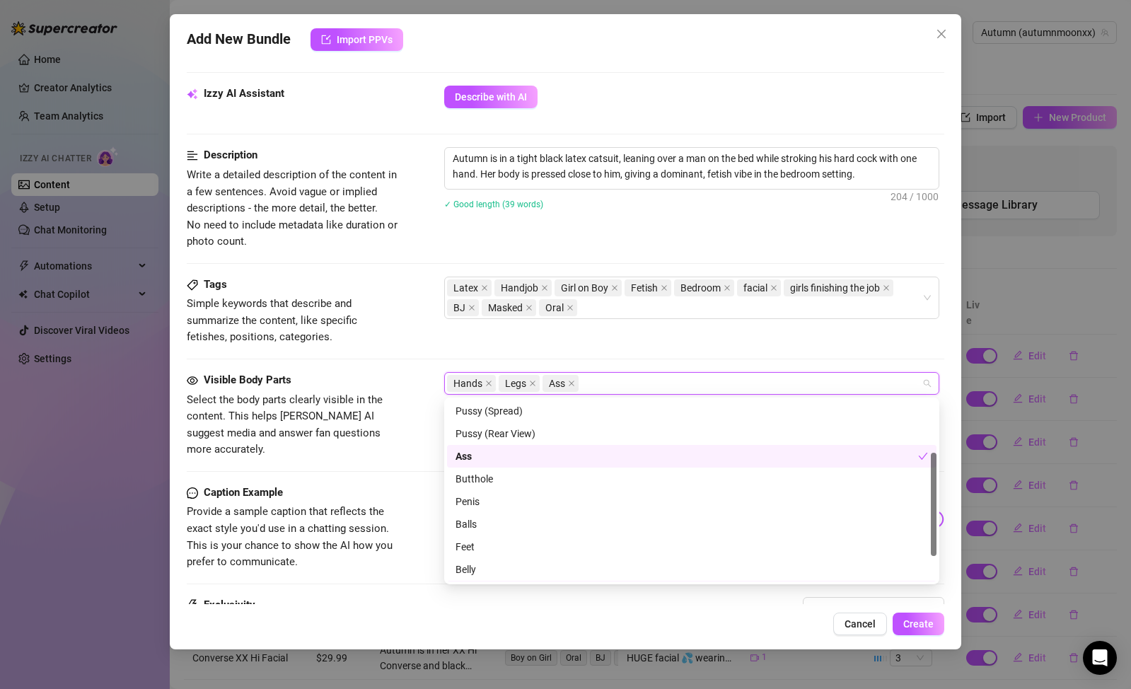
click at [562, 457] on div "Ass" at bounding box center [687, 456] width 463 height 16
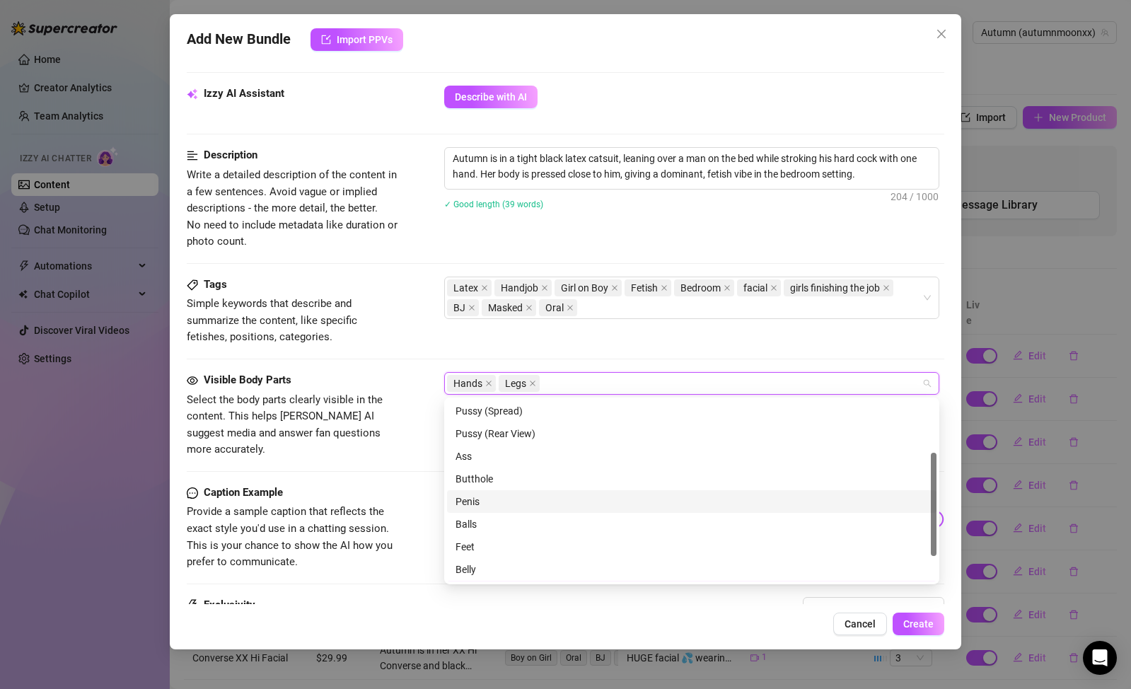
click at [540, 508] on div "Penis" at bounding box center [692, 502] width 473 height 16
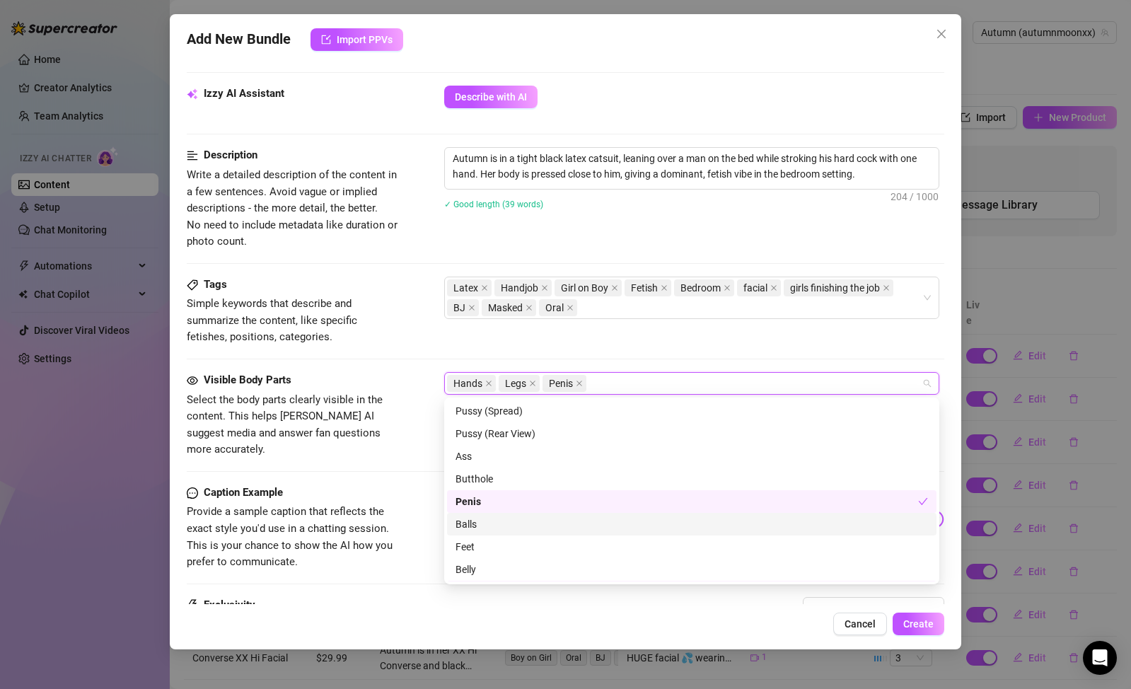
click at [526, 523] on div "Balls" at bounding box center [692, 524] width 473 height 16
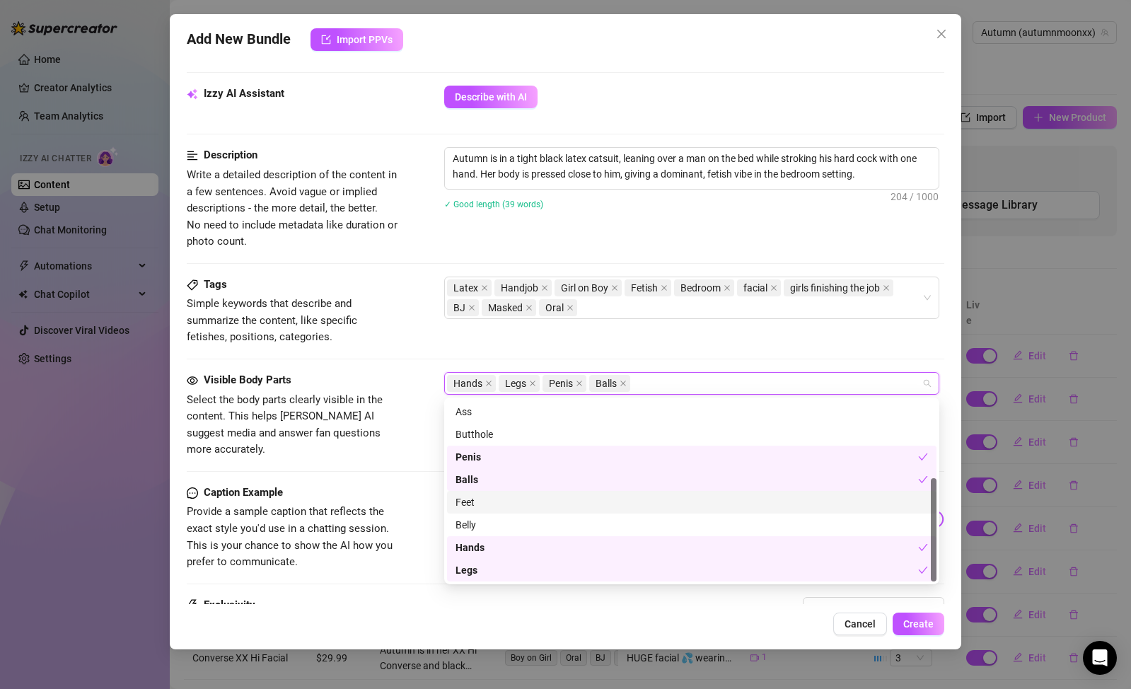
click at [526, 506] on div "Feet" at bounding box center [692, 502] width 473 height 16
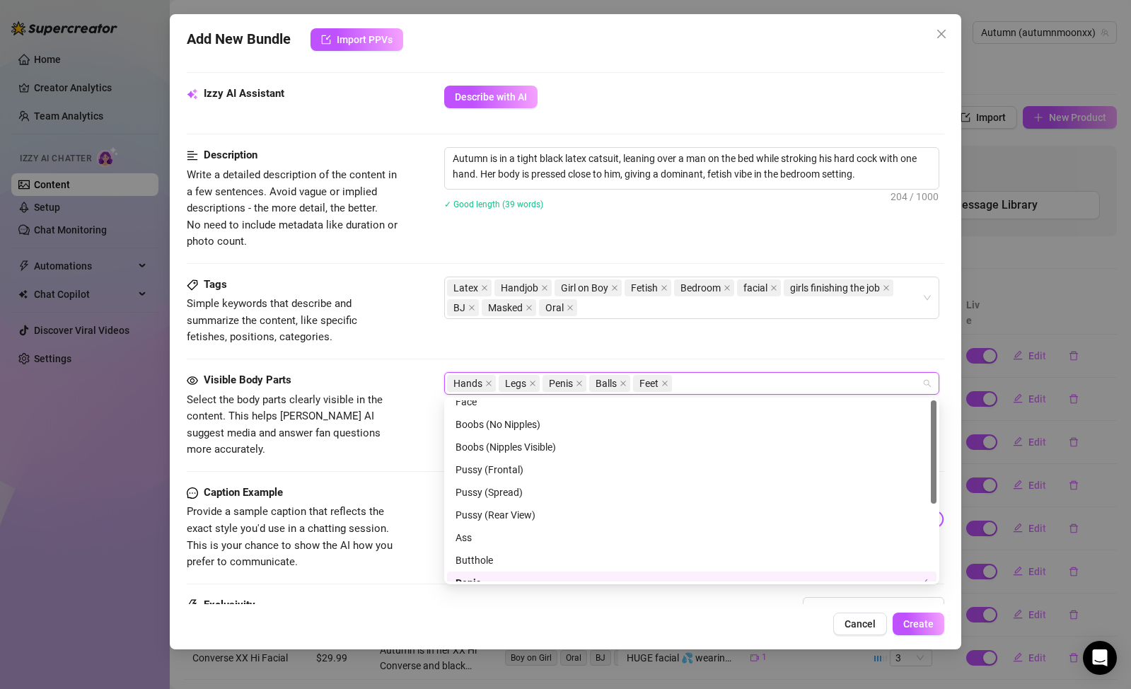
scroll to position [0, 0]
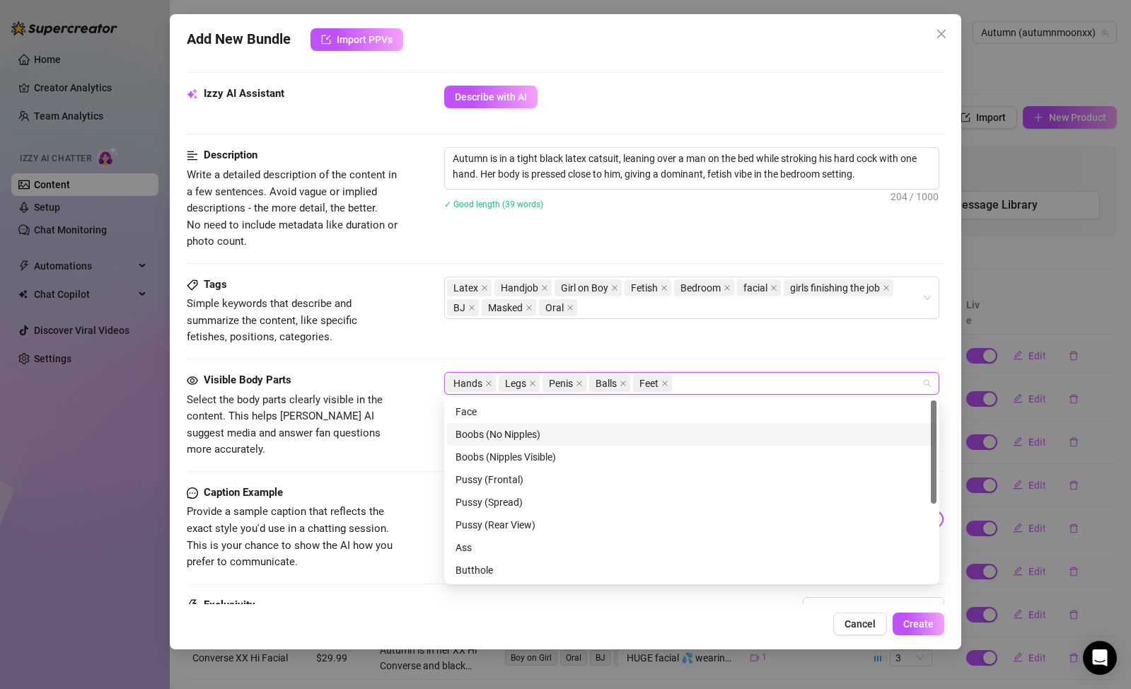
drag, startPoint x: 473, startPoint y: 418, endPoint x: 369, endPoint y: 449, distance: 108.5
click at [369, 449] on body "Home Creator Analytics Team Analytics Izzy AI Chatter Content Setup Chat Monito…" at bounding box center [565, 344] width 1131 height 689
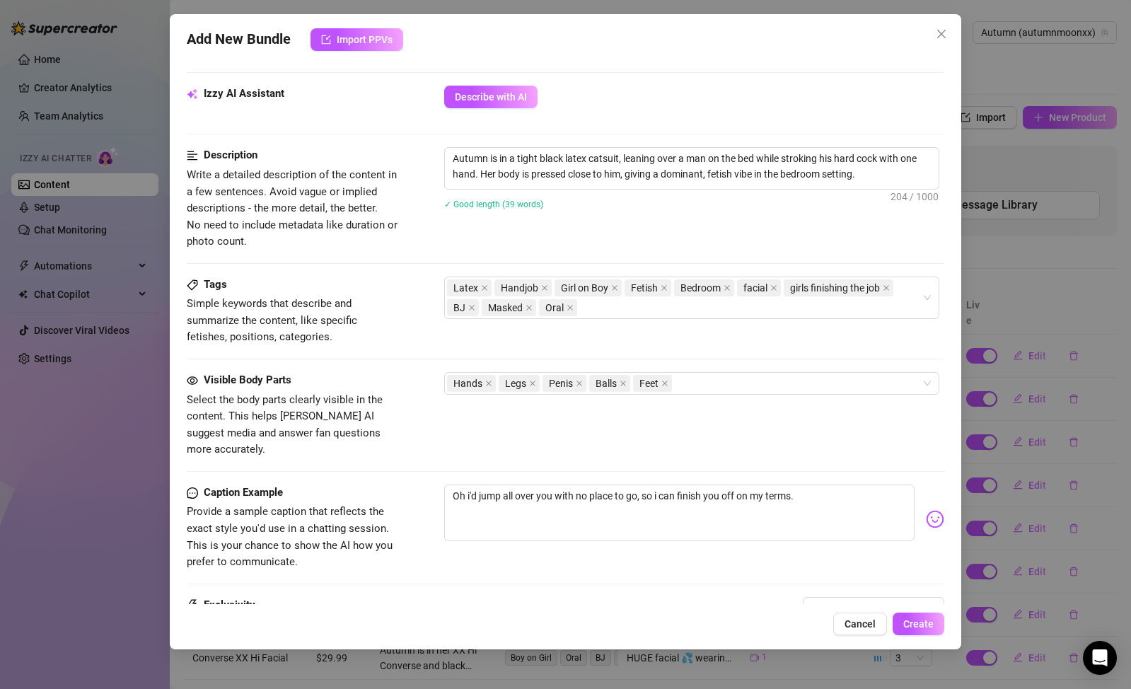
click at [369, 449] on div "Visible Body Parts Select the body parts clearly visible in the content. This h…" at bounding box center [566, 428] width 758 height 112
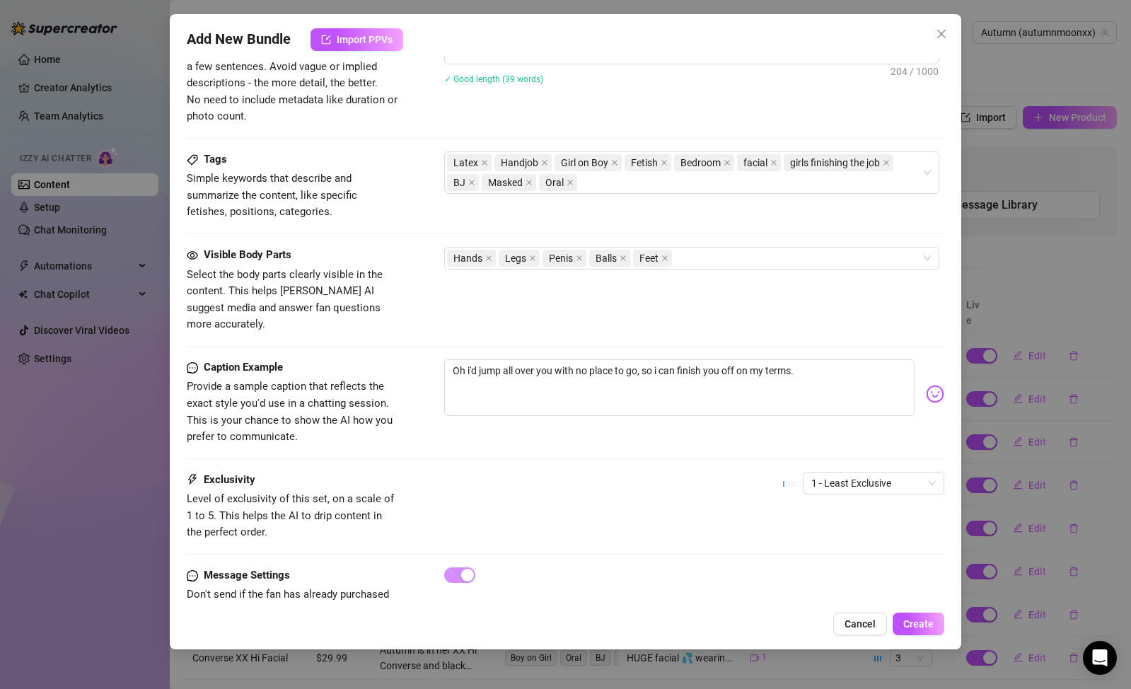
scroll to position [651, 0]
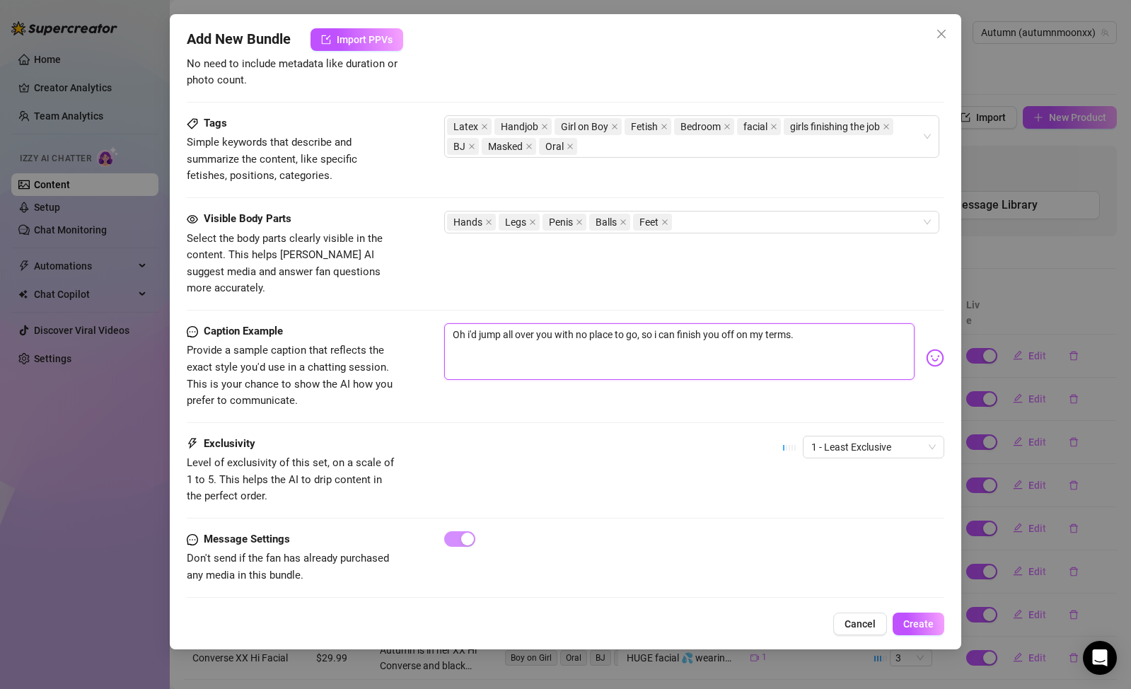
click at [865, 323] on textarea "Oh i'd jump all over you with no place to go, so i can finish you off on my ter…" at bounding box center [679, 351] width 470 height 57
click at [850, 436] on span "1 - Least Exclusive" at bounding box center [873, 446] width 124 height 21
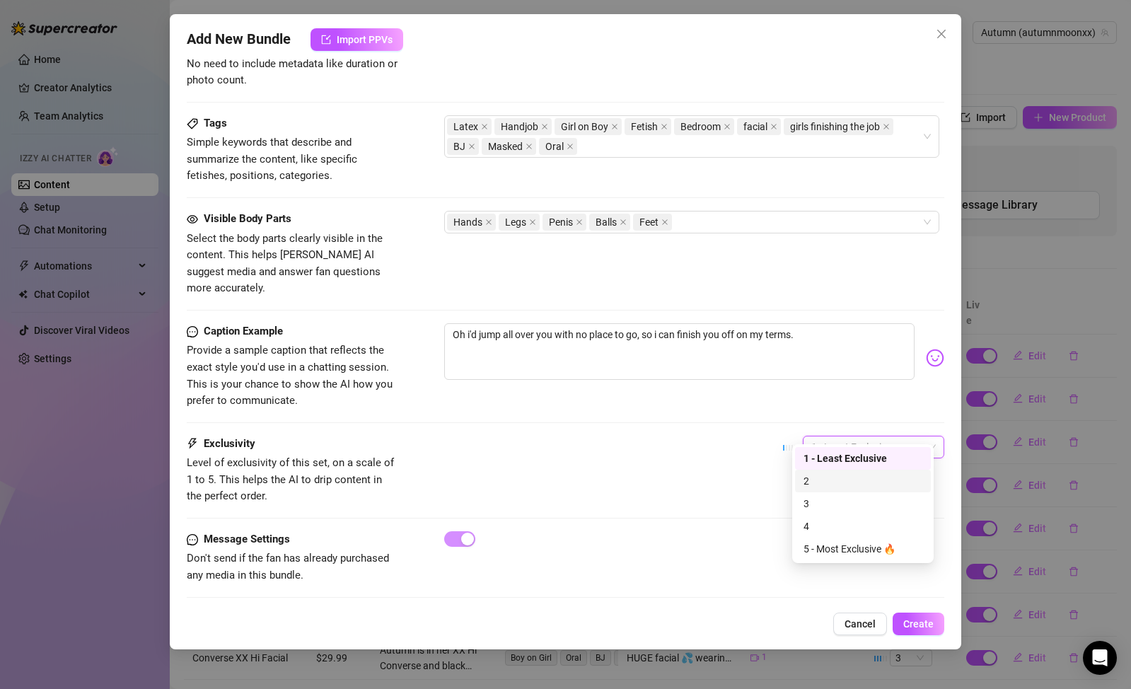
click at [838, 481] on div "2" at bounding box center [863, 481] width 119 height 16
click at [838, 437] on span "2" at bounding box center [873, 446] width 124 height 21
click at [834, 499] on div "3" at bounding box center [863, 504] width 119 height 16
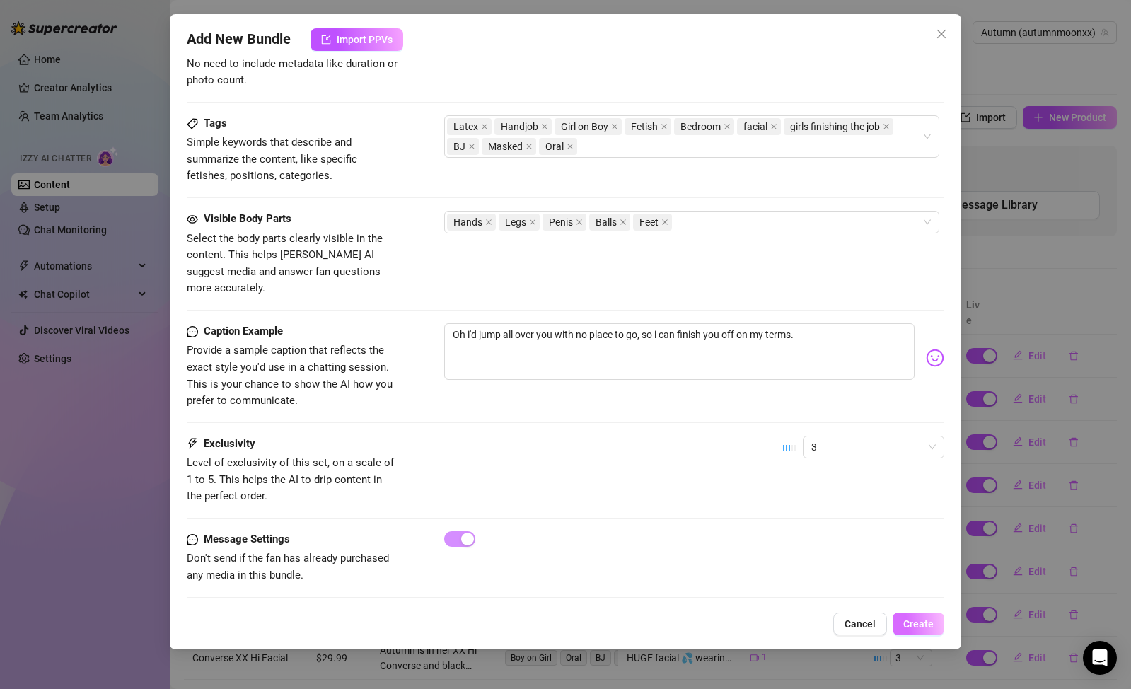
click at [921, 619] on span "Create" at bounding box center [918, 623] width 30 height 11
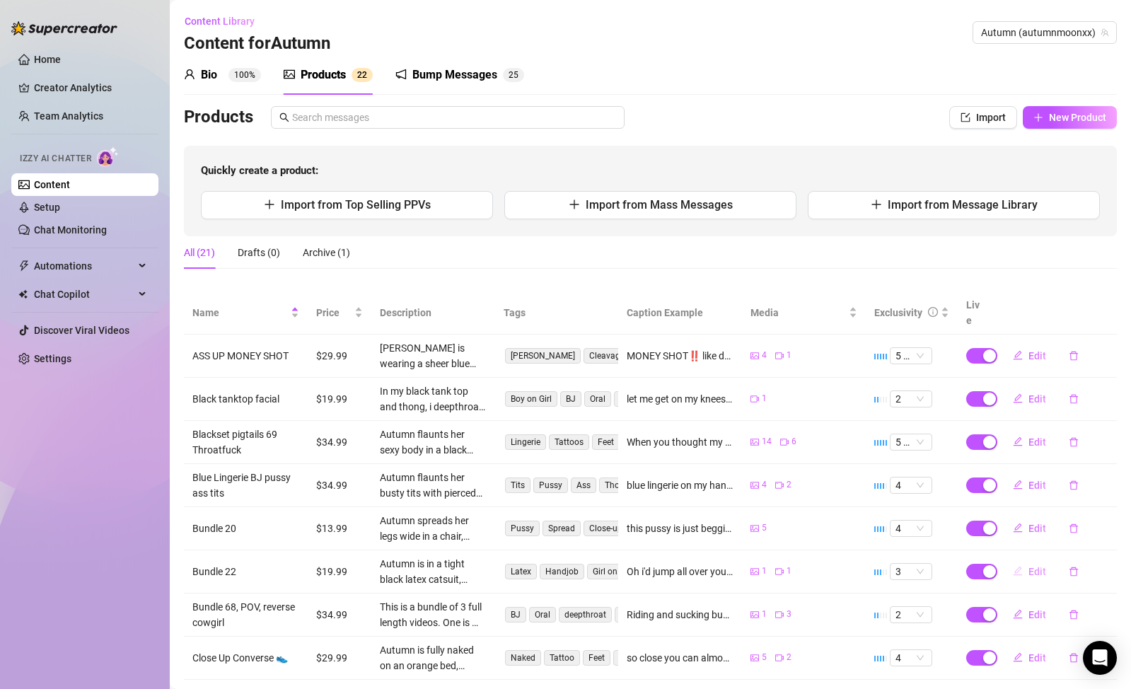
click at [1029, 566] on span "Edit" at bounding box center [1037, 571] width 18 height 11
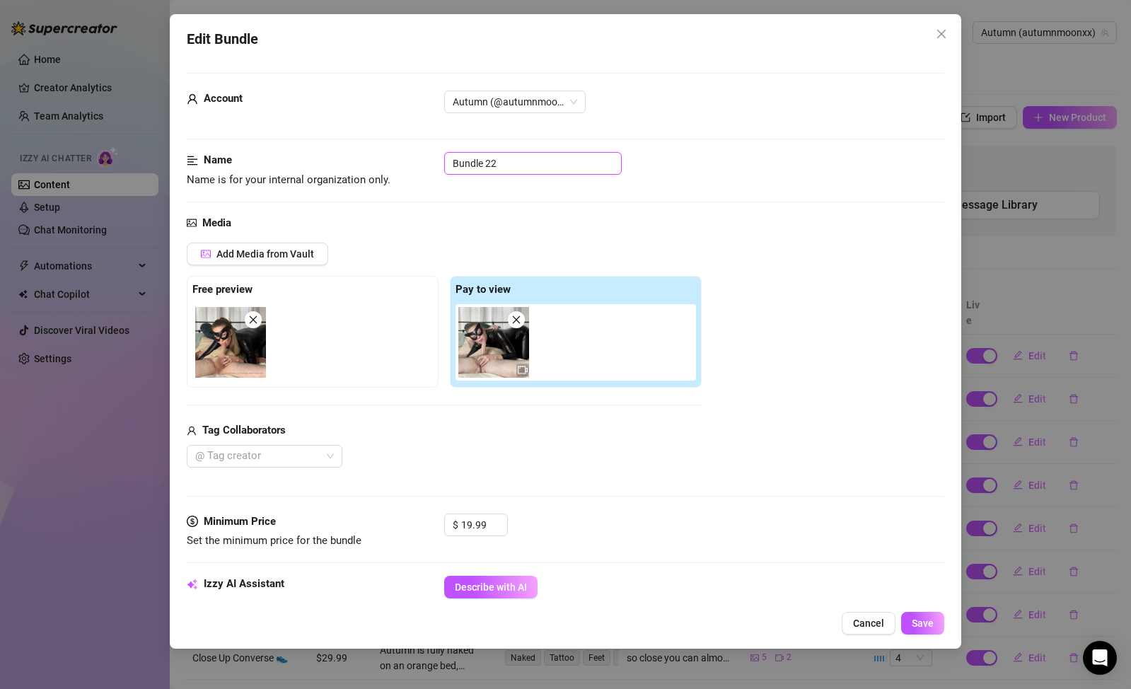
drag, startPoint x: 525, startPoint y: 159, endPoint x: 436, endPoint y: 158, distance: 89.1
click at [436, 158] on div "Name Name is for your internal organization only. Bundle 22" at bounding box center [566, 170] width 758 height 36
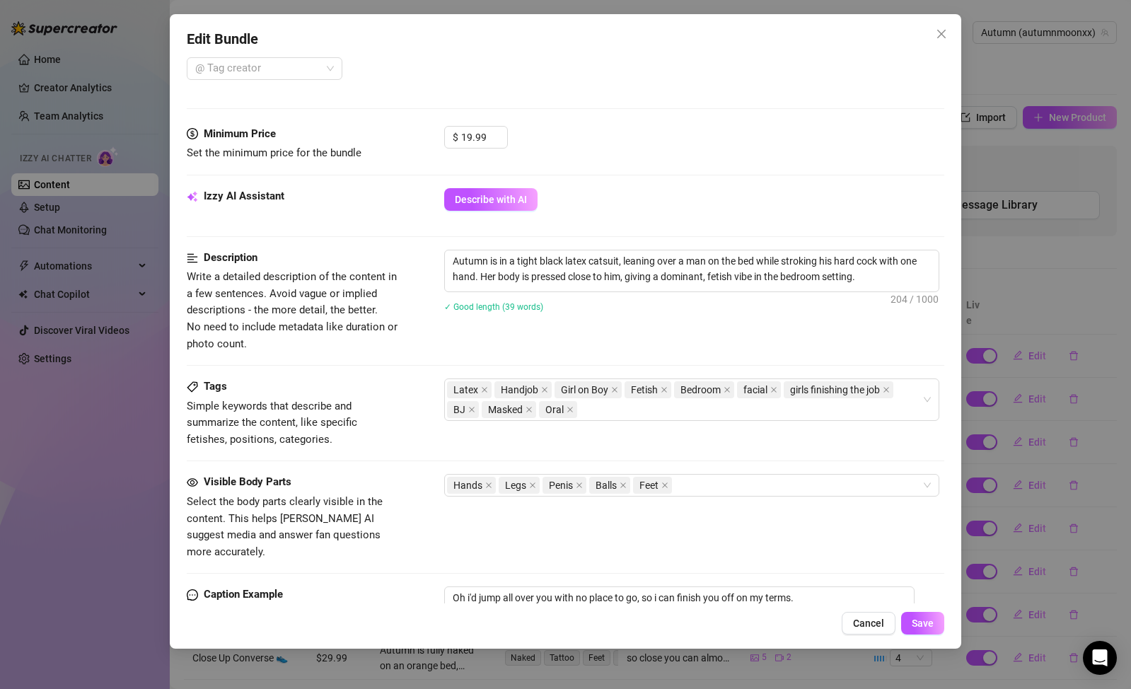
scroll to position [196, 0]
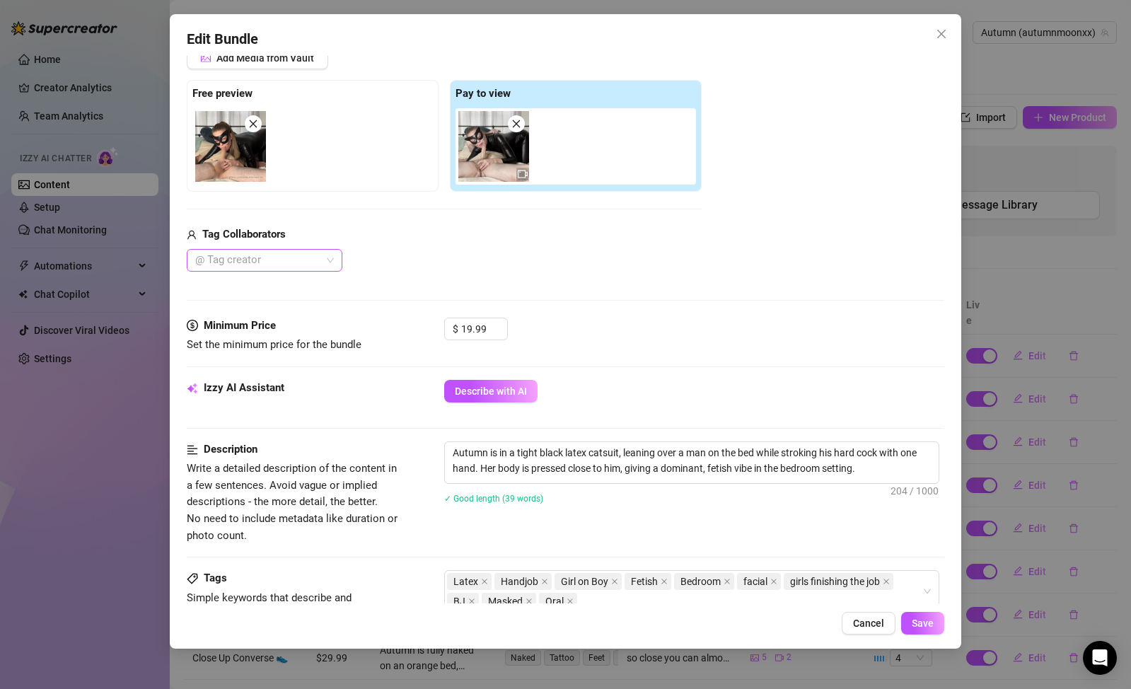
click at [306, 259] on div at bounding box center [257, 260] width 135 height 20
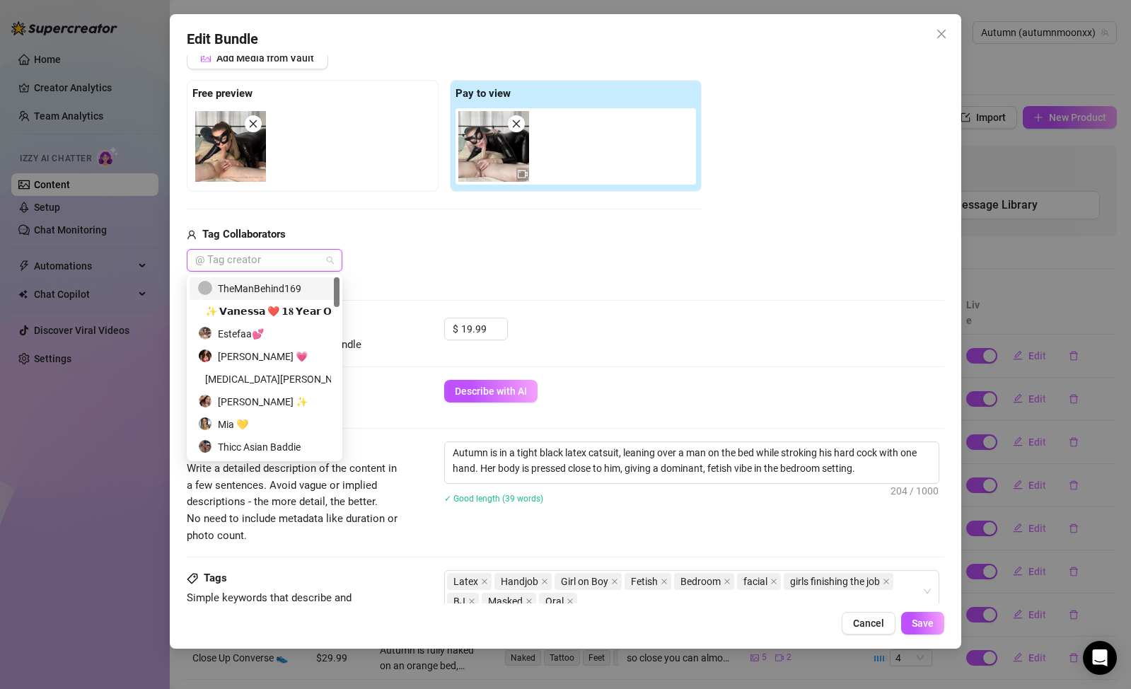
click at [301, 291] on div "TheManBehind169" at bounding box center [264, 289] width 133 height 16
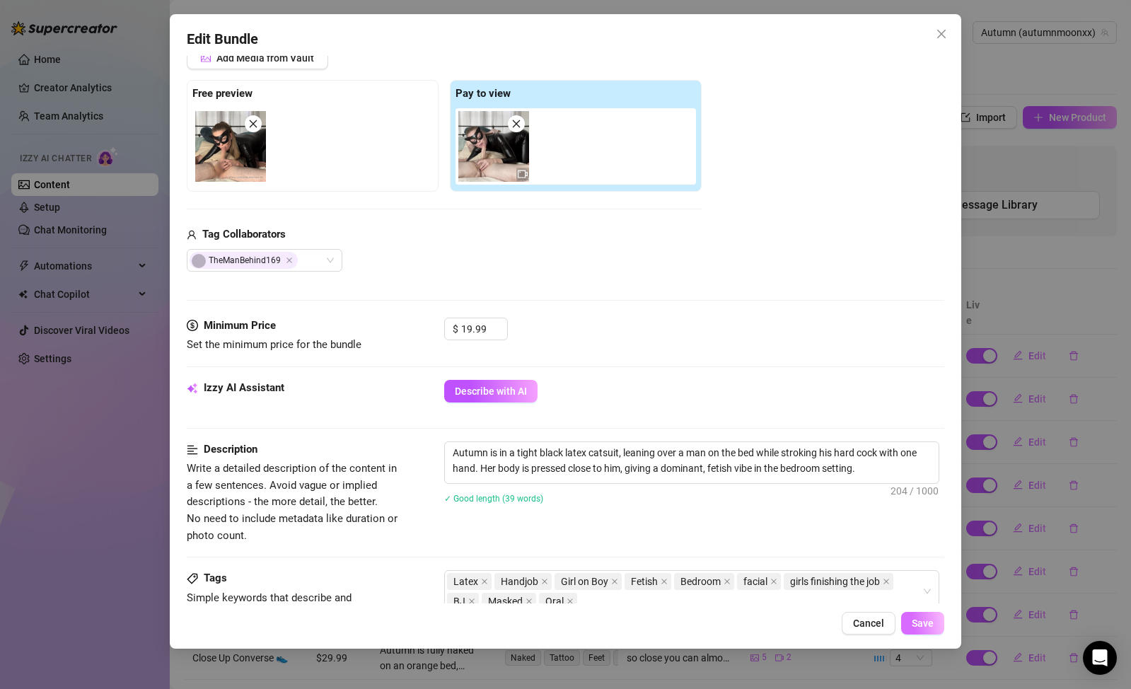
click at [924, 620] on span "Save" at bounding box center [923, 623] width 22 height 11
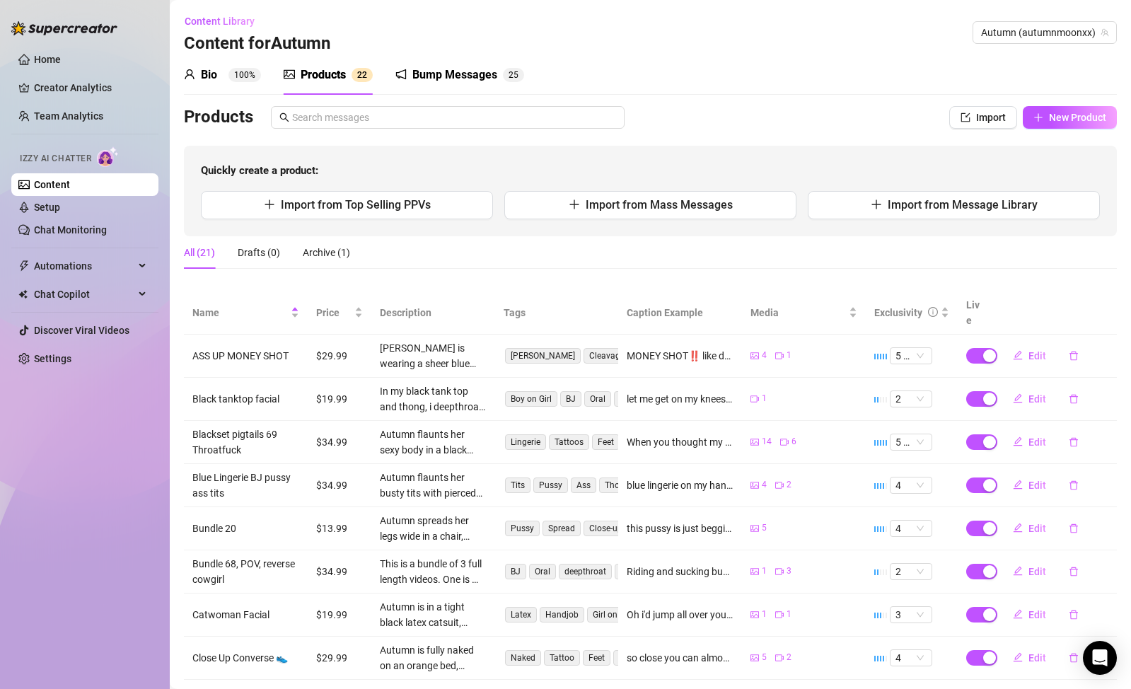
click at [493, 83] on div "Bump Messages" at bounding box center [454, 74] width 85 height 17
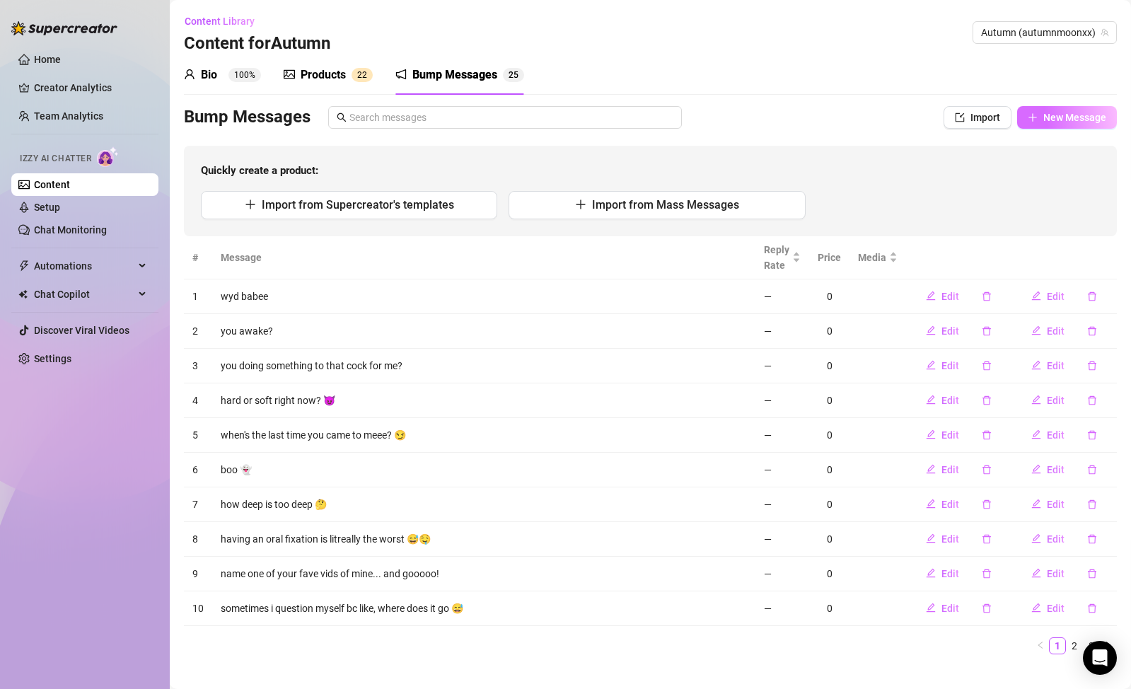
click at [1063, 126] on button "New Message" at bounding box center [1067, 117] width 100 height 23
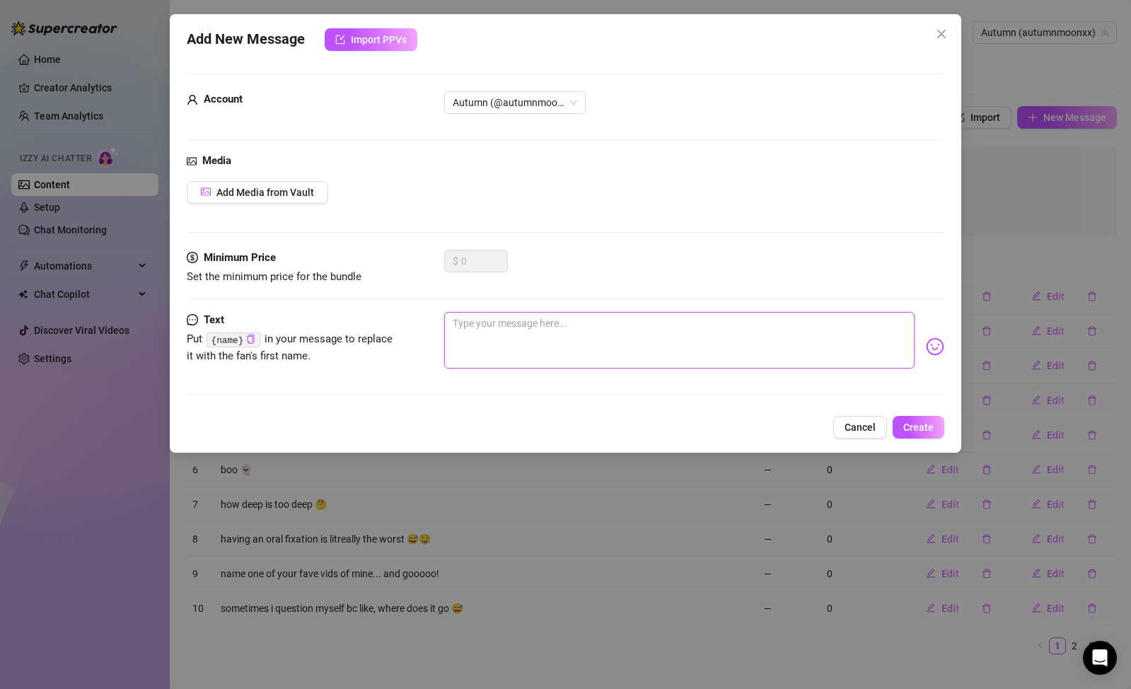
click at [646, 315] on textarea at bounding box center [679, 340] width 470 height 57
click at [910, 432] on button "Create" at bounding box center [919, 427] width 52 height 23
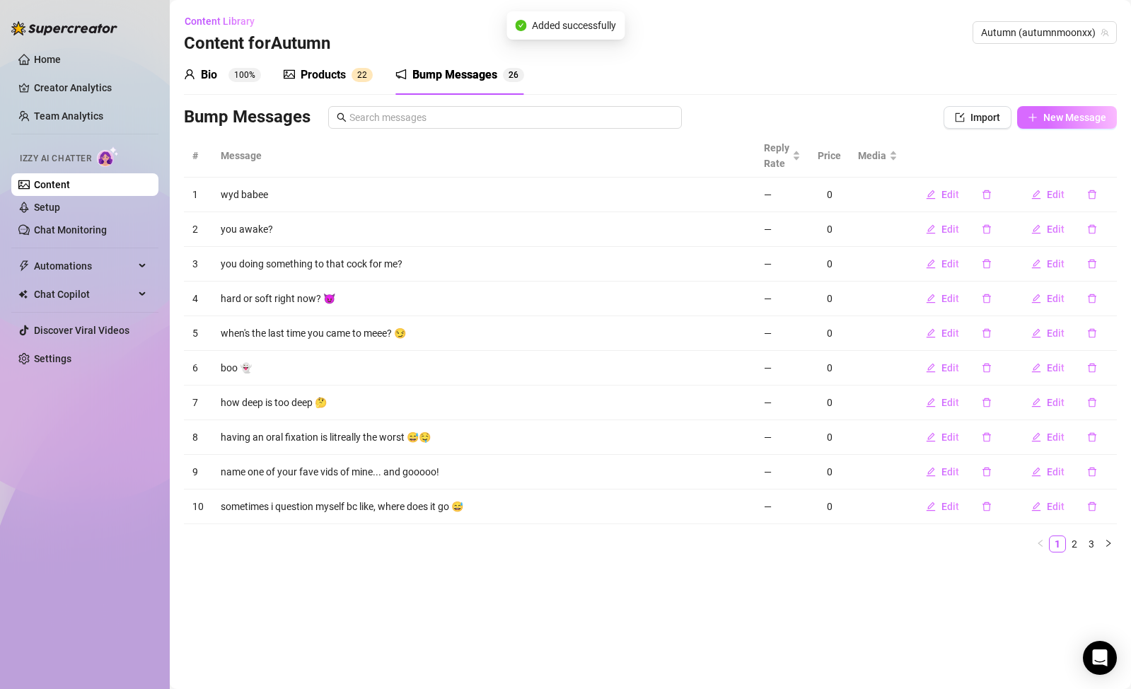
click at [1080, 119] on span "New Message" at bounding box center [1074, 117] width 63 height 11
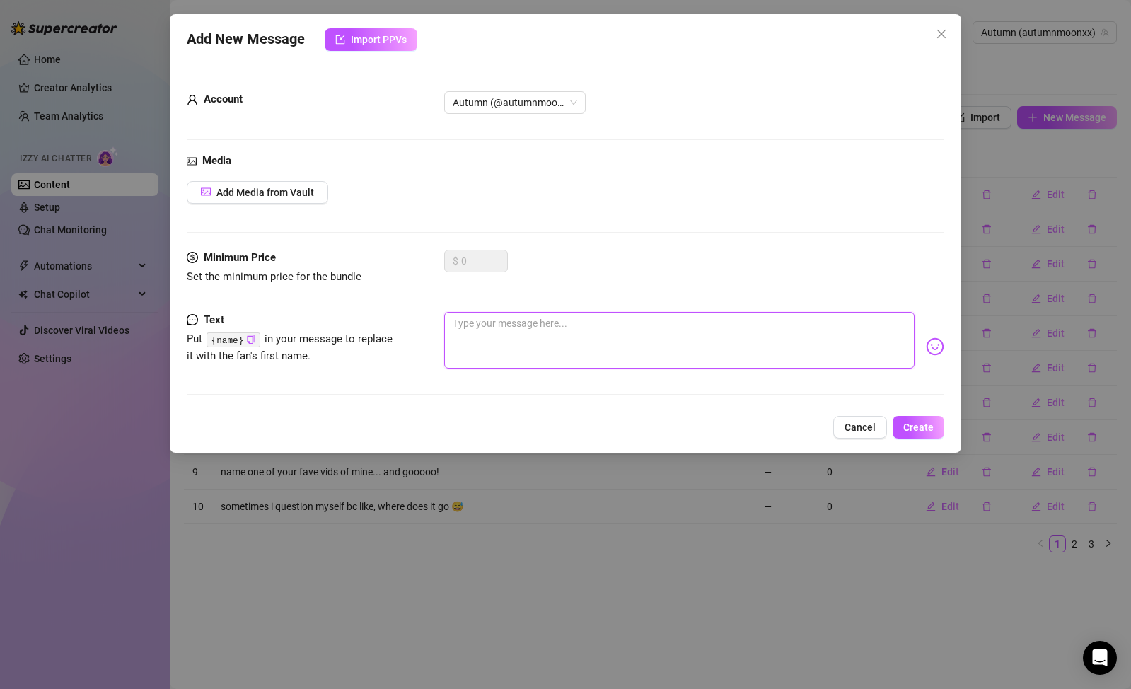
click at [552, 333] on textarea at bounding box center [679, 340] width 470 height 57
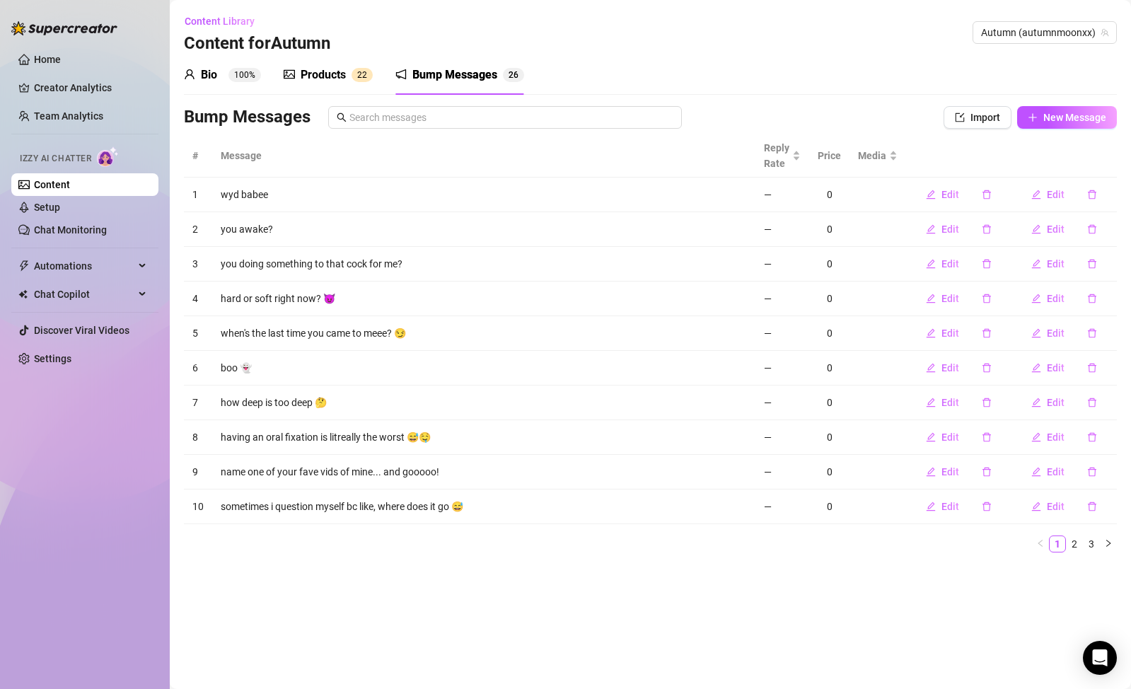
click at [345, 80] on div "Products" at bounding box center [323, 74] width 45 height 17
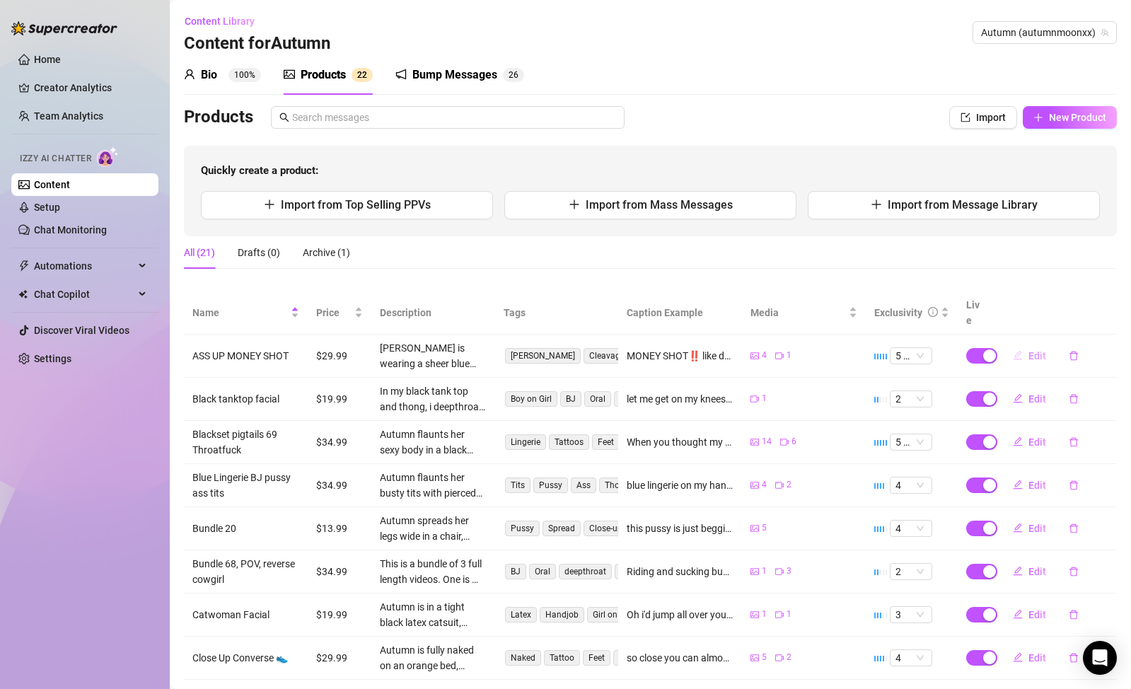
click at [1016, 344] on button "Edit" at bounding box center [1030, 355] width 56 height 23
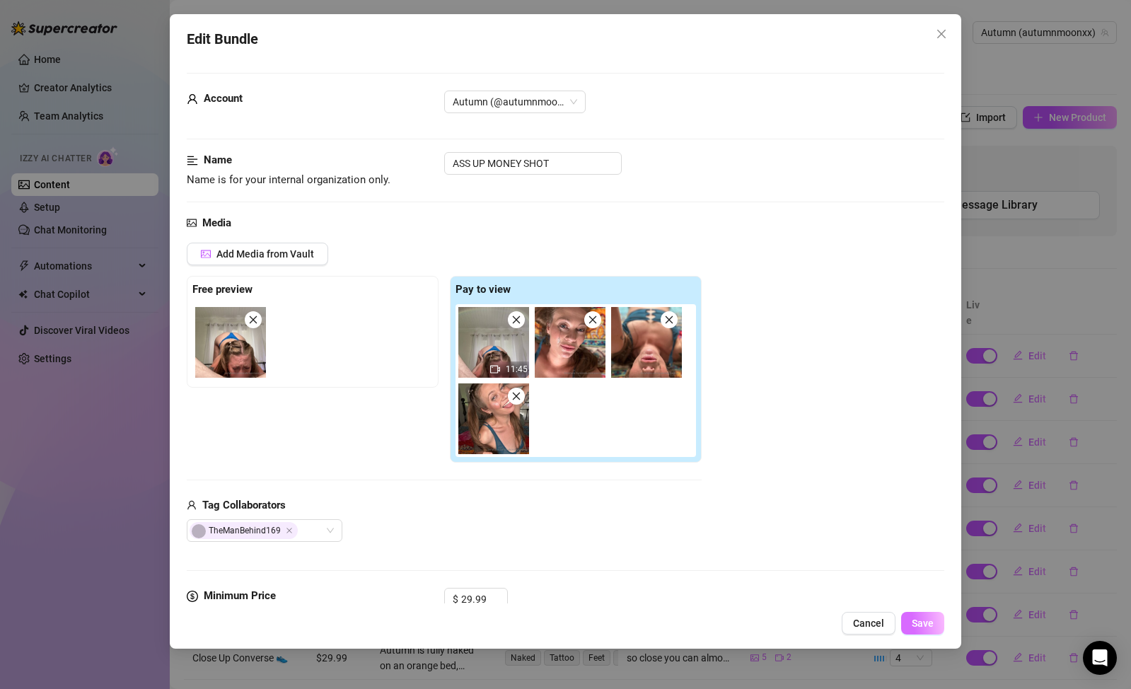
click at [932, 622] on span "Save" at bounding box center [923, 623] width 22 height 11
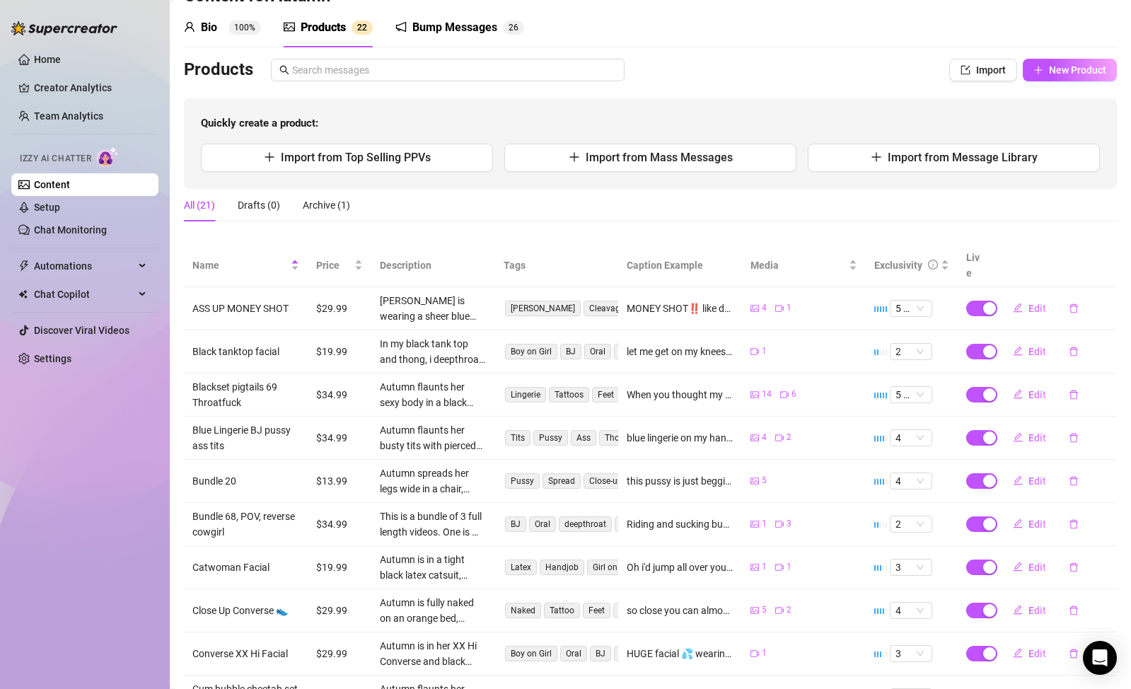
scroll to position [144, 0]
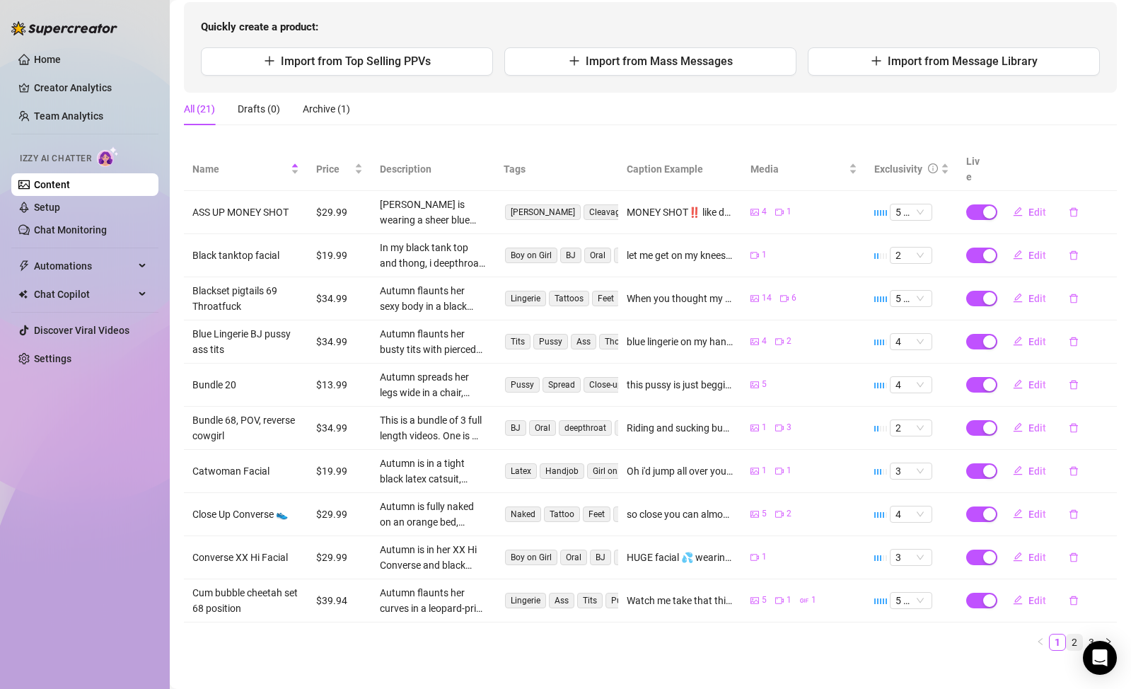
click at [1067, 634] on link "2" at bounding box center [1075, 642] width 16 height 16
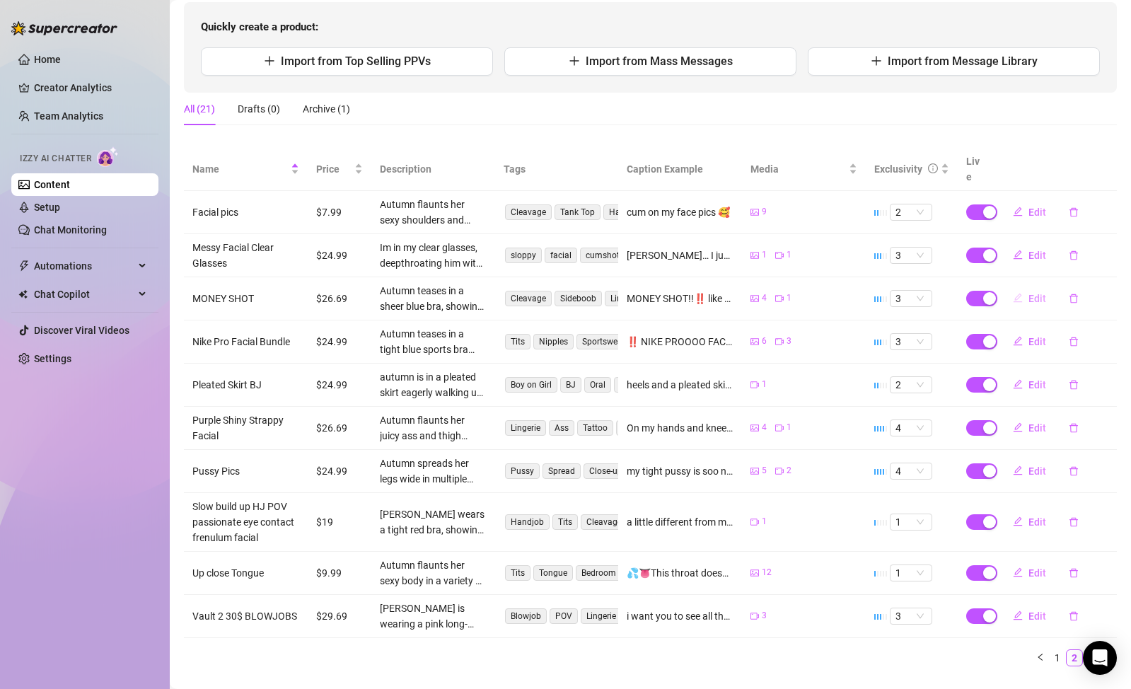
click at [1018, 287] on button "Edit" at bounding box center [1030, 298] width 56 height 23
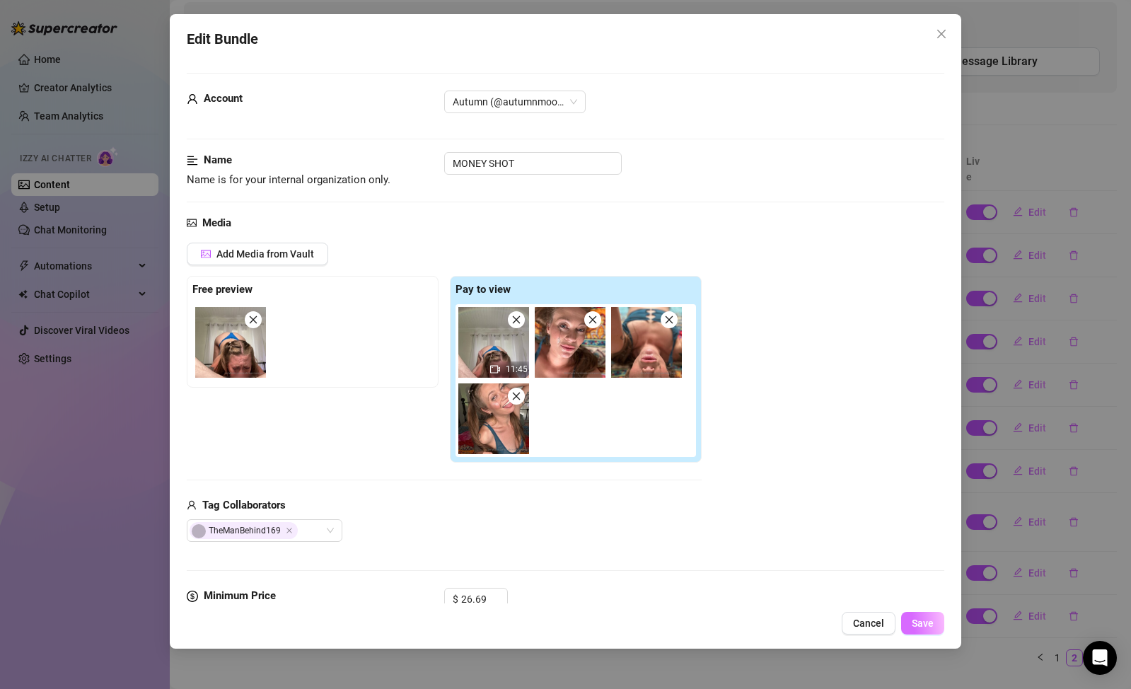
click at [939, 627] on button "Save" at bounding box center [922, 623] width 43 height 23
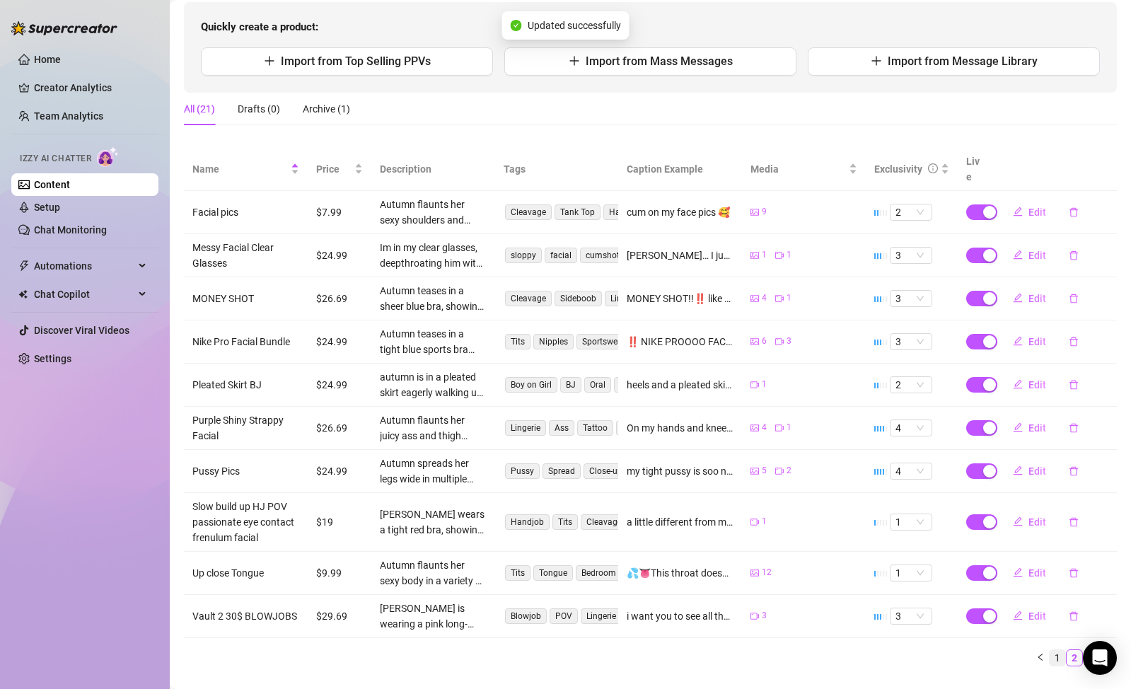
click at [1050, 650] on link "1" at bounding box center [1058, 658] width 16 height 16
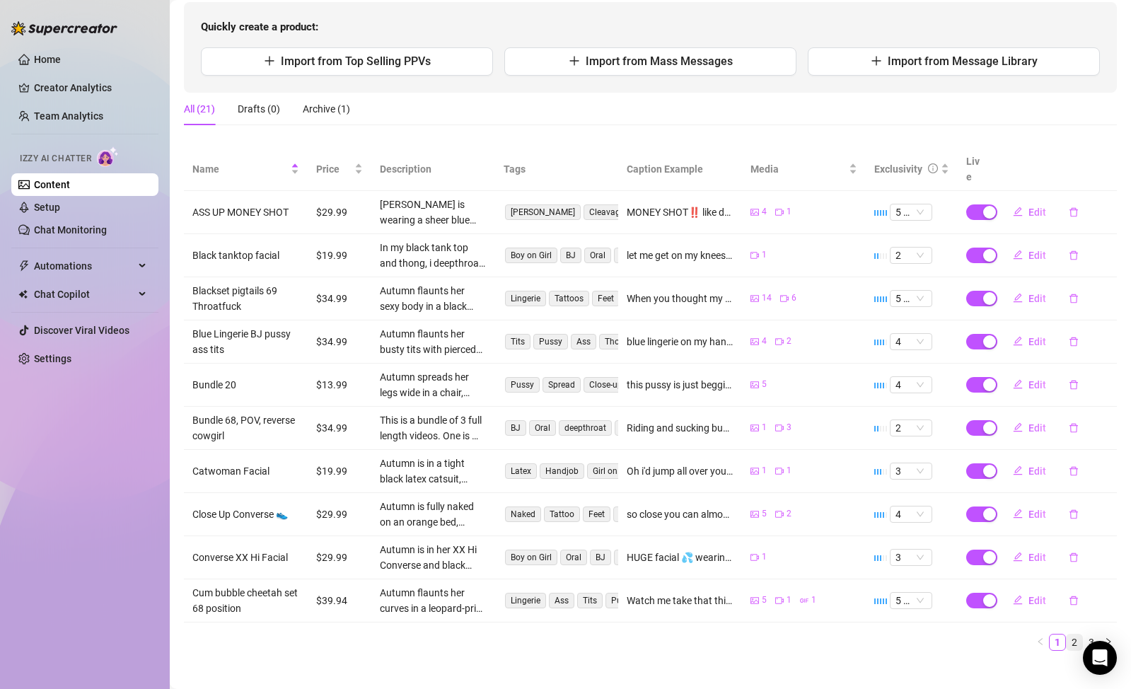
click at [1069, 634] on link "2" at bounding box center [1075, 642] width 16 height 16
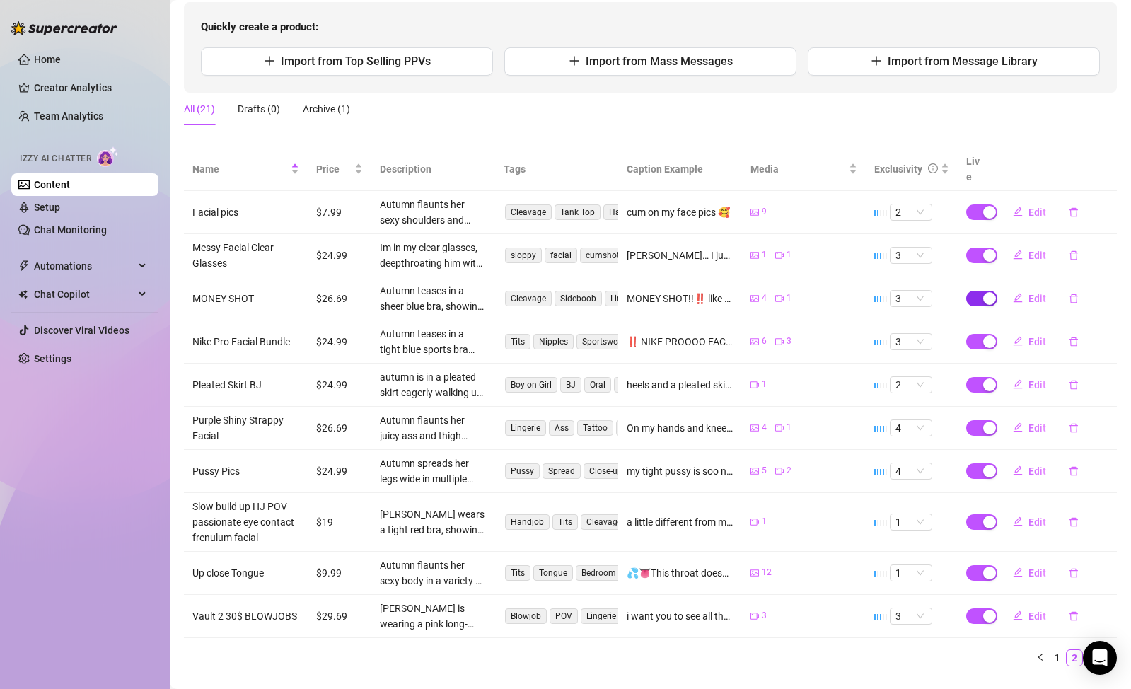
click at [969, 291] on span "button" at bounding box center [981, 299] width 31 height 16
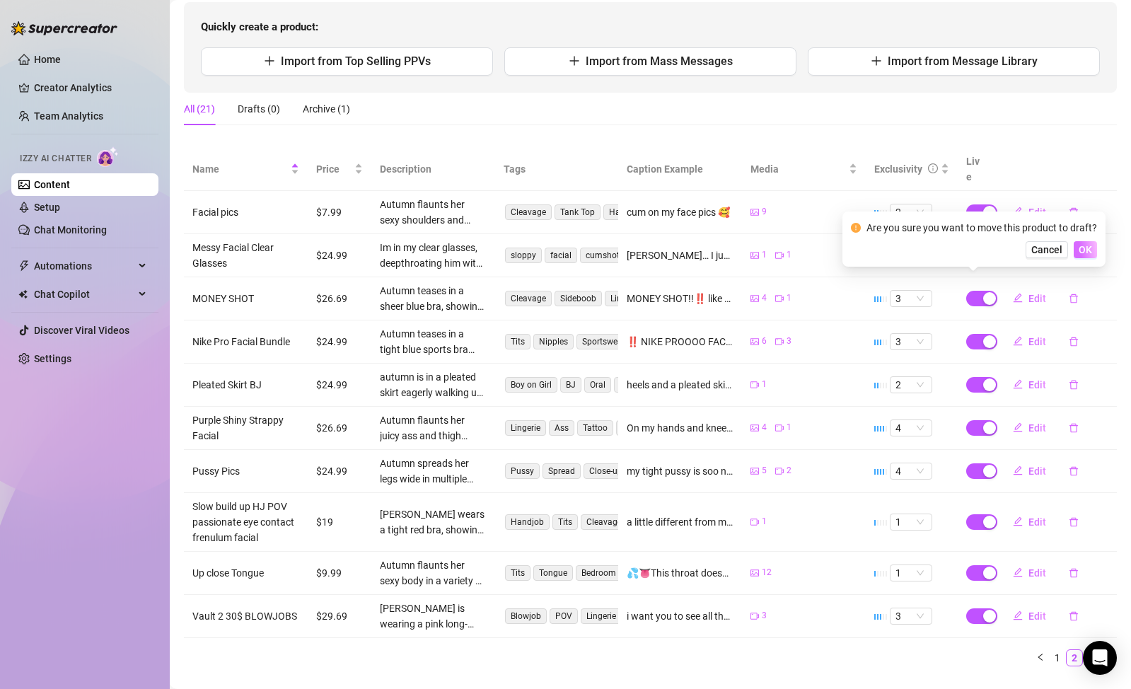
click at [1084, 255] on button "OK" at bounding box center [1085, 249] width 23 height 17
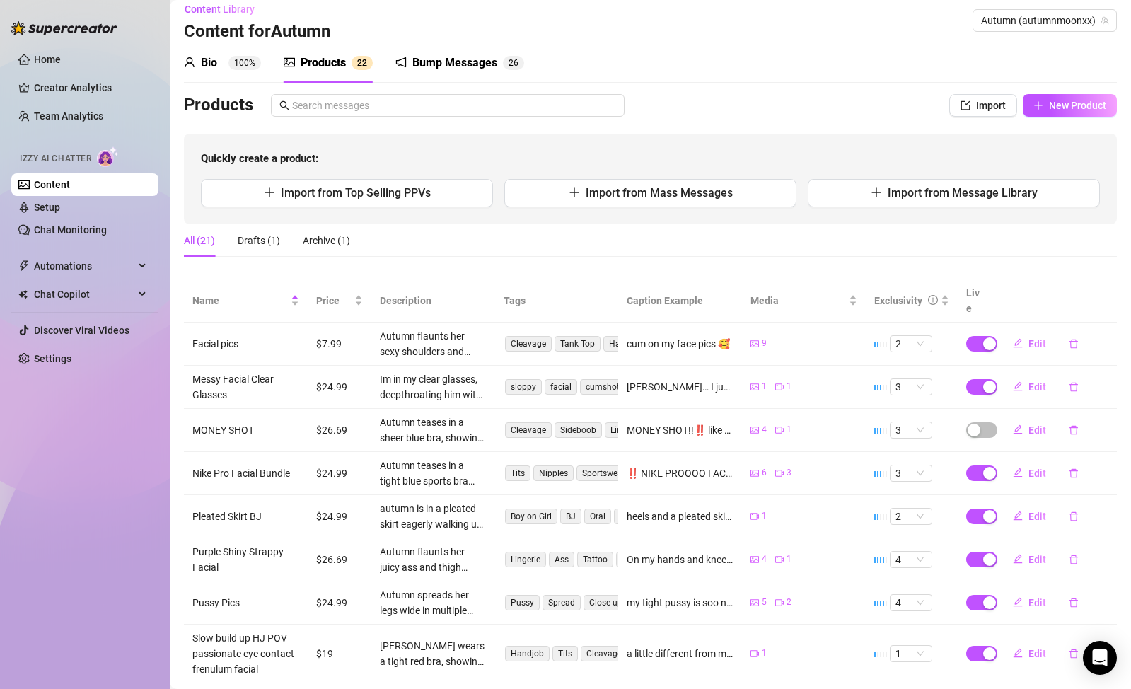
scroll to position [0, 0]
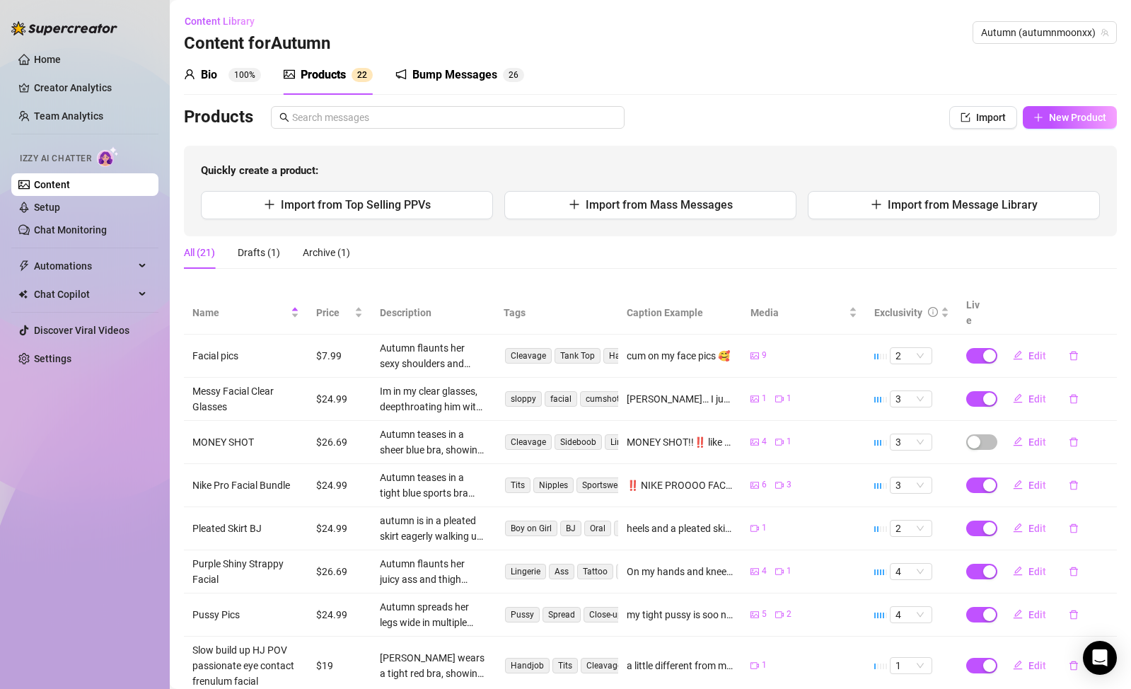
click at [463, 79] on div "Bump Messages" at bounding box center [454, 74] width 85 height 17
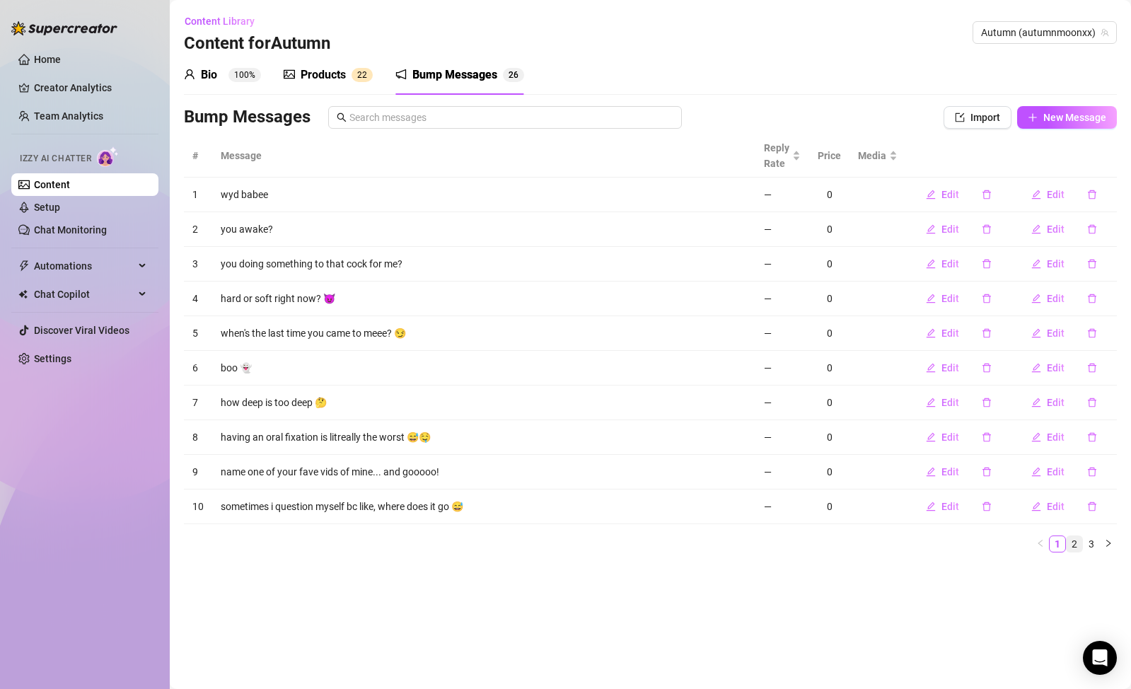
click at [1072, 543] on link "2" at bounding box center [1075, 544] width 16 height 16
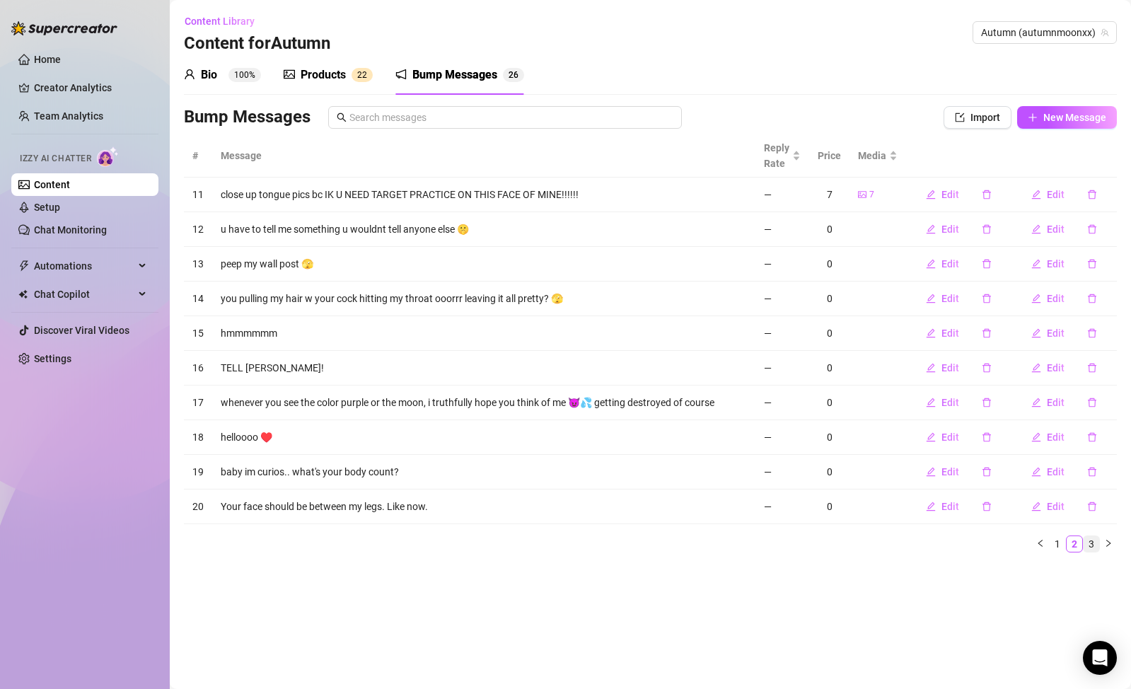
click at [1090, 542] on link "3" at bounding box center [1092, 544] width 16 height 16
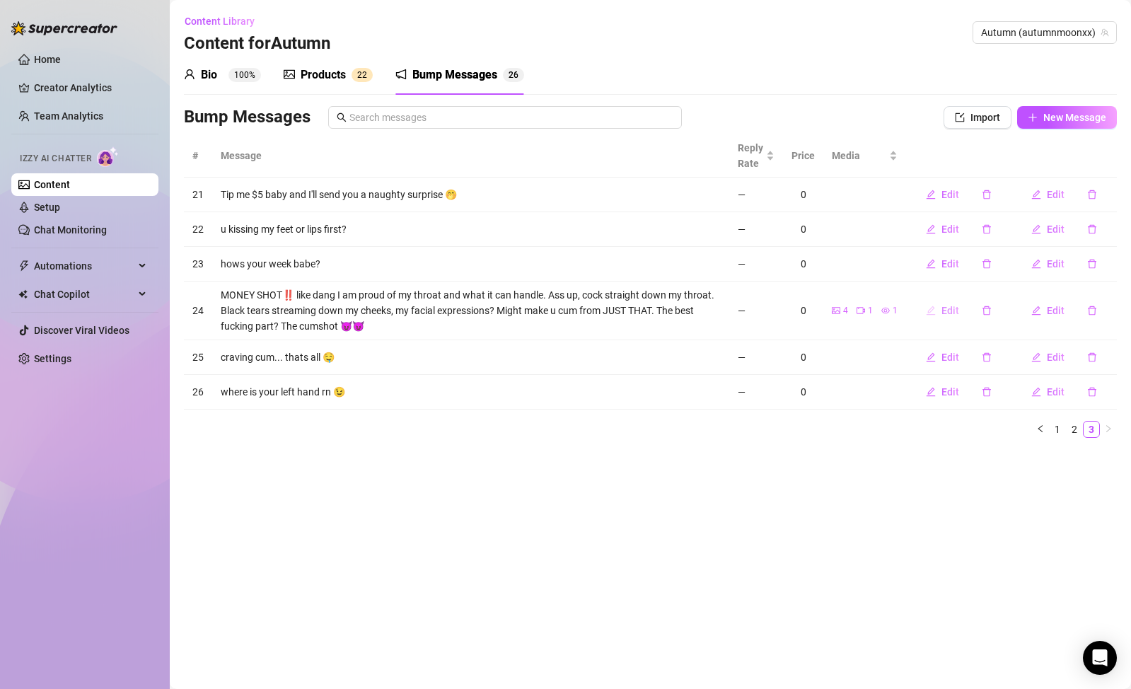
click at [947, 315] on span "Edit" at bounding box center [950, 310] width 18 height 11
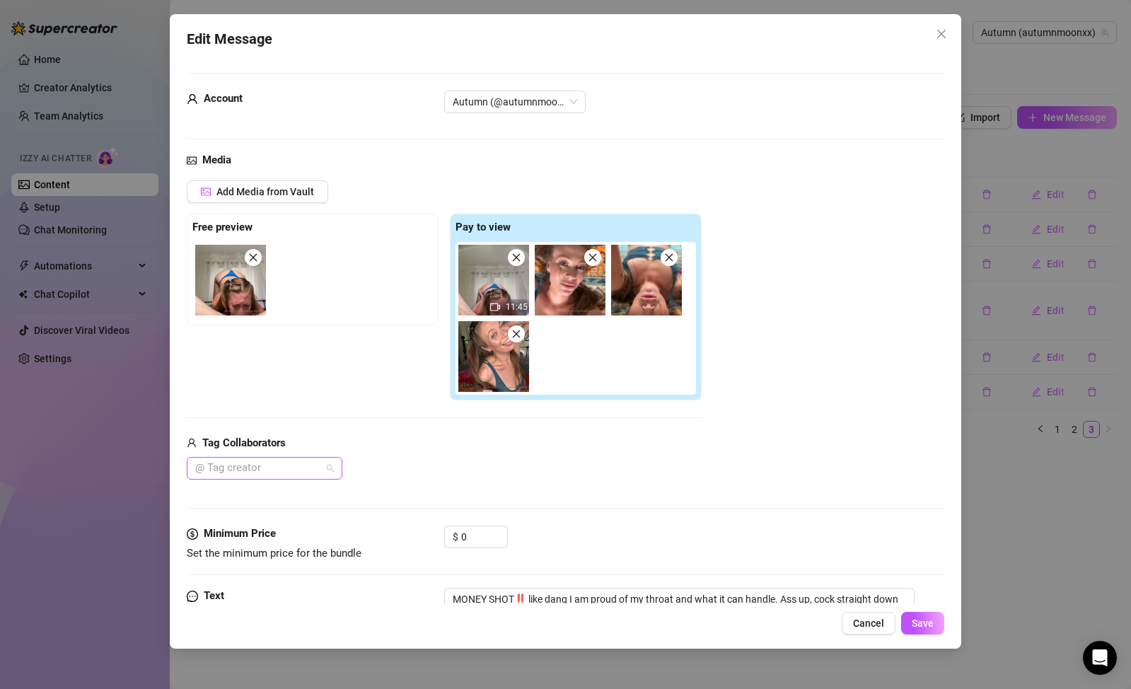
click at [327, 461] on div "@ Tag creator" at bounding box center [265, 468] width 156 height 23
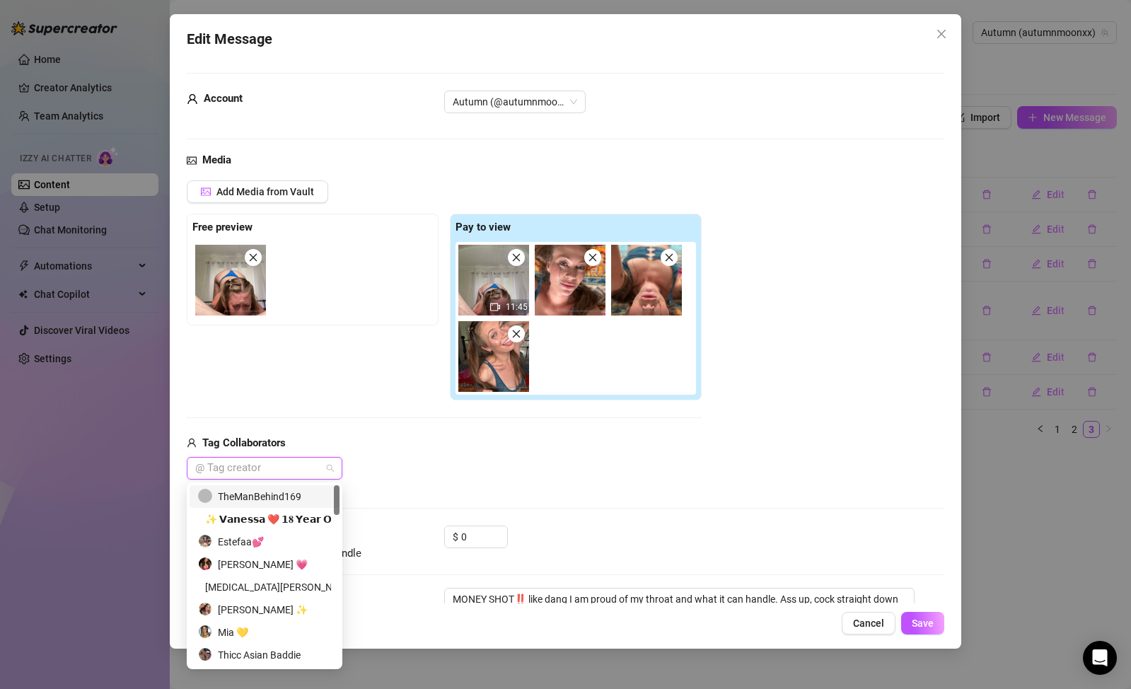
click at [308, 501] on div "TheManBehind169" at bounding box center [264, 497] width 133 height 16
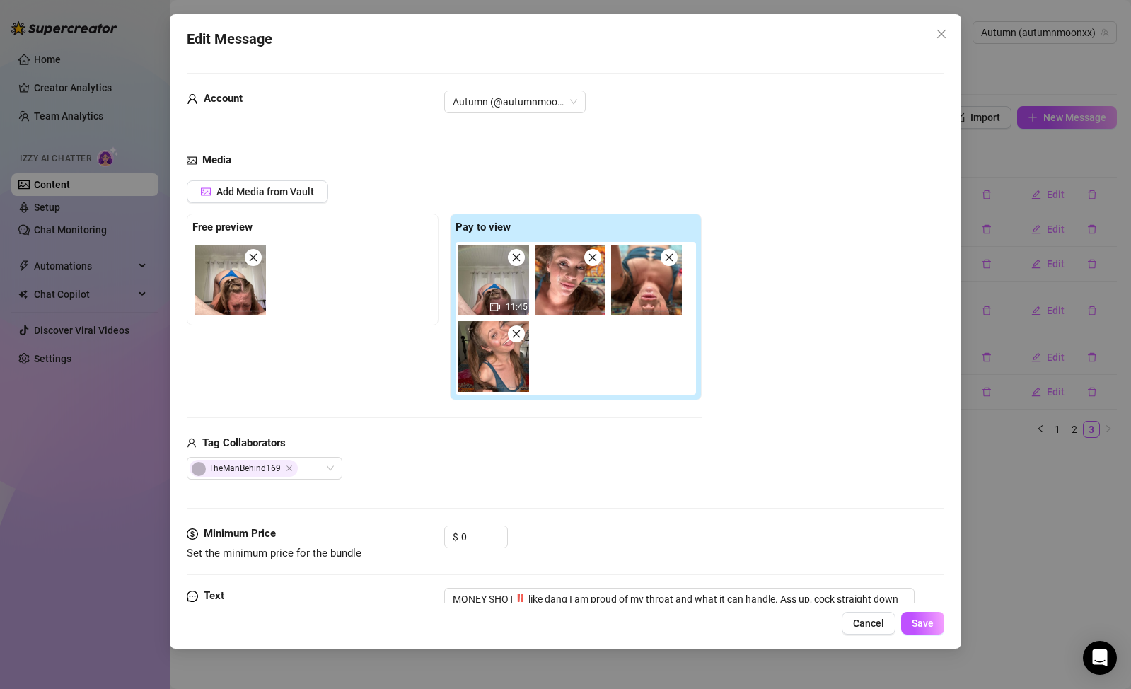
click at [446, 489] on div "Media Add Media from Vault Free preview Pay to view 11:45 Tag Collaborators The…" at bounding box center [566, 338] width 758 height 373
click at [466, 537] on input "0" at bounding box center [484, 536] width 46 height 21
drag, startPoint x: 487, startPoint y: 540, endPoint x: 420, endPoint y: 527, distance: 67.8
click at [431, 528] on div "Minimum Price Set the minimum price for the bundle $ 0" at bounding box center [566, 544] width 758 height 36
click at [920, 621] on span "Save" at bounding box center [923, 623] width 22 height 11
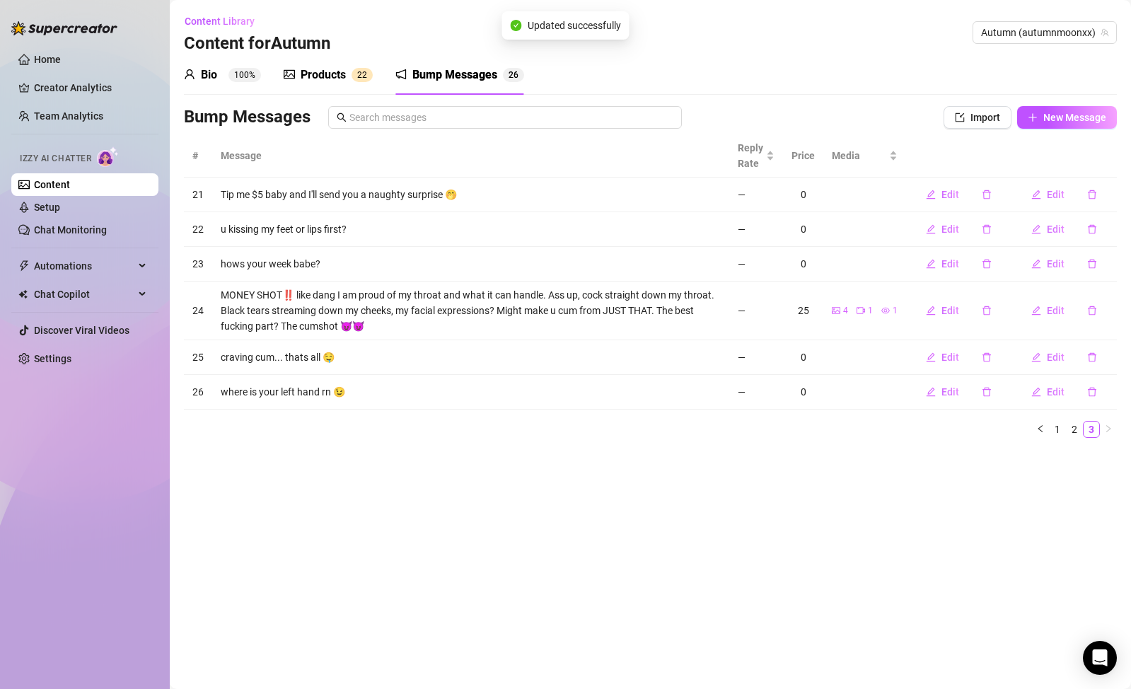
click at [920, 621] on main "Content Library Content for Autumn Autumn (autumnmoonxx) Bio 100% Products 2 2 …" at bounding box center [650, 344] width 961 height 689
click at [943, 309] on span "Edit" at bounding box center [950, 310] width 18 height 11
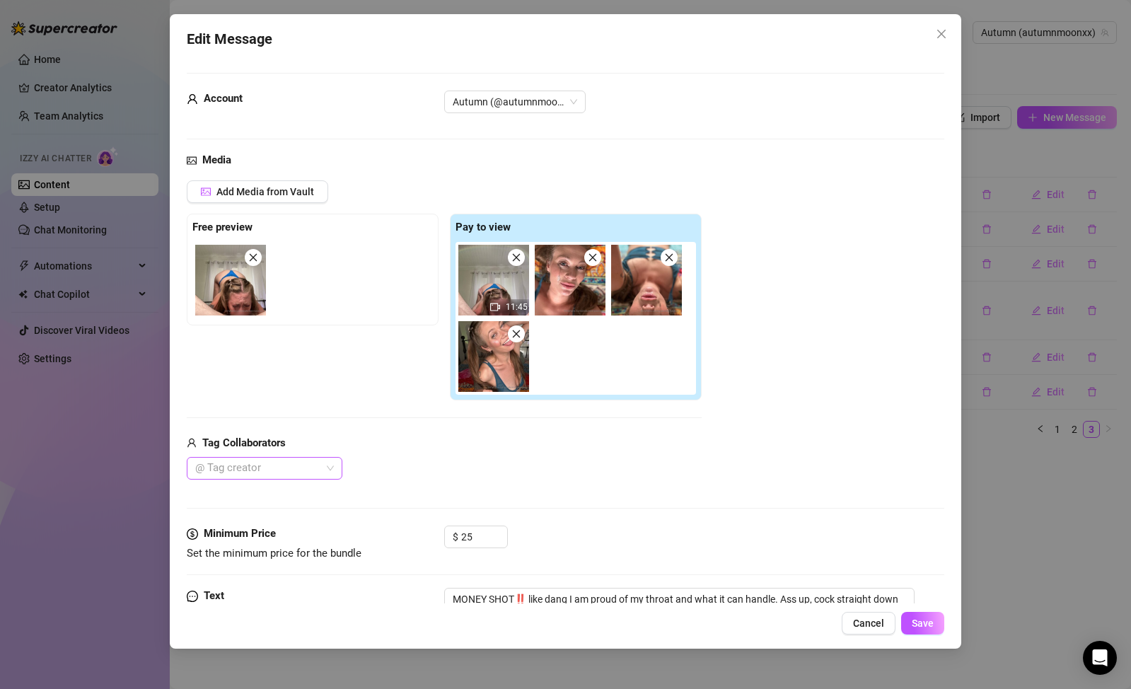
click at [323, 477] on div at bounding box center [257, 468] width 135 height 20
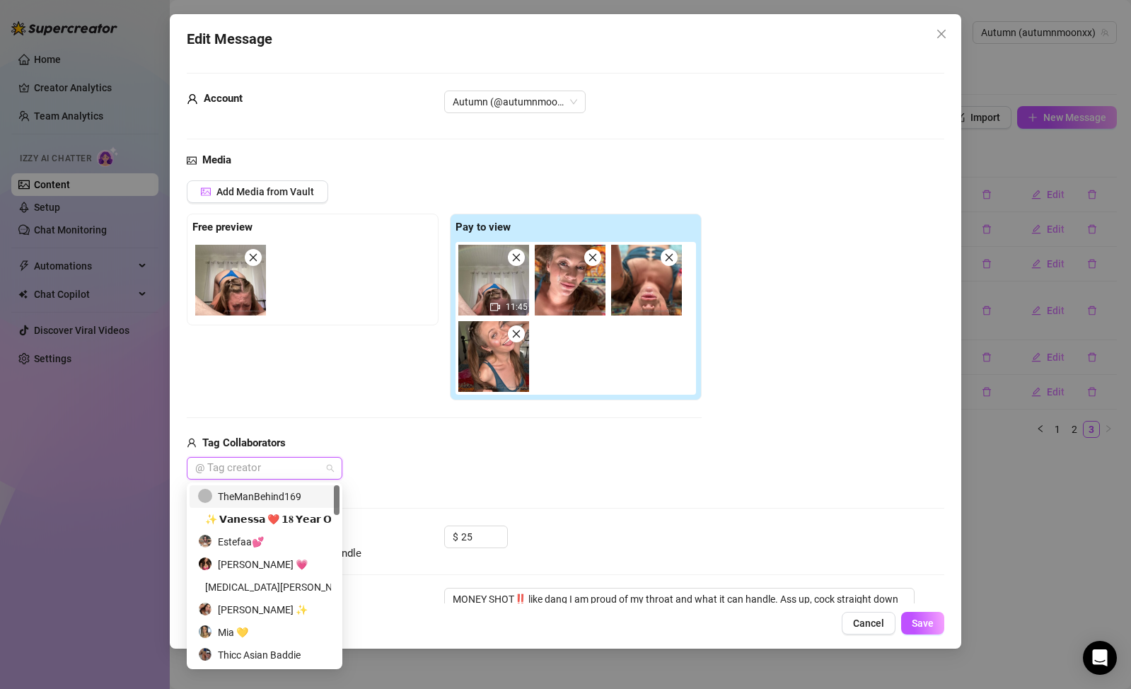
click at [319, 497] on div "TheManBehind169" at bounding box center [264, 497] width 133 height 16
click at [319, 497] on div "TheManBehind169" at bounding box center [259, 497] width 123 height 16
click at [613, 528] on div "$ 25" at bounding box center [694, 543] width 500 height 35
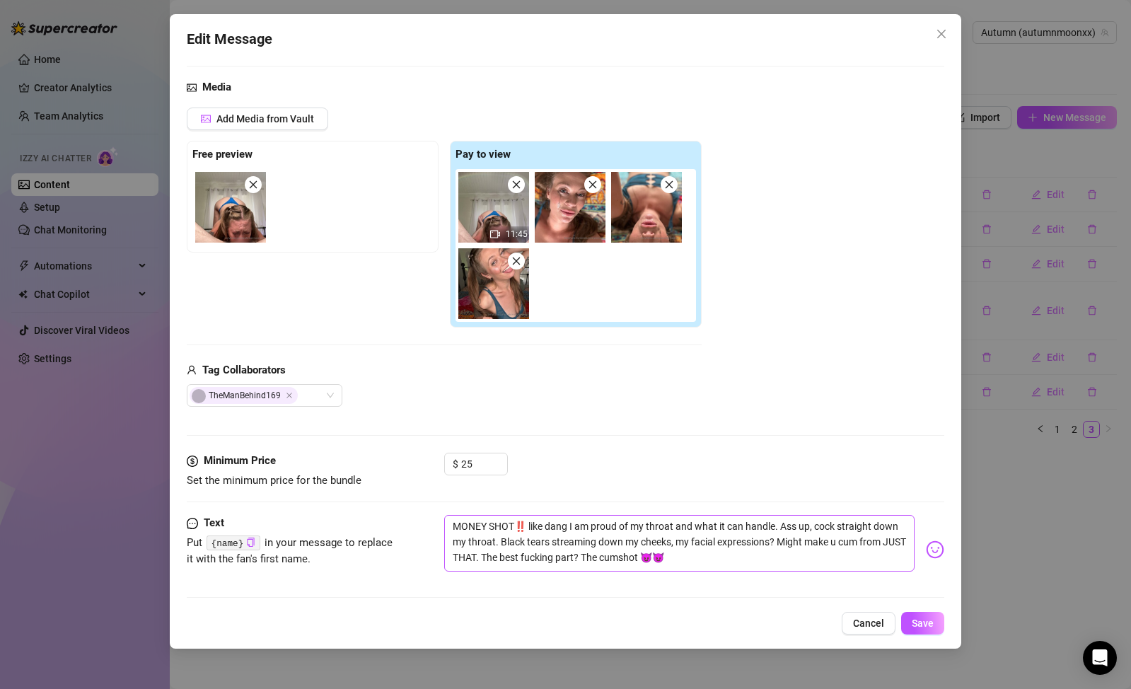
scroll to position [80, 0]
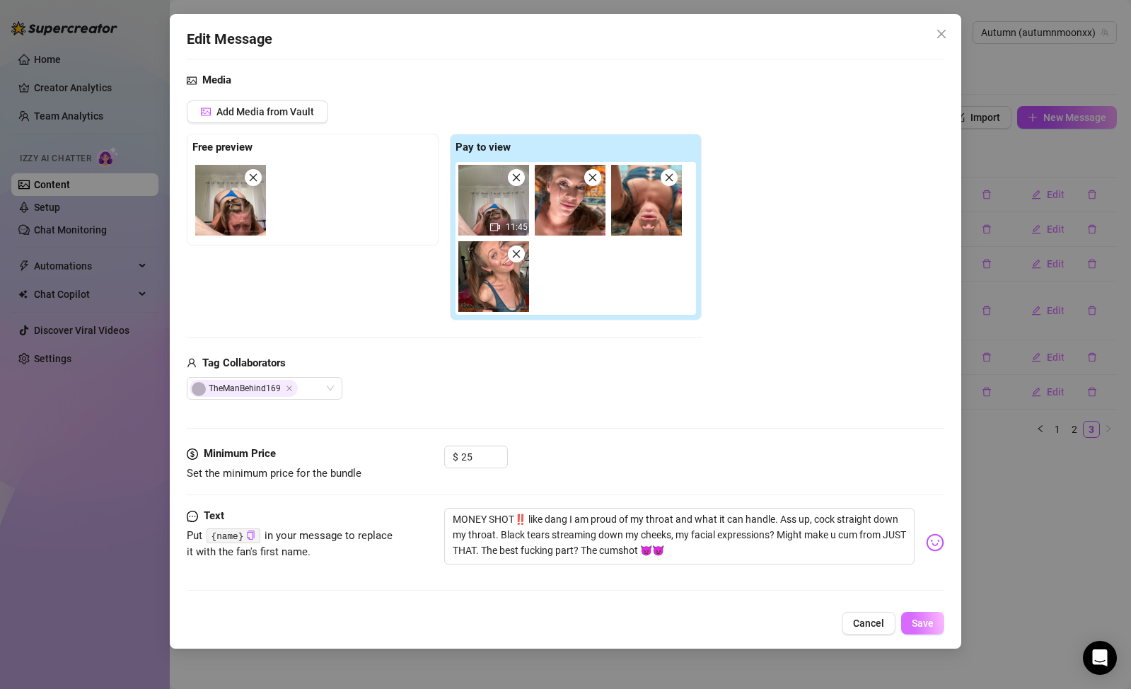
click at [915, 616] on button "Save" at bounding box center [922, 623] width 43 height 23
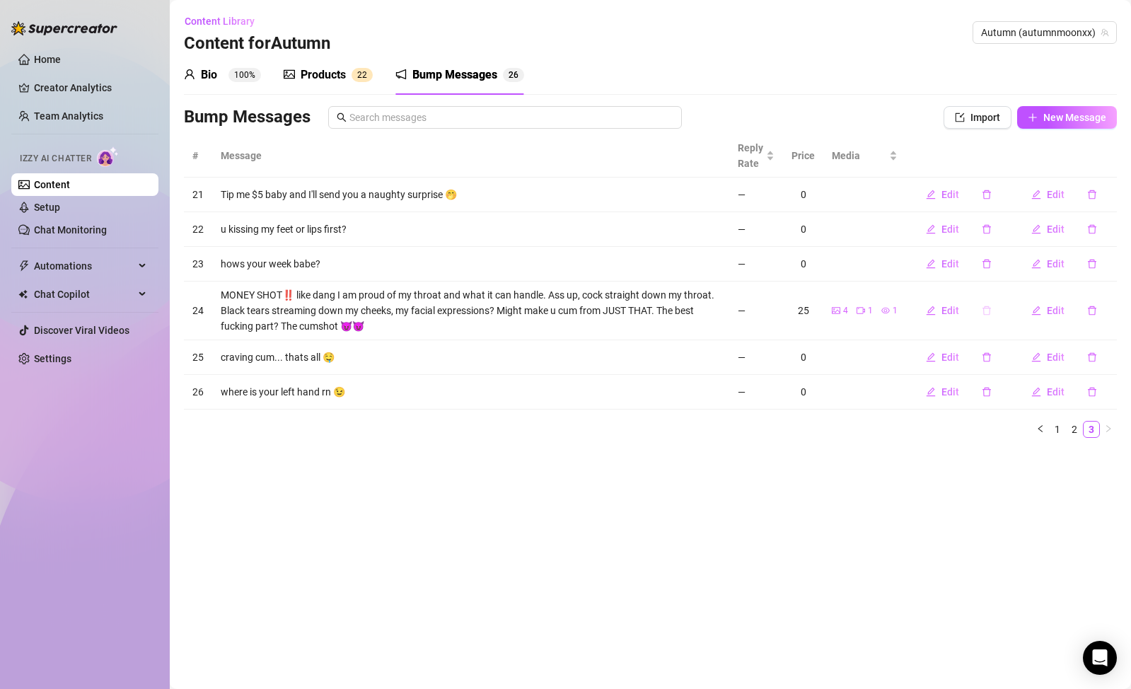
click at [997, 314] on button "button" at bounding box center [986, 310] width 33 height 23
click at [905, 460] on main "Content Library Content for Autumn Autumn (autumnmoonxx) Bio 100% Products 2 2 …" at bounding box center [650, 344] width 961 height 689
click at [990, 313] on icon "delete" at bounding box center [987, 311] width 10 height 10
click at [1031, 282] on div "Delete this message? No Yes" at bounding box center [987, 263] width 124 height 55
click at [1032, 279] on button "Yes" at bounding box center [1027, 273] width 27 height 17
